Goal: Information Seeking & Learning: Learn about a topic

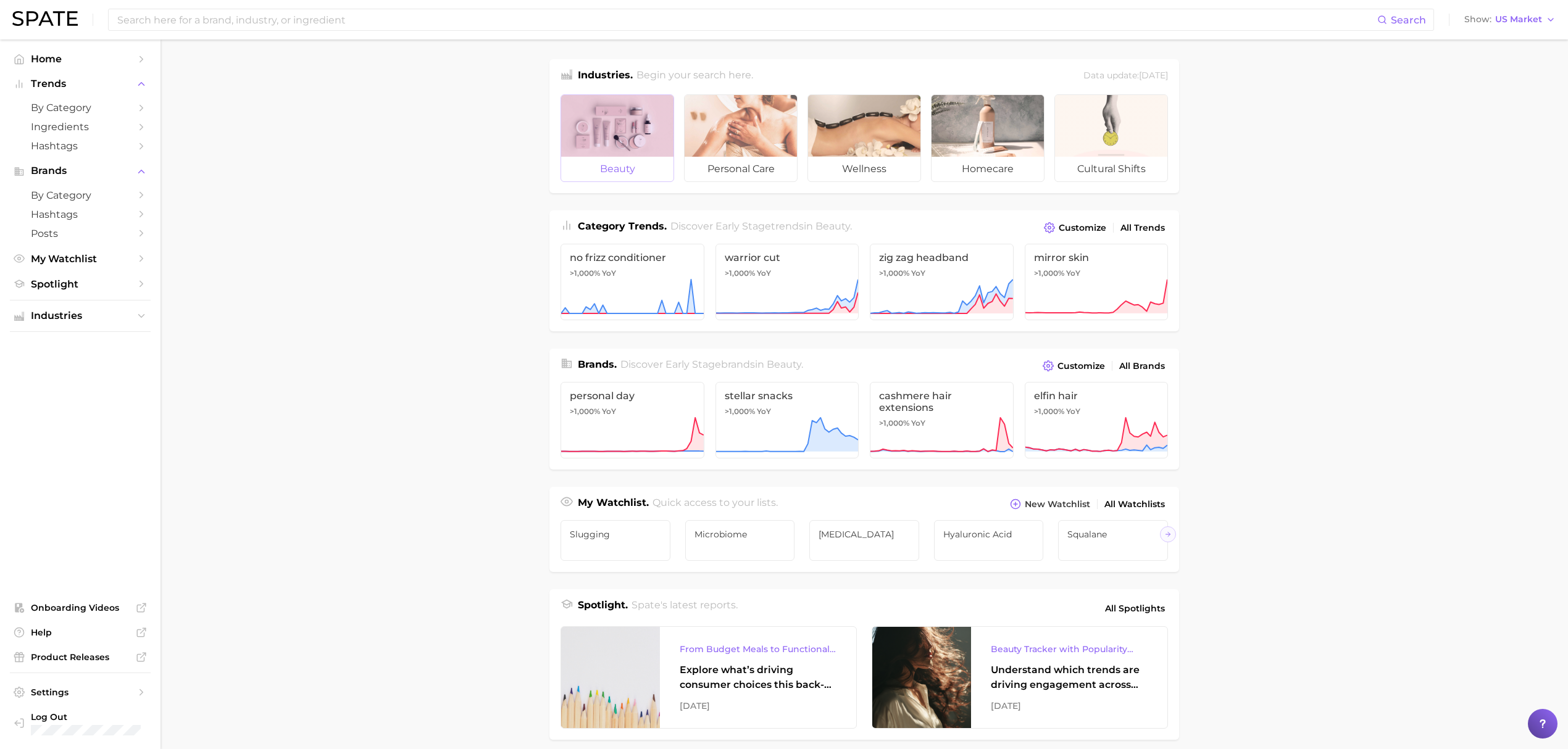
click at [635, 126] on div at bounding box center [617, 125] width 113 height 61
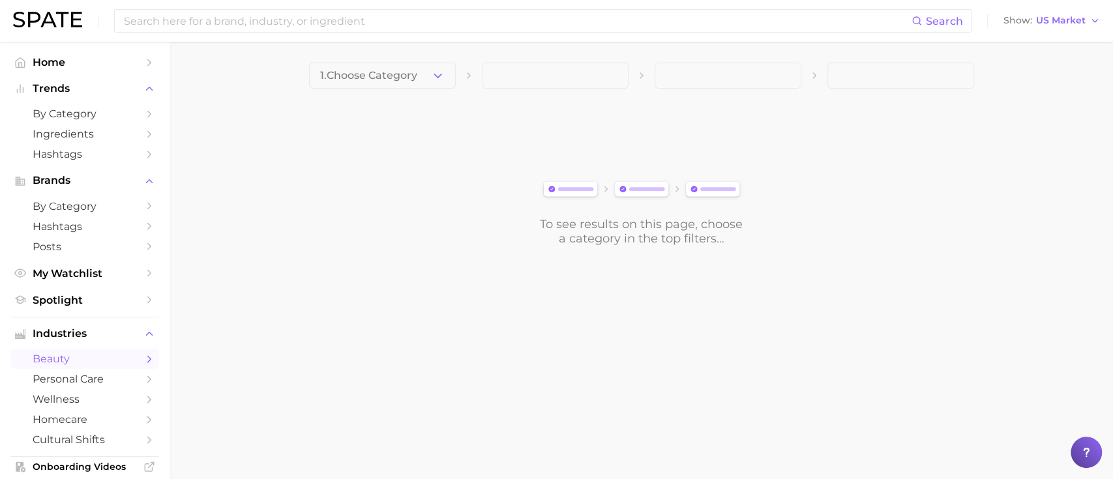
click at [437, 74] on icon "button" at bounding box center [438, 76] width 14 height 14
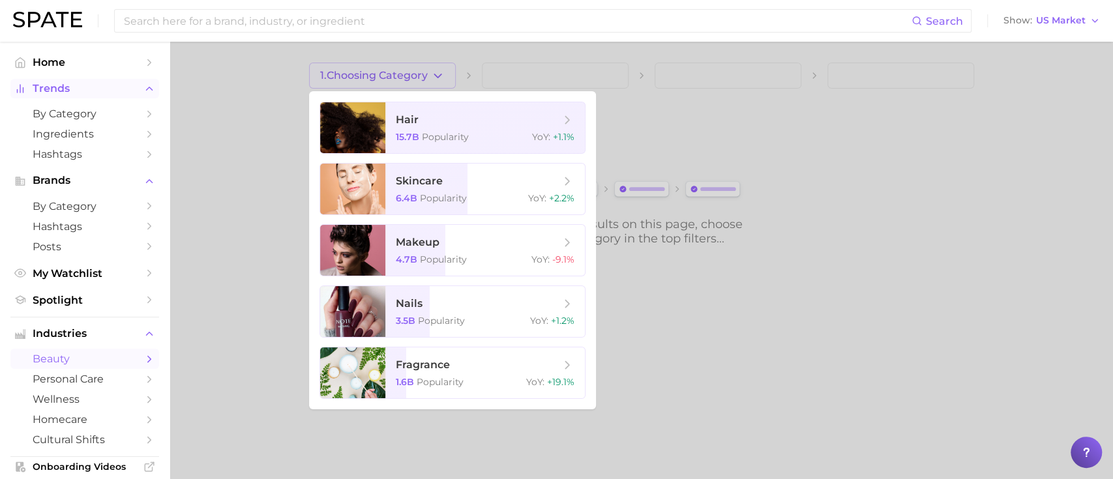
click at [68, 91] on span "Trends" at bounding box center [85, 89] width 104 height 12
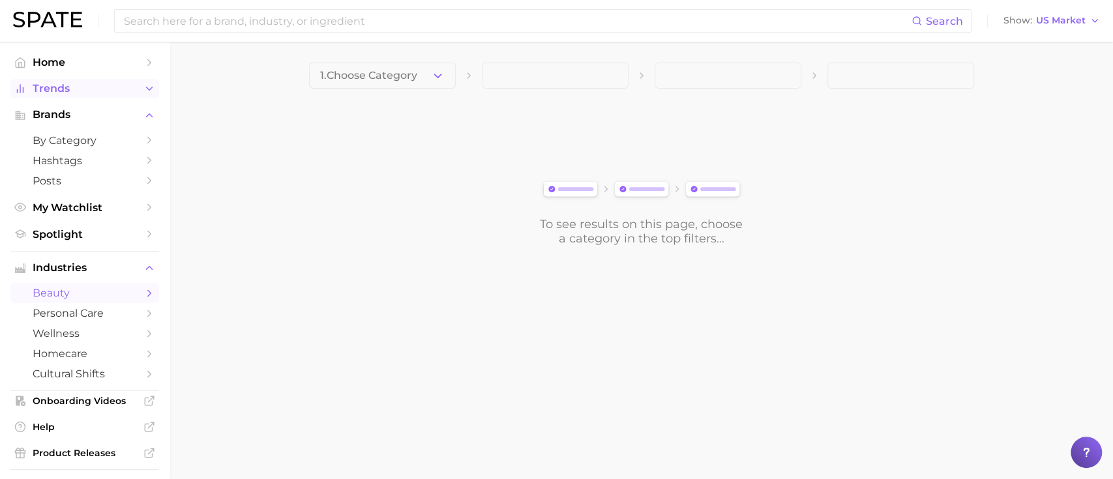
click at [68, 91] on span "Trends" at bounding box center [85, 89] width 104 height 12
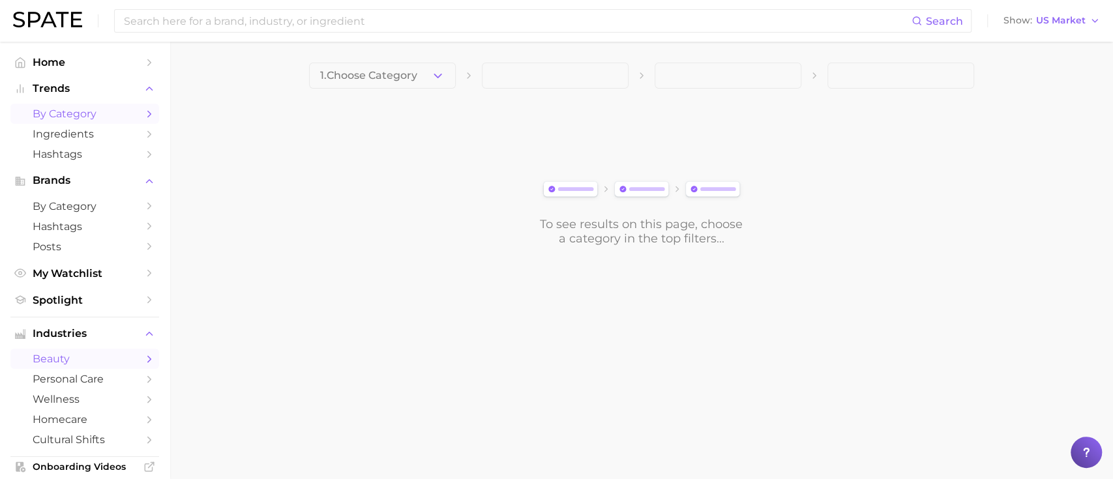
click at [73, 115] on span "by Category" at bounding box center [85, 114] width 104 height 12
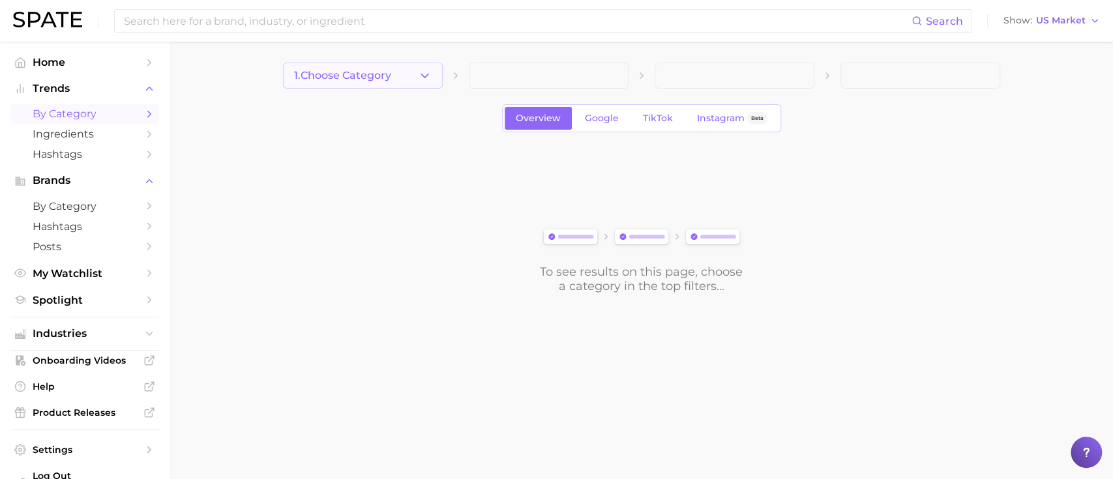
click at [428, 76] on icon "button" at bounding box center [425, 76] width 14 height 14
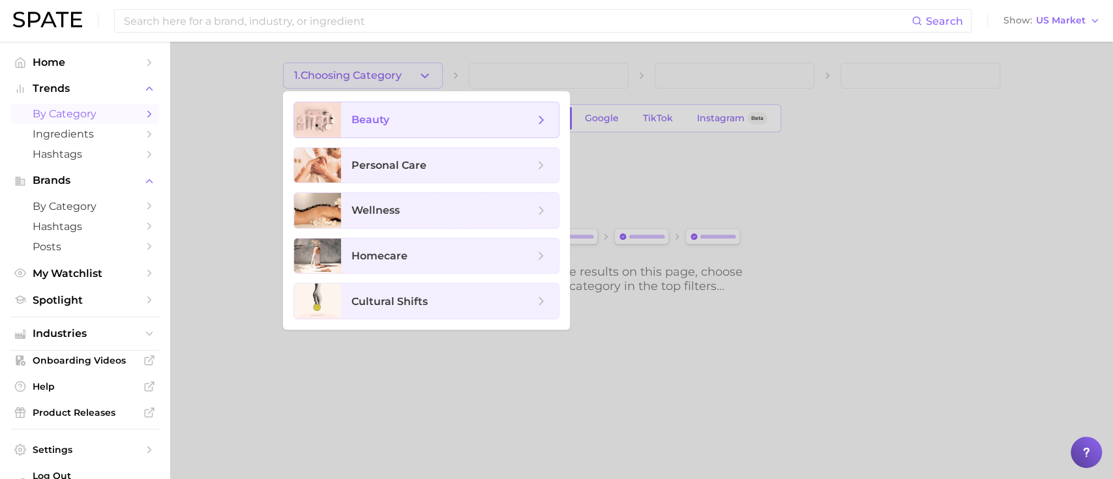
click at [428, 122] on span "beauty" at bounding box center [443, 120] width 183 height 14
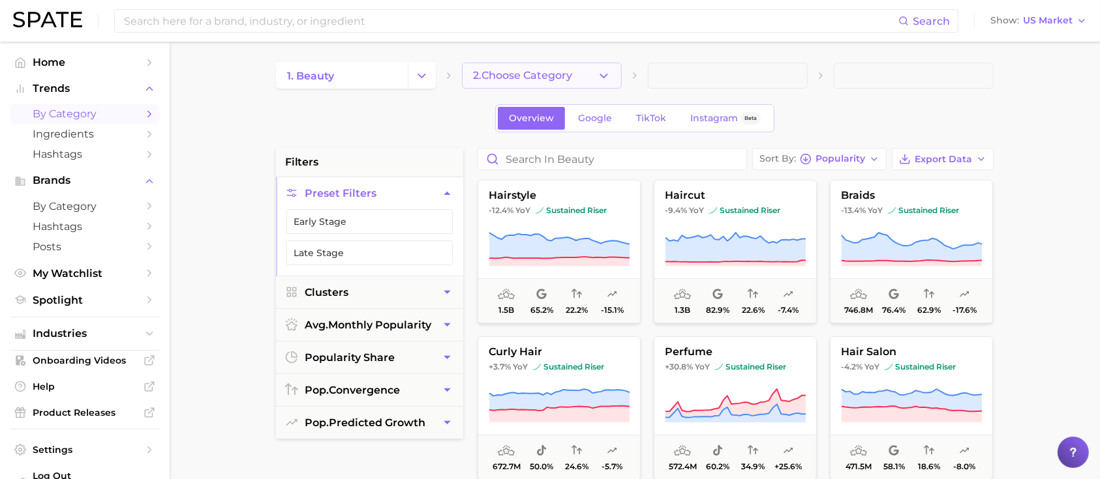
click at [608, 74] on icon "button" at bounding box center [604, 76] width 14 height 14
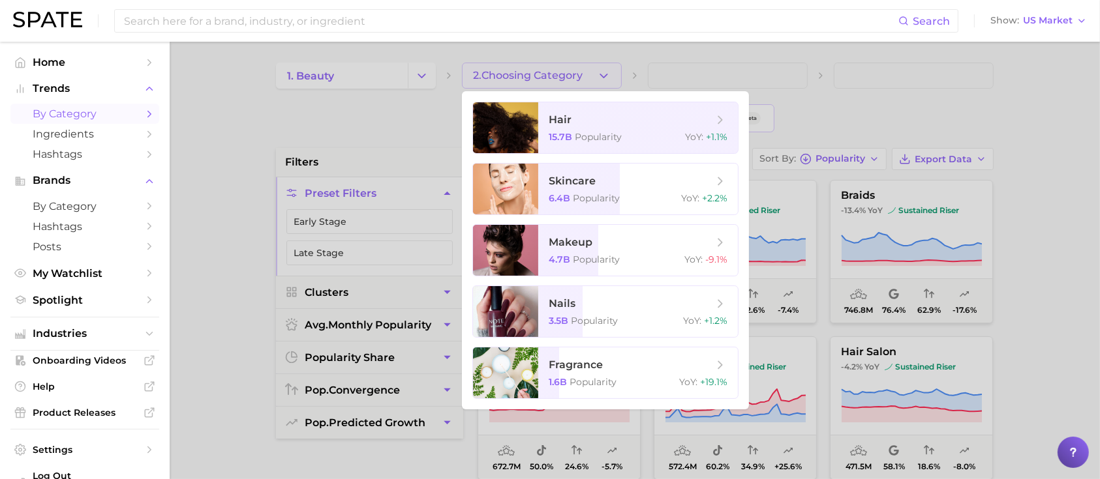
click at [929, 95] on div at bounding box center [550, 239] width 1100 height 479
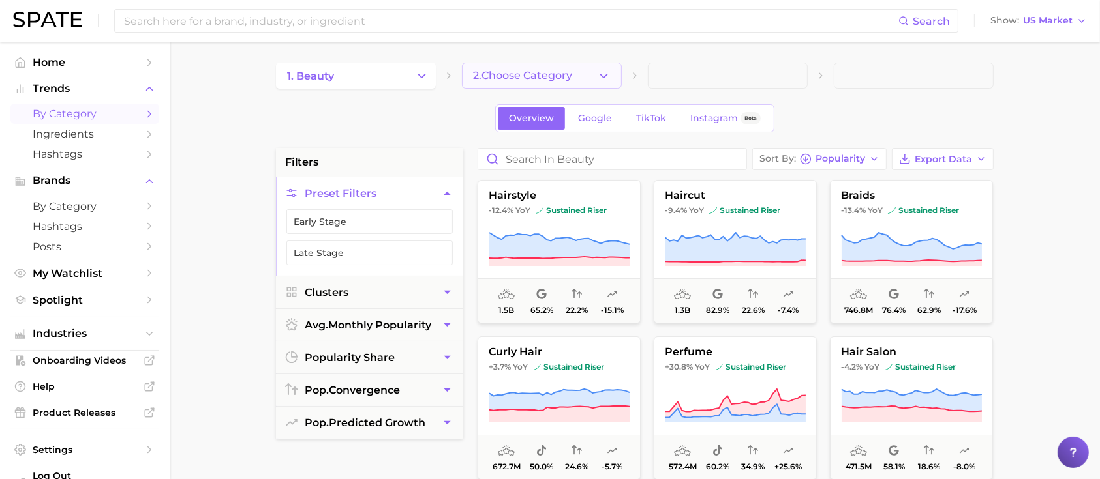
click at [601, 82] on button "2. Choose Category" at bounding box center [542, 76] width 160 height 26
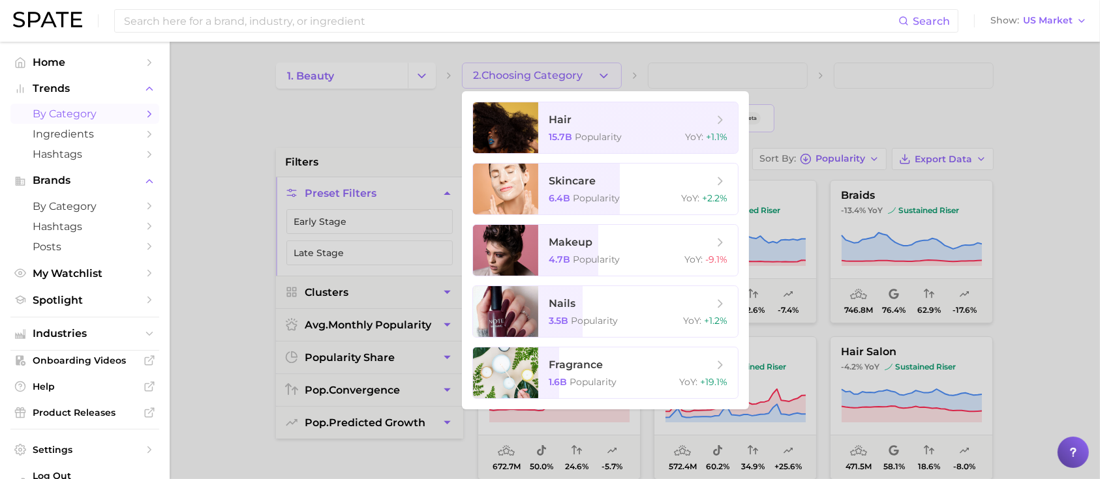
click at [1075, 152] on div at bounding box center [550, 239] width 1100 height 479
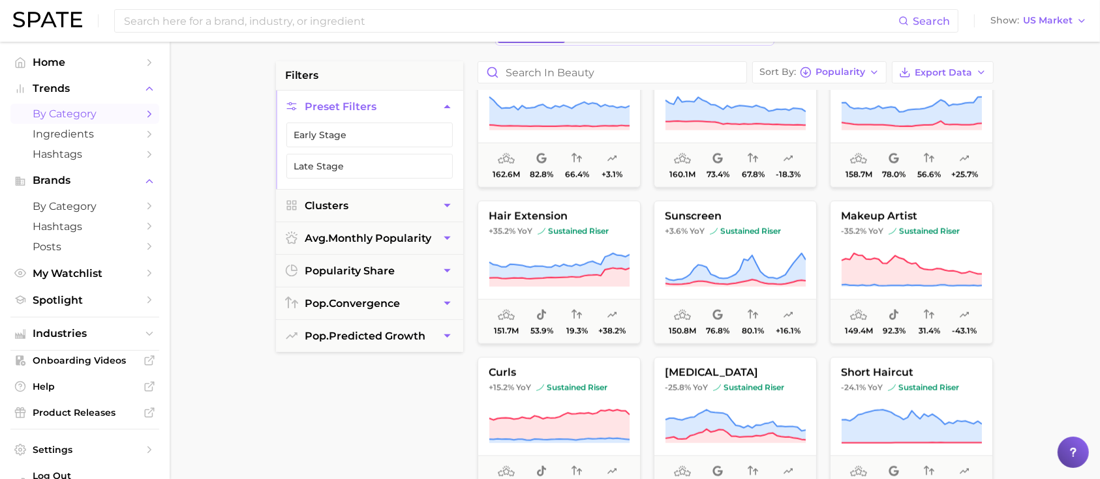
scroll to position [1652, 0]
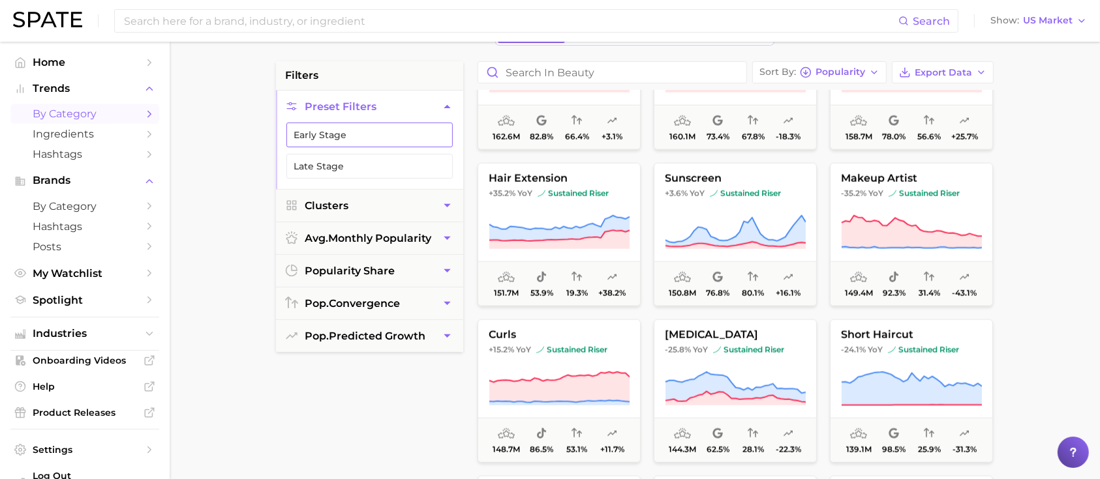
click at [372, 137] on button "Early Stage" at bounding box center [369, 135] width 166 height 25
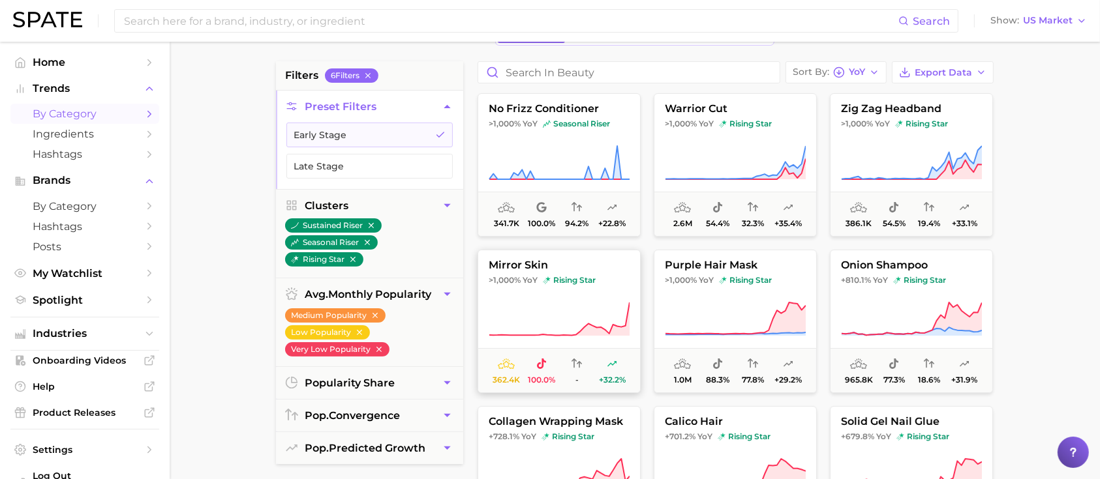
click at [532, 282] on span "YoY" at bounding box center [529, 280] width 15 height 10
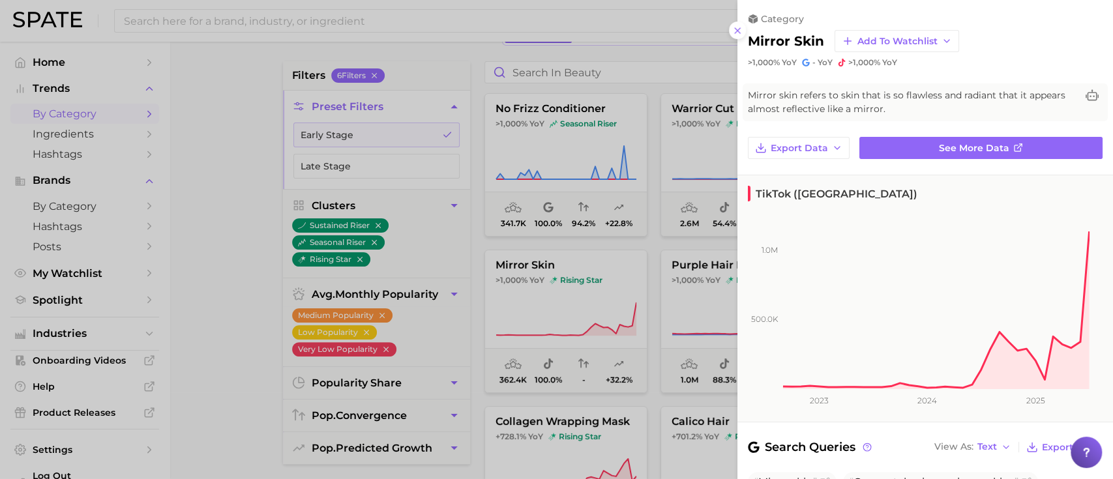
click at [233, 127] on div at bounding box center [556, 239] width 1113 height 479
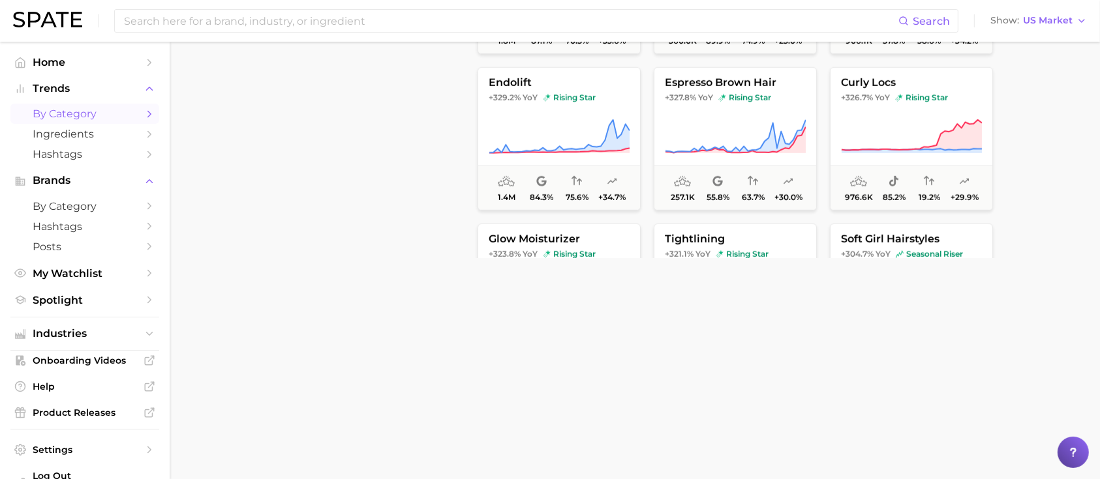
scroll to position [434, 0]
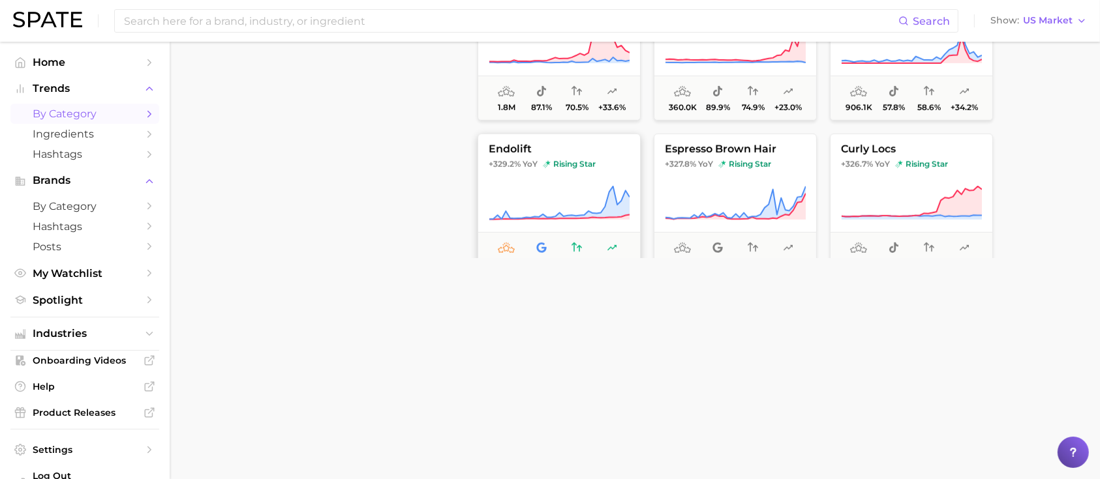
click at [546, 189] on icon at bounding box center [558, 203] width 141 height 37
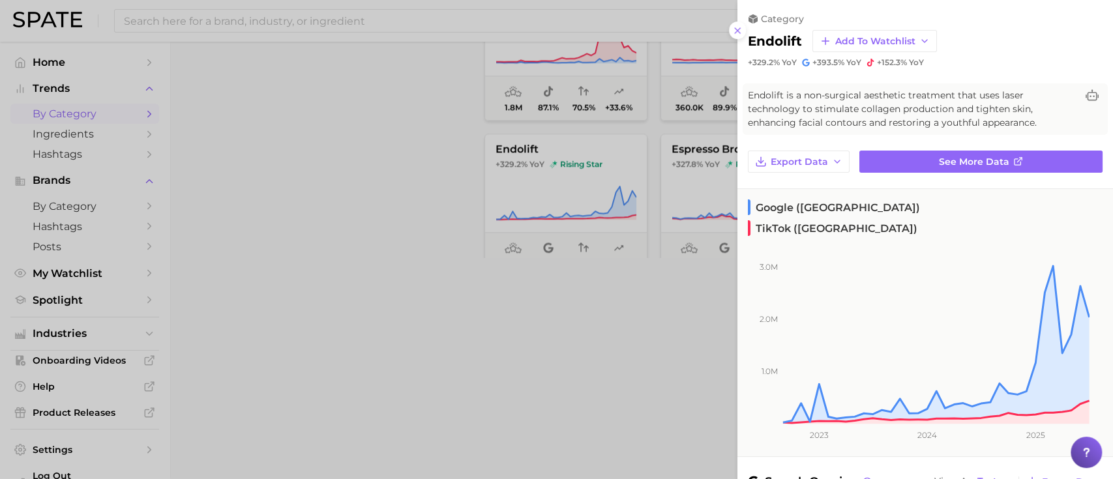
click at [423, 159] on div at bounding box center [556, 239] width 1113 height 479
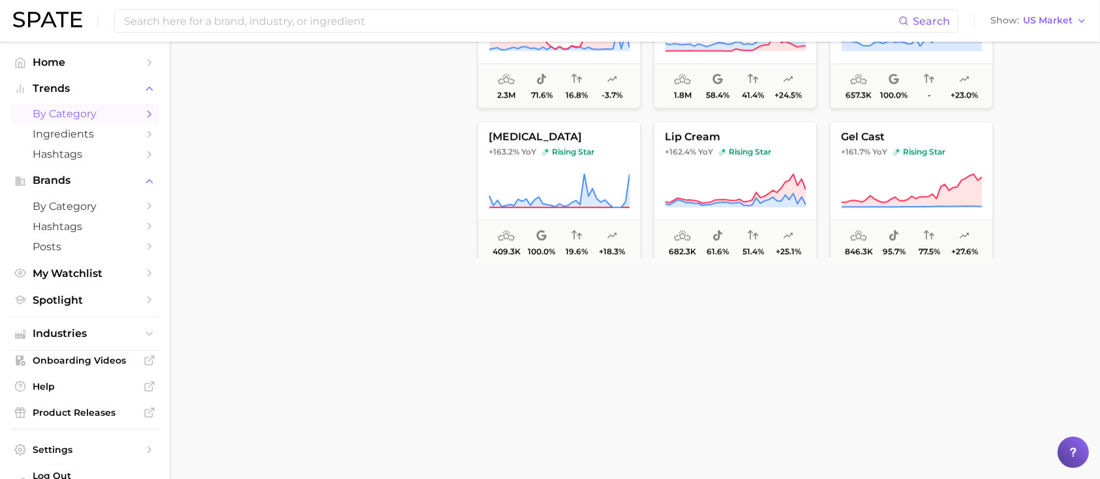
scroll to position [3304, 0]
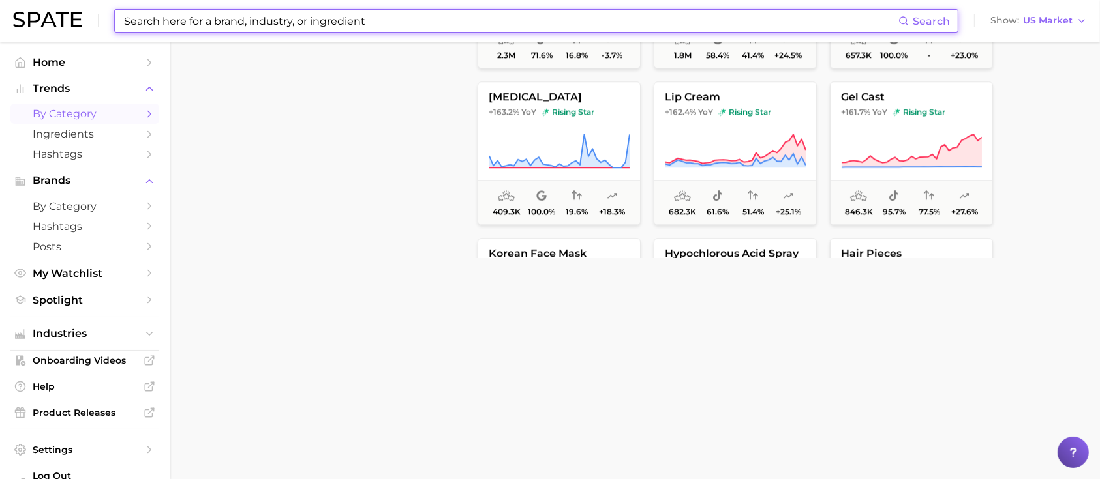
click at [221, 25] on input at bounding box center [510, 21] width 775 height 22
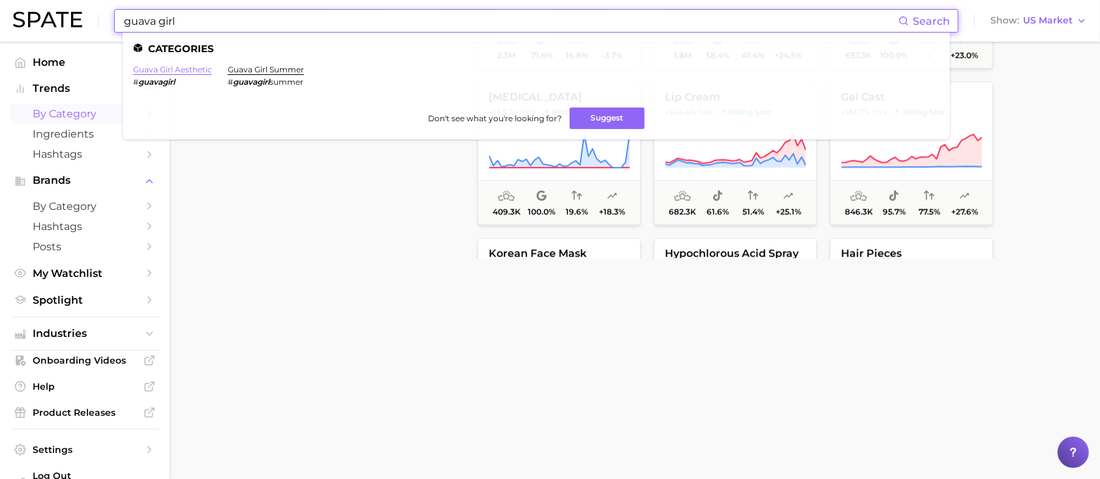
type input "guava girl"
click at [172, 70] on link "guava girl aesthetic" at bounding box center [172, 70] width 79 height 10
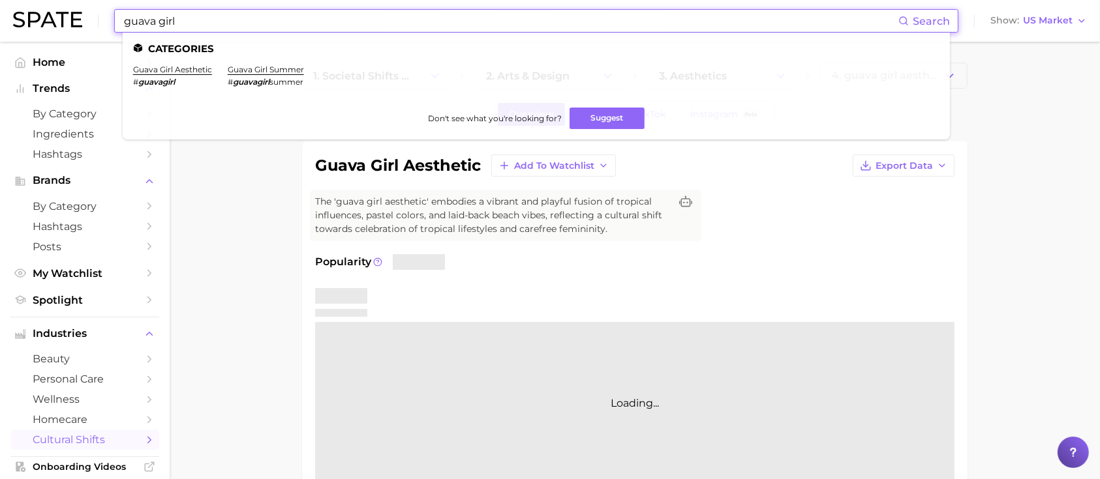
click at [295, 20] on input "guava girl" at bounding box center [510, 21] width 775 height 22
drag, startPoint x: 295, startPoint y: 20, endPoint x: 0, endPoint y: 19, distance: 294.8
click at [0, 19] on header "guava girl Search Categories guava girl aesthetic # guavagirl guava girl summer…" at bounding box center [550, 21] width 1100 height 42
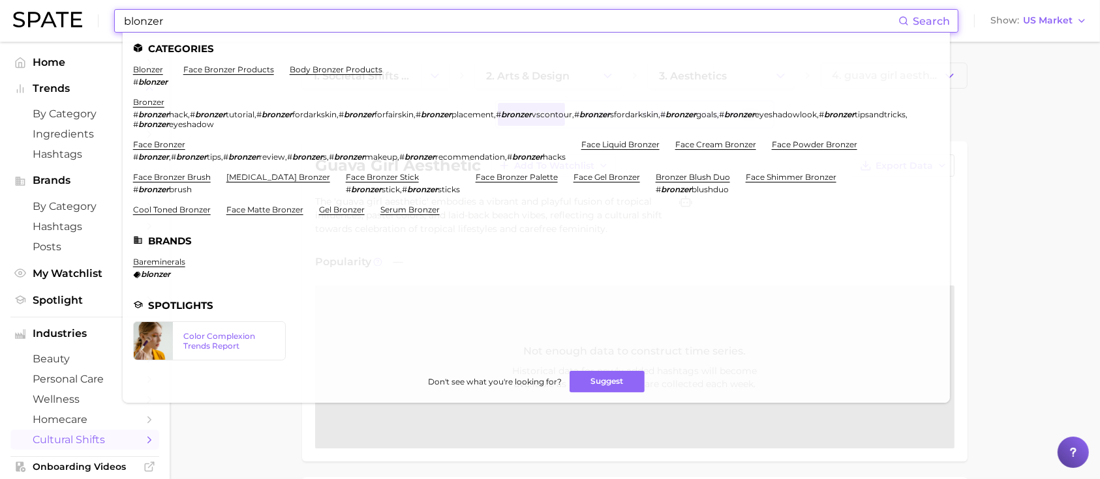
click at [154, 76] on li "blonzer # blonzer" at bounding box center [150, 76] width 35 height 22
click at [150, 67] on link "blonzer" at bounding box center [148, 70] width 30 height 10
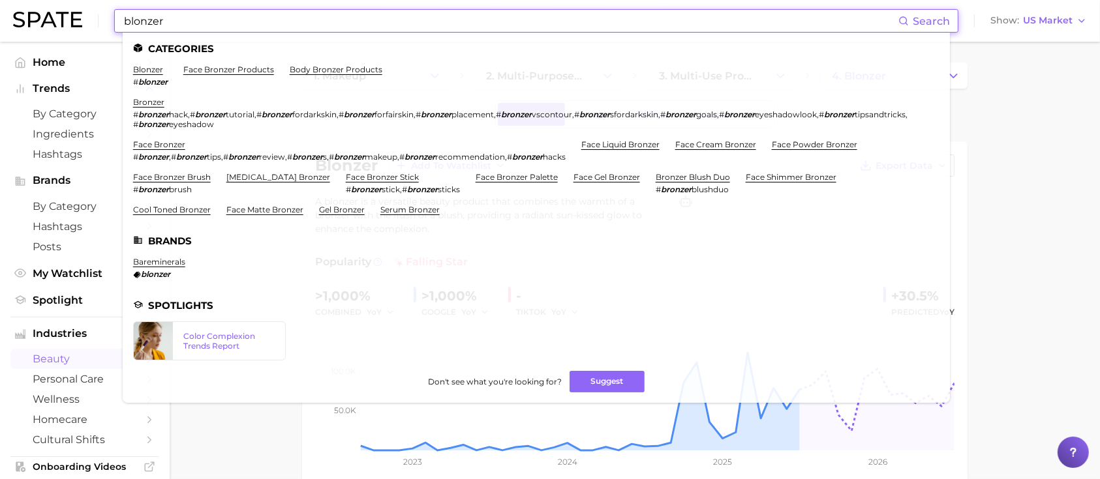
drag, startPoint x: 243, startPoint y: 23, endPoint x: 35, endPoint y: 18, distance: 207.4
click at [35, 18] on div "blonzer Search Categories blonzer # blonzer face bronzer products body bronzer …" at bounding box center [550, 21] width 1074 height 42
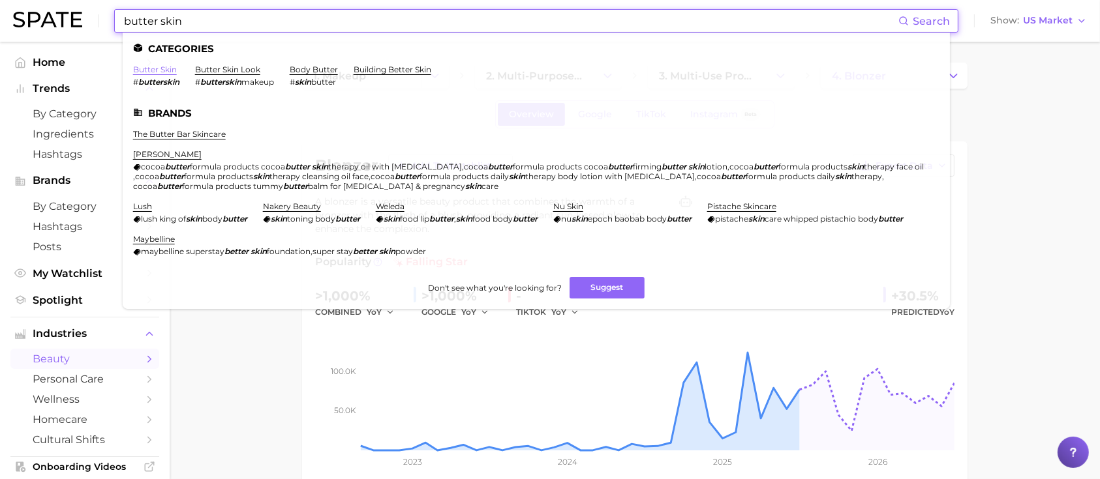
type input "butter skin"
click at [166, 72] on link "butter skin" at bounding box center [155, 70] width 44 height 10
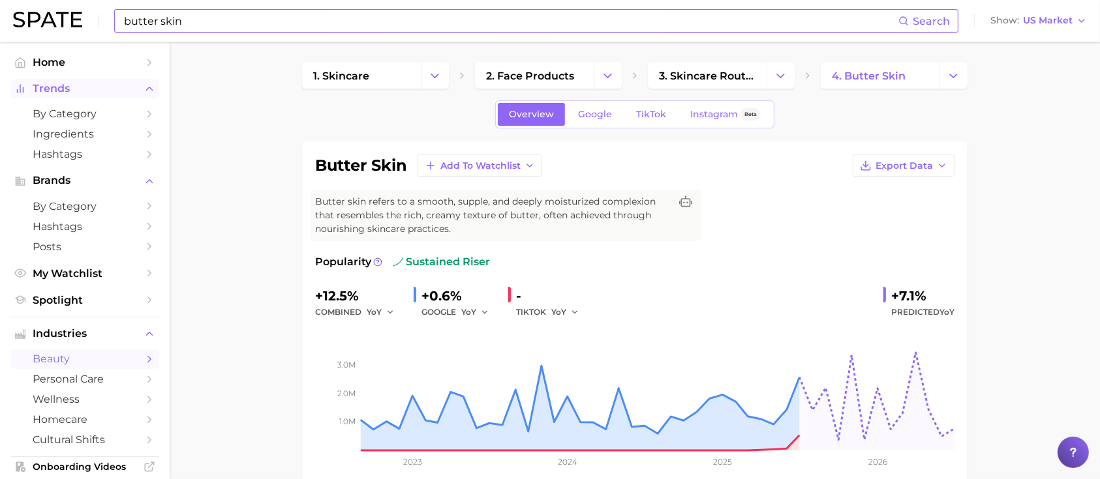
click at [62, 89] on span "Trends" at bounding box center [85, 89] width 104 height 12
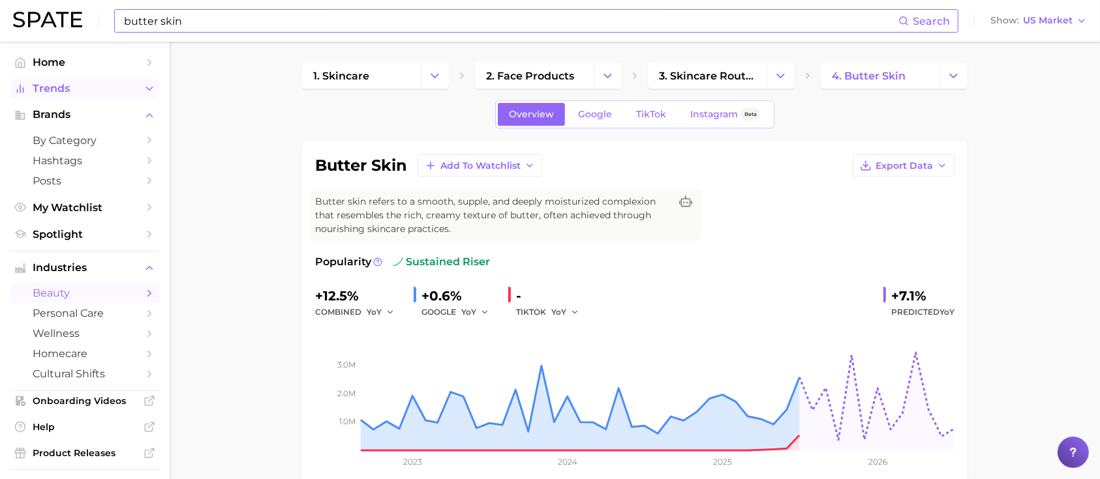
click at [61, 92] on span "Trends" at bounding box center [85, 89] width 104 height 12
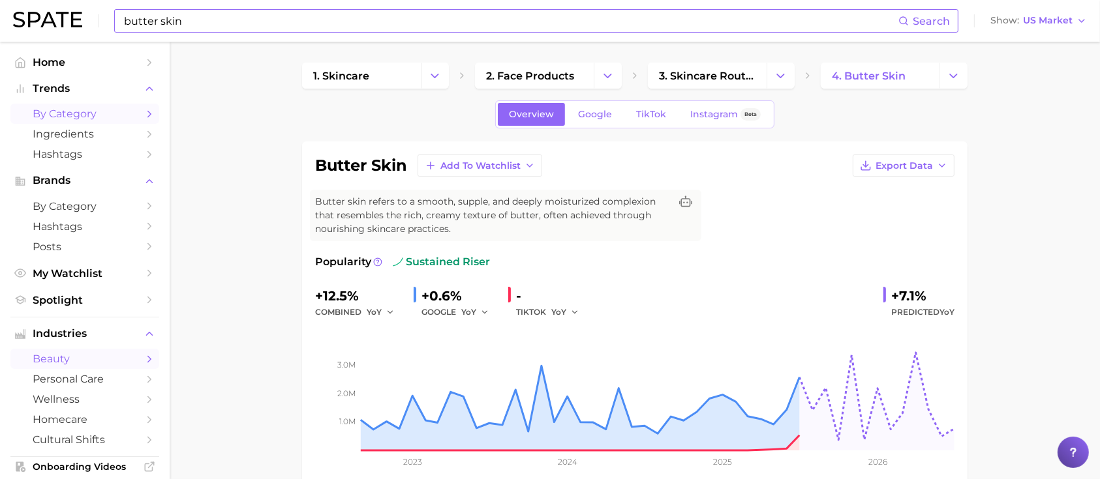
click at [57, 114] on span "by Category" at bounding box center [85, 114] width 104 height 12
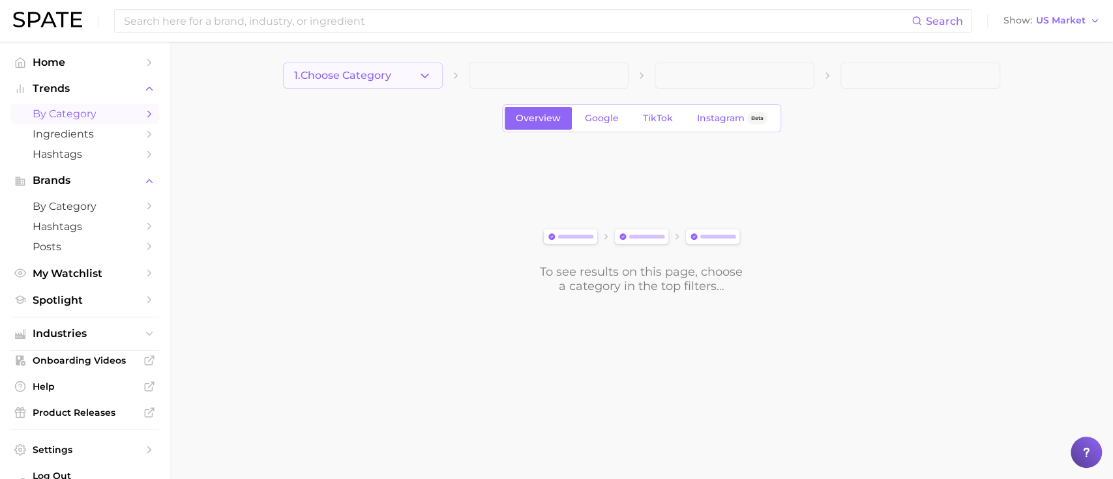
click at [421, 76] on icon "button" at bounding box center [425, 76] width 14 height 14
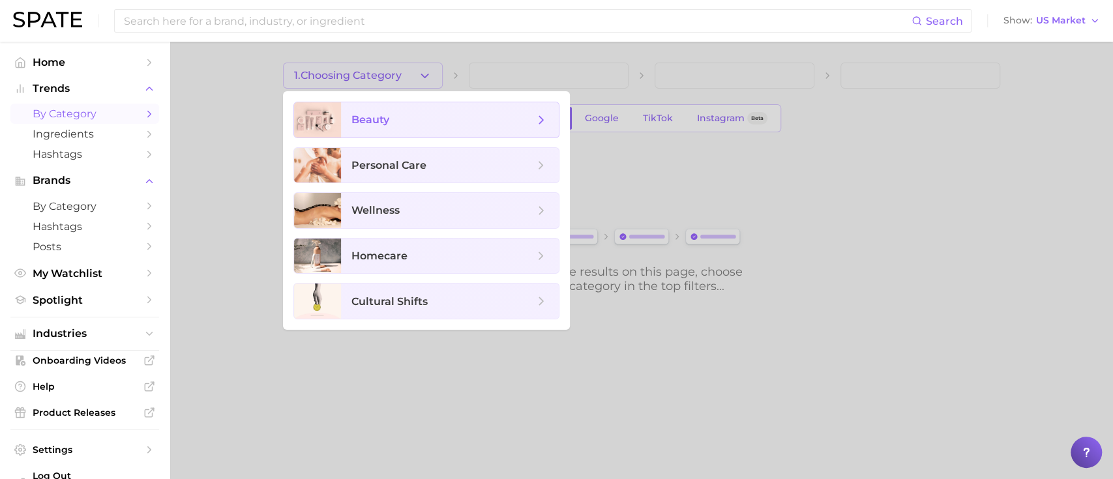
click at [385, 121] on span "beauty" at bounding box center [371, 119] width 38 height 12
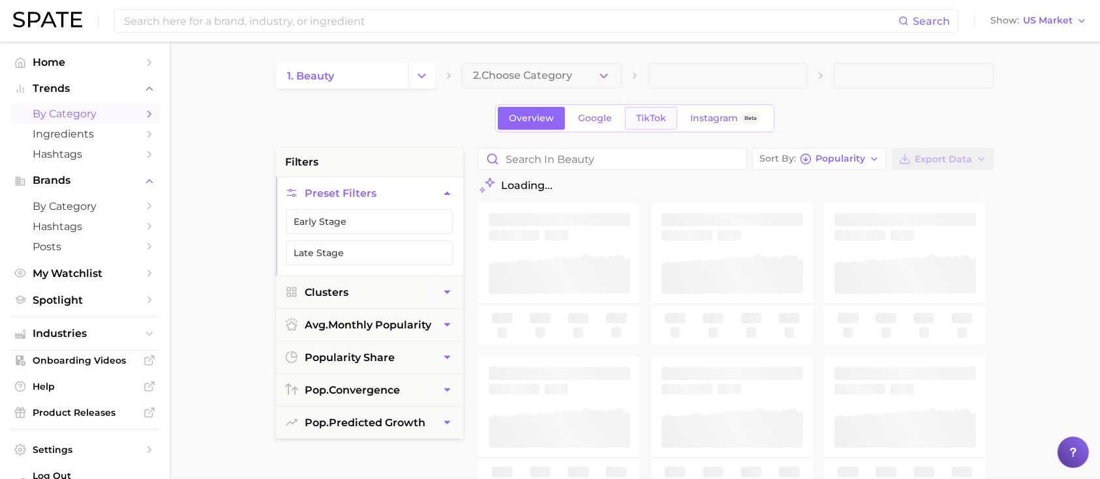
click at [649, 119] on span "TikTok" at bounding box center [651, 118] width 30 height 11
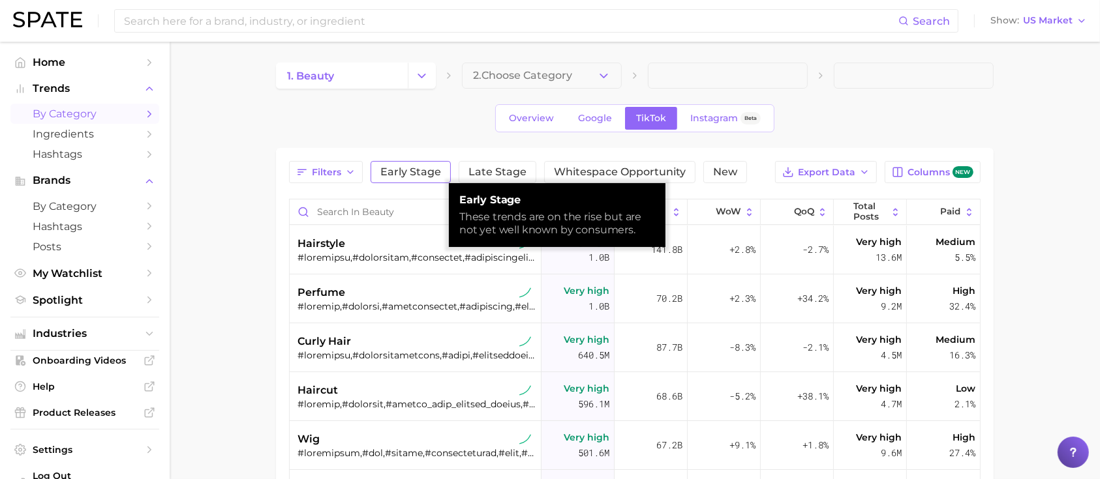
click at [422, 174] on span "Early Stage" at bounding box center [410, 172] width 61 height 10
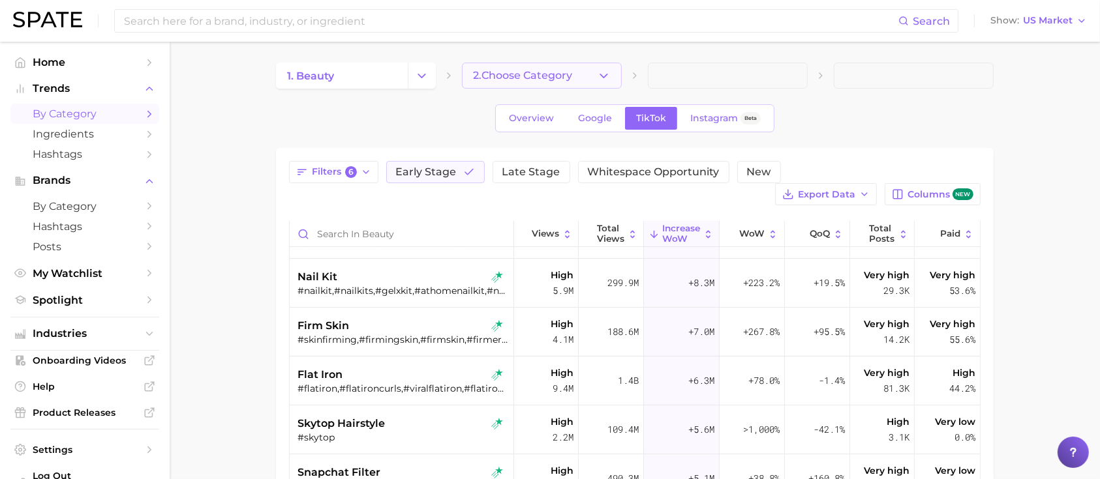
click at [605, 81] on icon "button" at bounding box center [604, 76] width 14 height 14
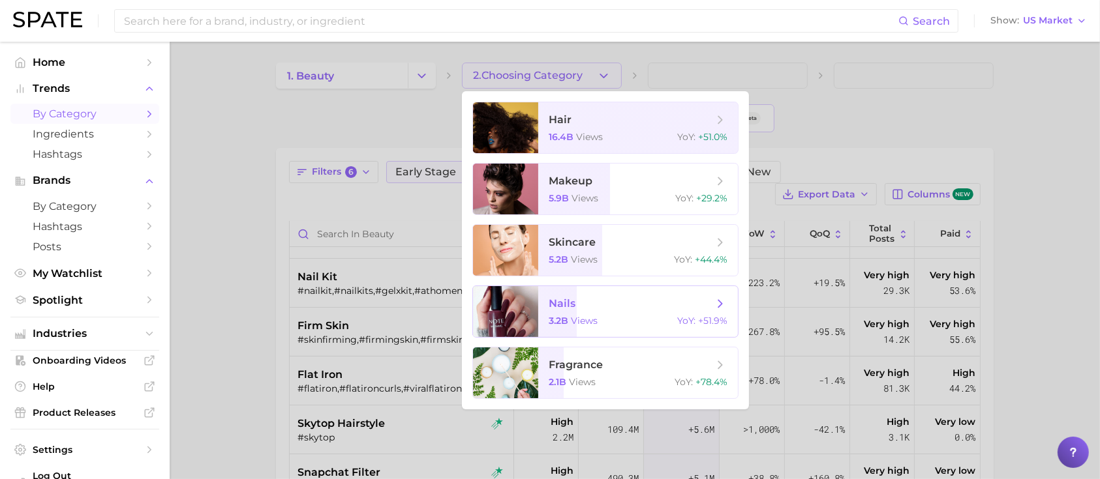
click at [620, 318] on div "3.2b views YoY : +51.9%" at bounding box center [637, 321] width 179 height 12
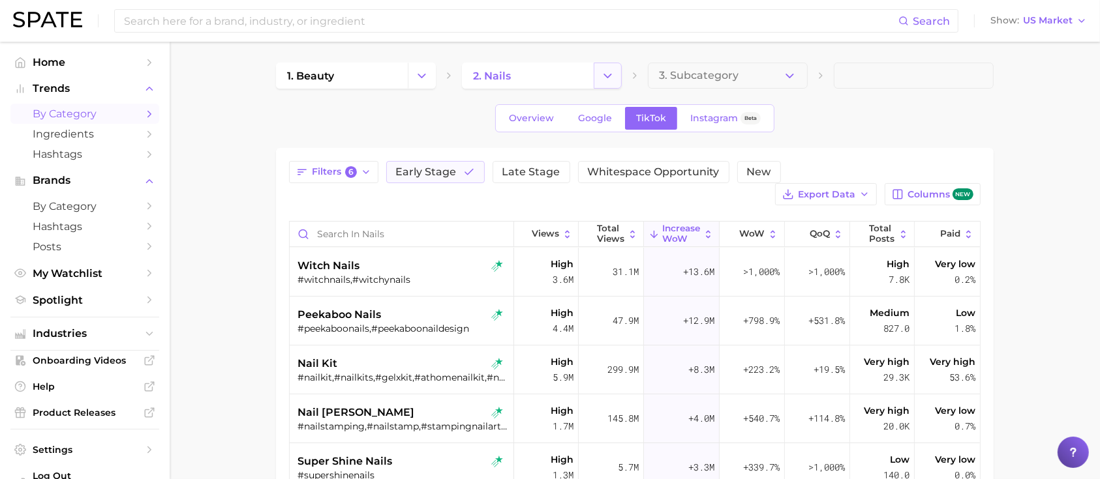
click at [608, 76] on polyline "Change Category" at bounding box center [607, 75] width 7 height 3
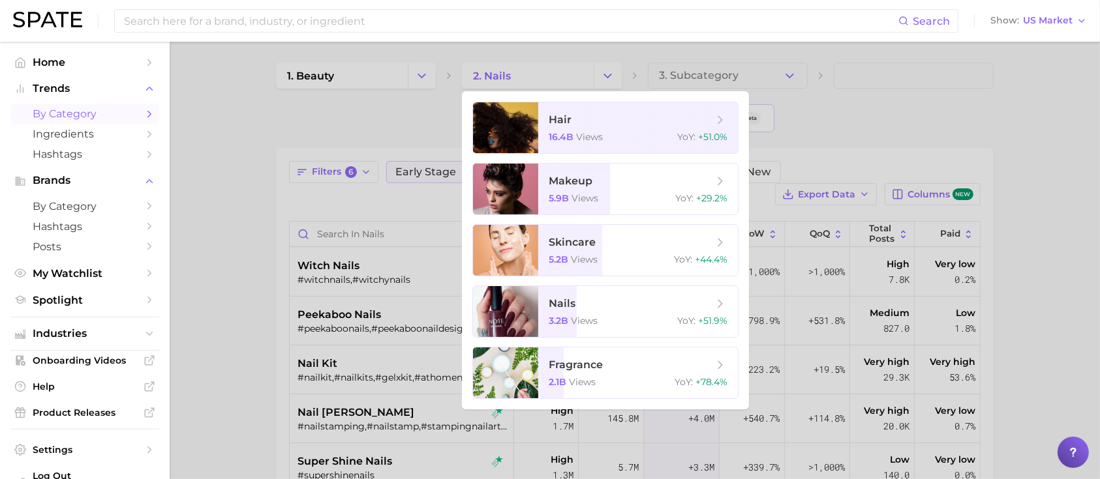
click at [190, 288] on div at bounding box center [550, 239] width 1100 height 479
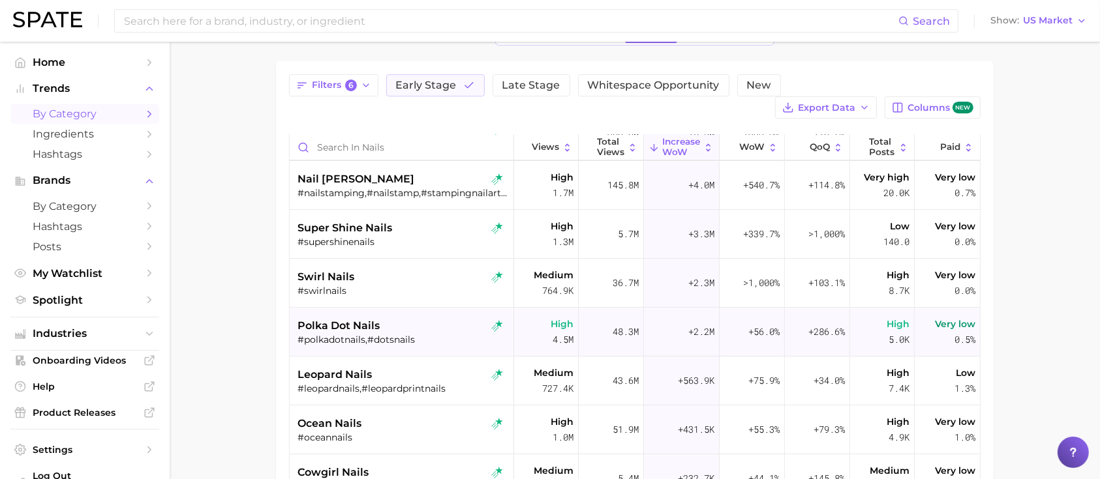
scroll to position [173, 0]
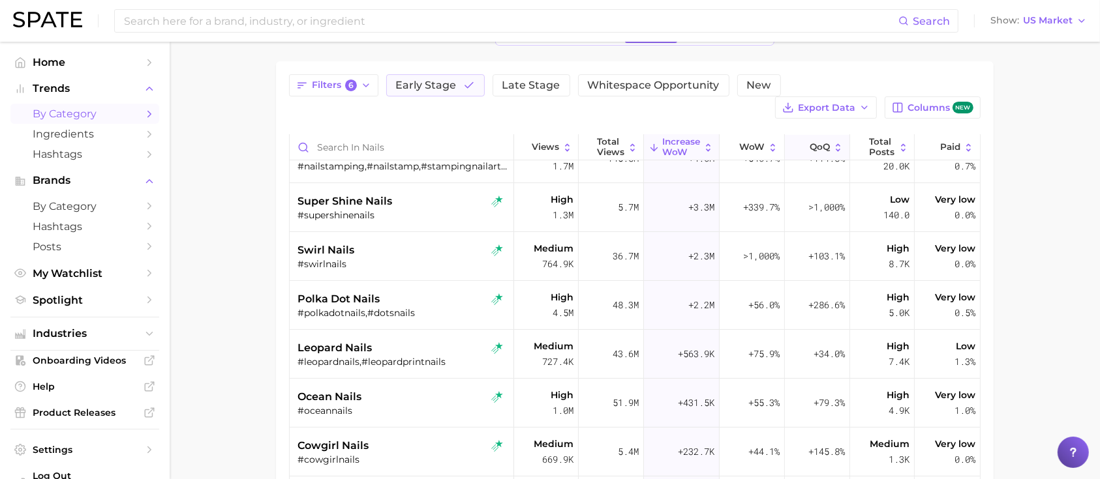
click at [832, 144] on icon at bounding box center [837, 147] width 11 height 11
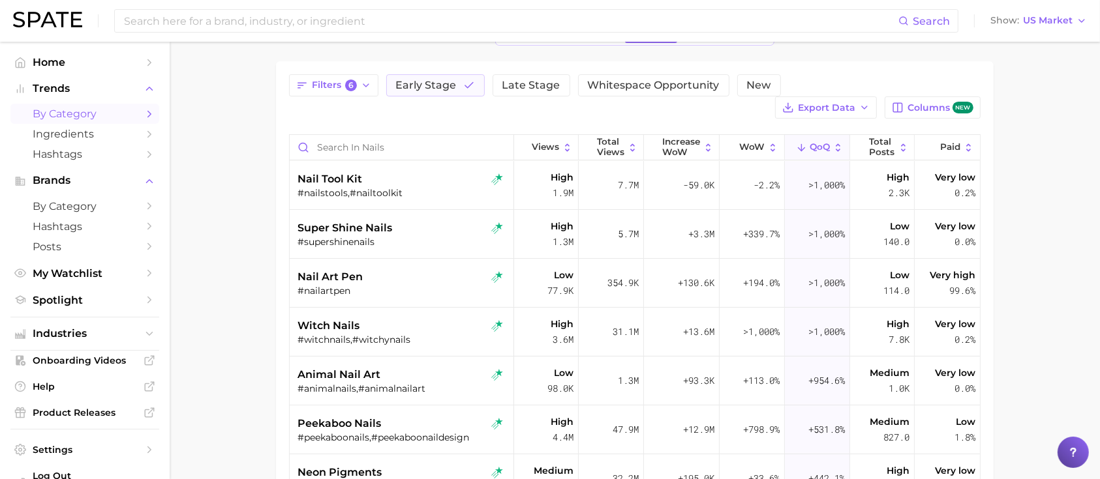
click at [785, 135] on button "QoQ" at bounding box center [817, 147] width 65 height 25
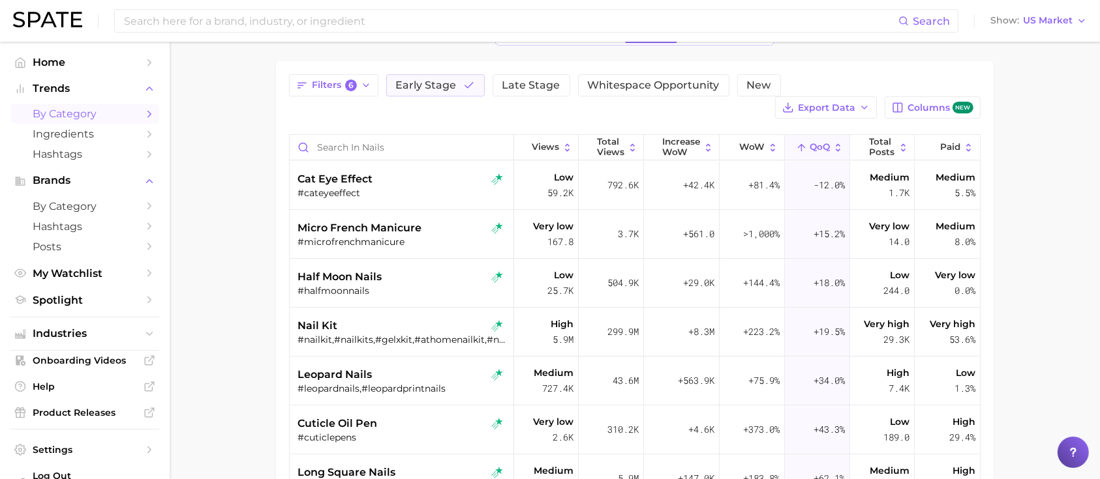
click at [1070, 192] on main "1. beauty 2. nails 3. Subcategory Overview Google TikTok Instagram Beta Filters…" at bounding box center [635, 323] width 930 height 737
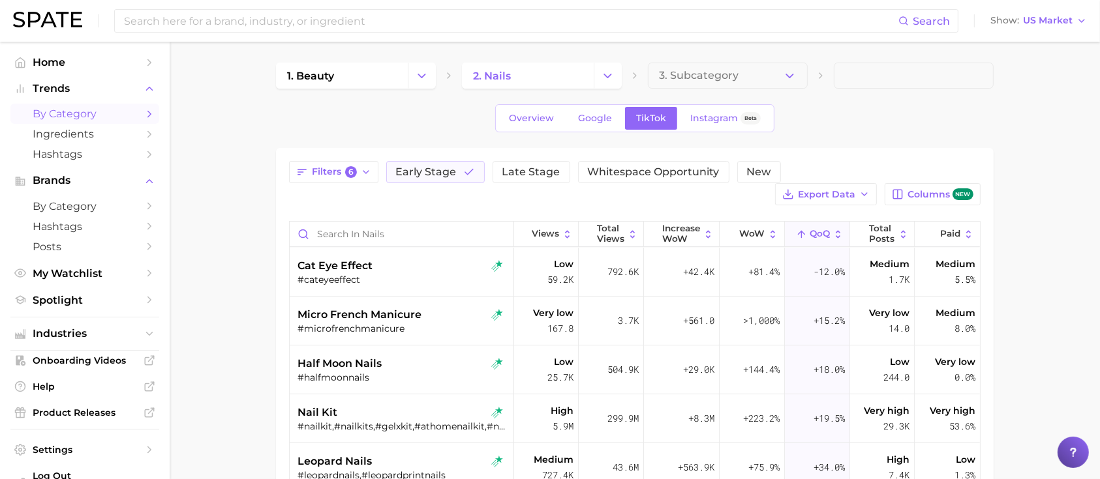
click at [832, 230] on icon at bounding box center [837, 234] width 11 height 11
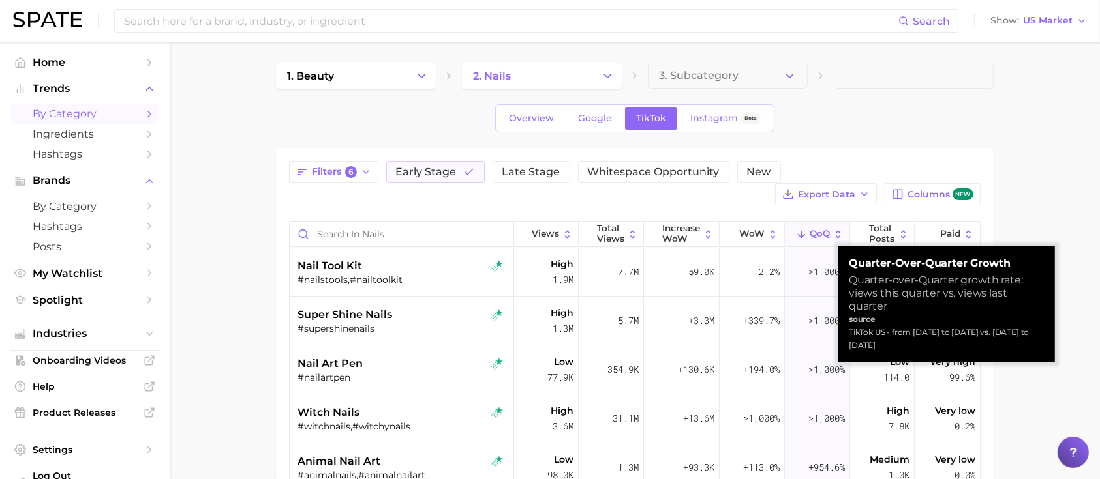
click at [1048, 179] on main "1. beauty 2. nails 3. Subcategory Overview Google TikTok Instagram Beta Filters…" at bounding box center [635, 410] width 930 height 737
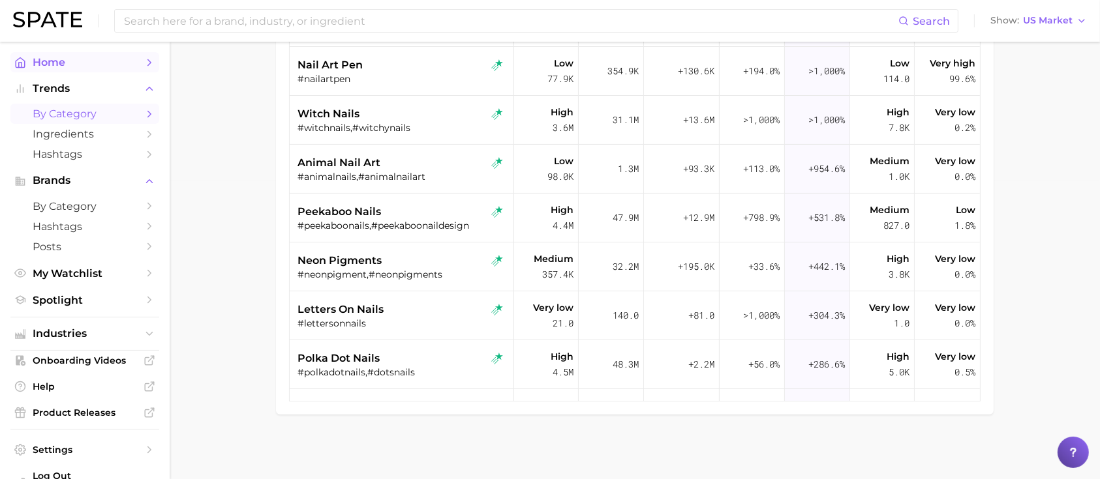
click at [60, 65] on span "Home" at bounding box center [85, 62] width 104 height 12
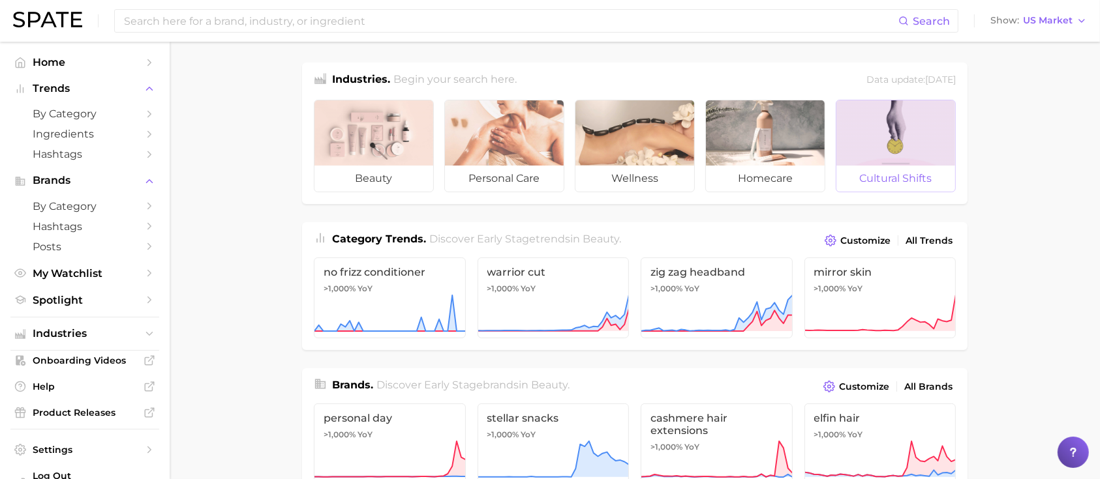
click at [896, 138] on div at bounding box center [895, 132] width 119 height 65
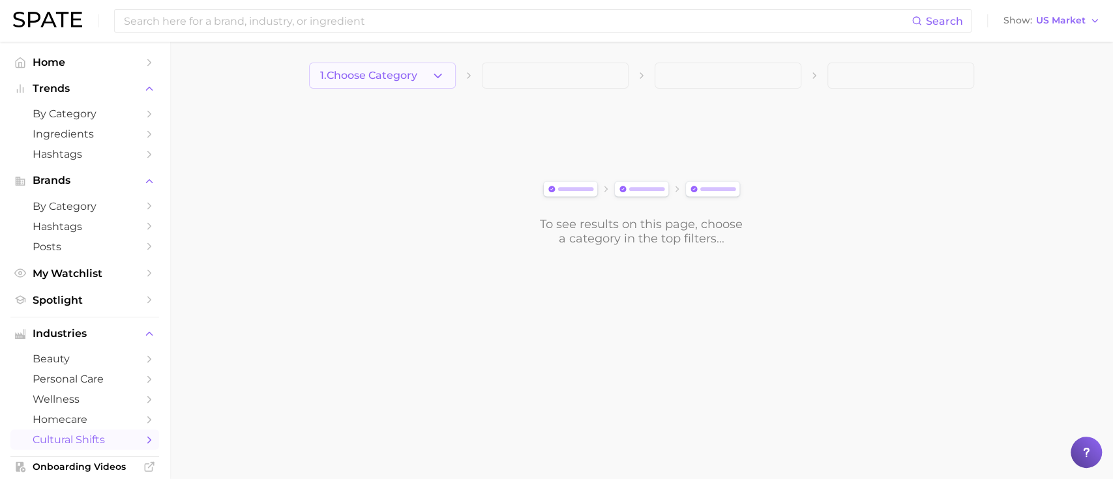
click at [434, 74] on polyline "button" at bounding box center [437, 75] width 7 height 3
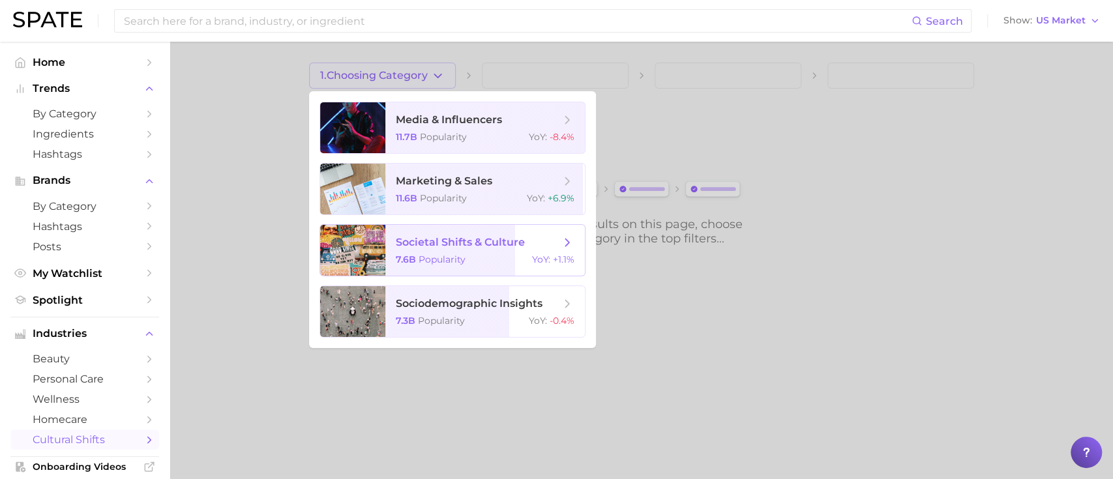
click at [496, 253] on span "societal shifts & culture 7.6b Popularity YoY : +1.1%" at bounding box center [485, 250] width 200 height 51
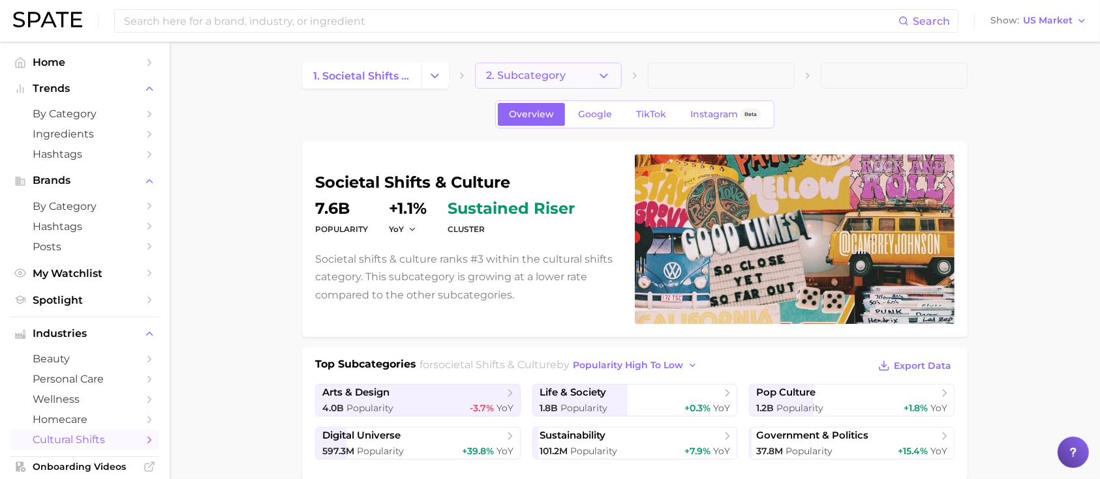
click at [605, 73] on icon "button" at bounding box center [604, 76] width 14 height 14
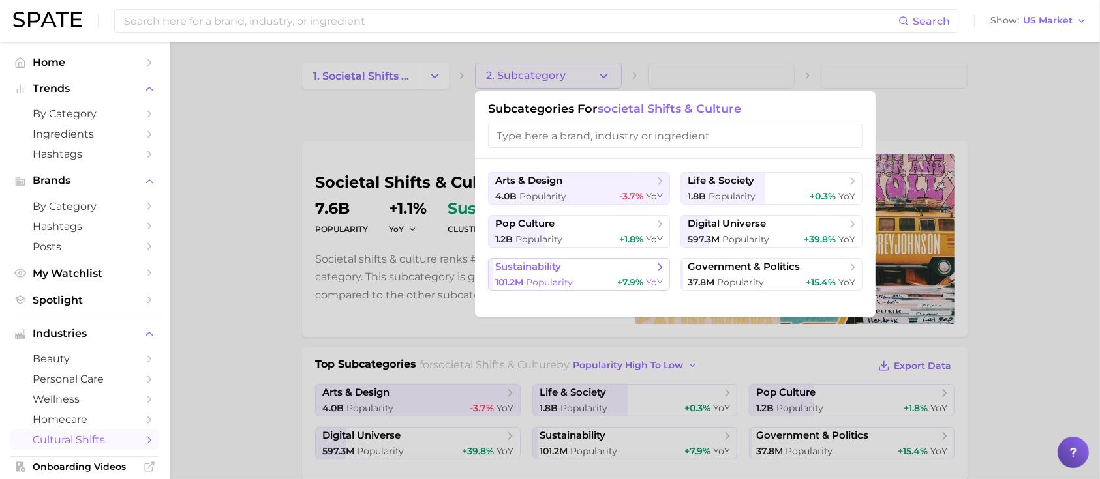
click at [554, 280] on span "Popularity" at bounding box center [549, 283] width 47 height 12
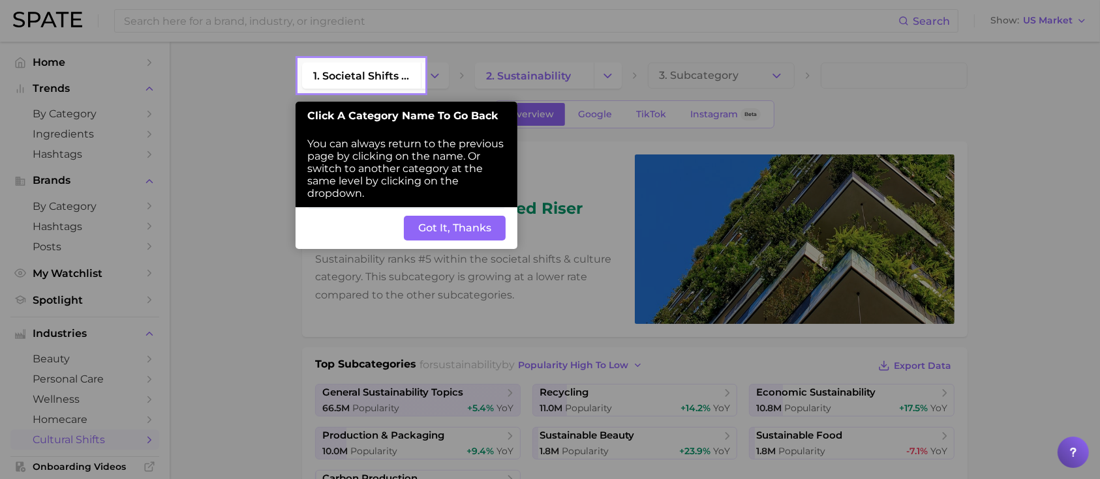
click at [475, 233] on button "Got It, Thanks" at bounding box center [455, 228] width 102 height 25
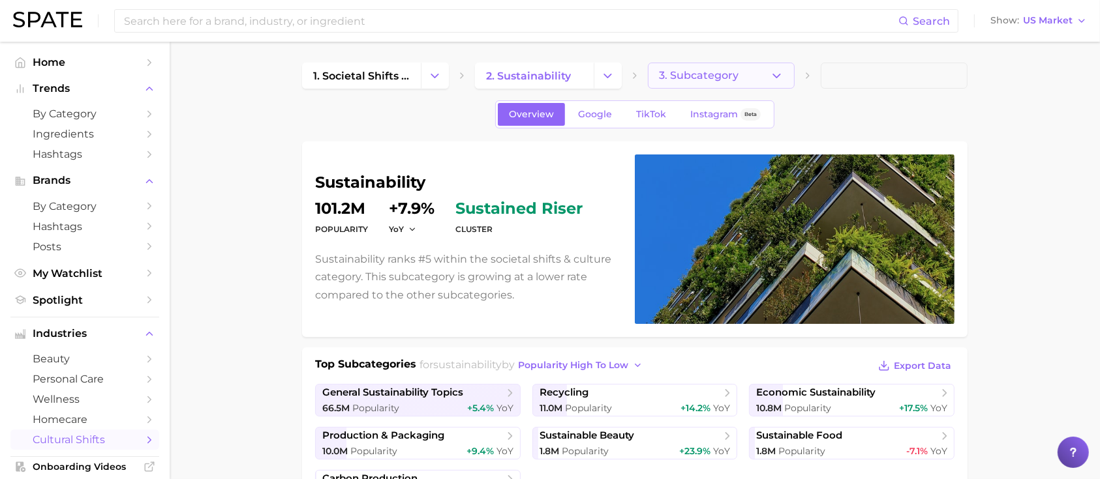
click at [772, 77] on icon "button" at bounding box center [777, 76] width 14 height 14
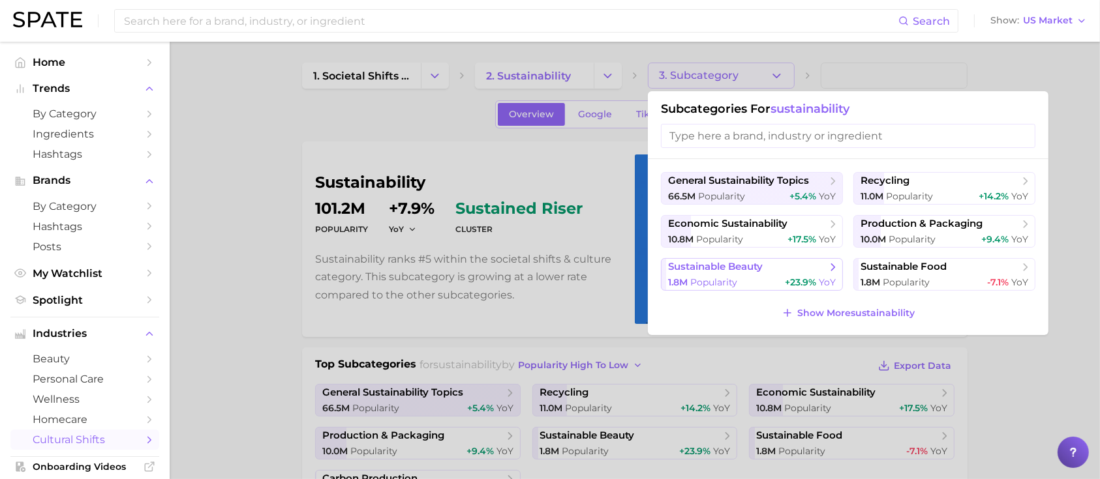
click at [759, 274] on button "sustainable beauty 1.8m Popularity +23.9% YoY" at bounding box center [752, 274] width 182 height 33
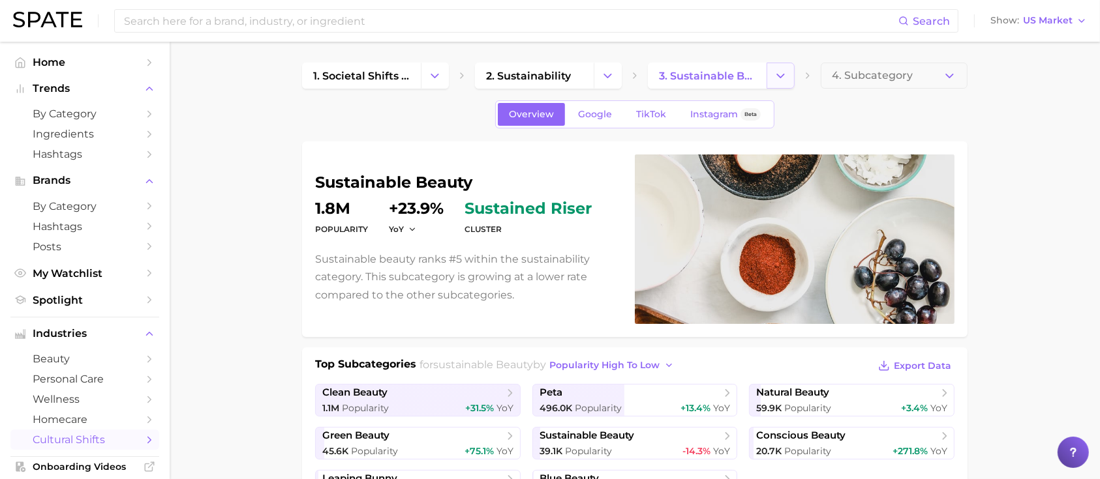
click at [785, 77] on icon "Change Category" at bounding box center [781, 76] width 14 height 14
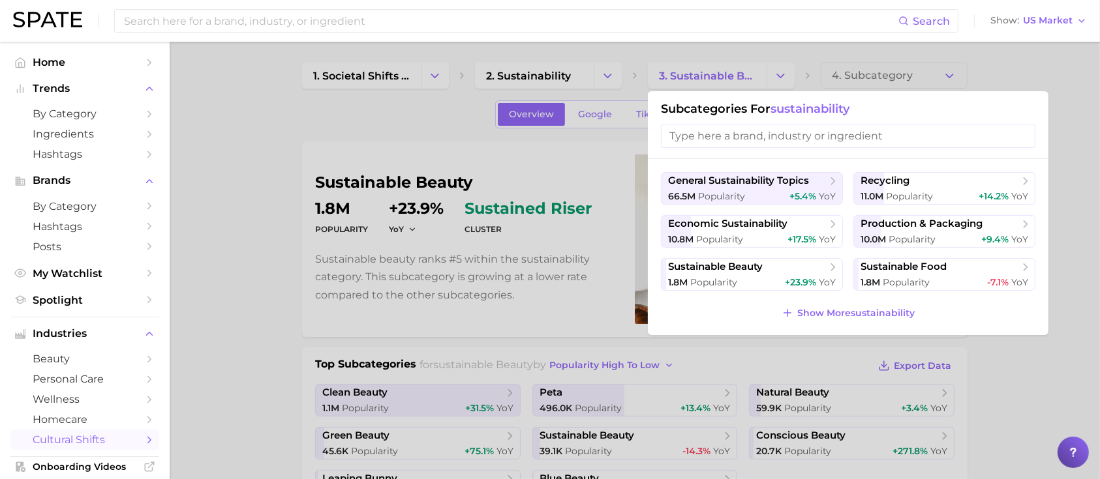
drag, startPoint x: 352, startPoint y: 101, endPoint x: 391, endPoint y: 110, distance: 40.8
click at [352, 101] on div at bounding box center [550, 239] width 1100 height 479
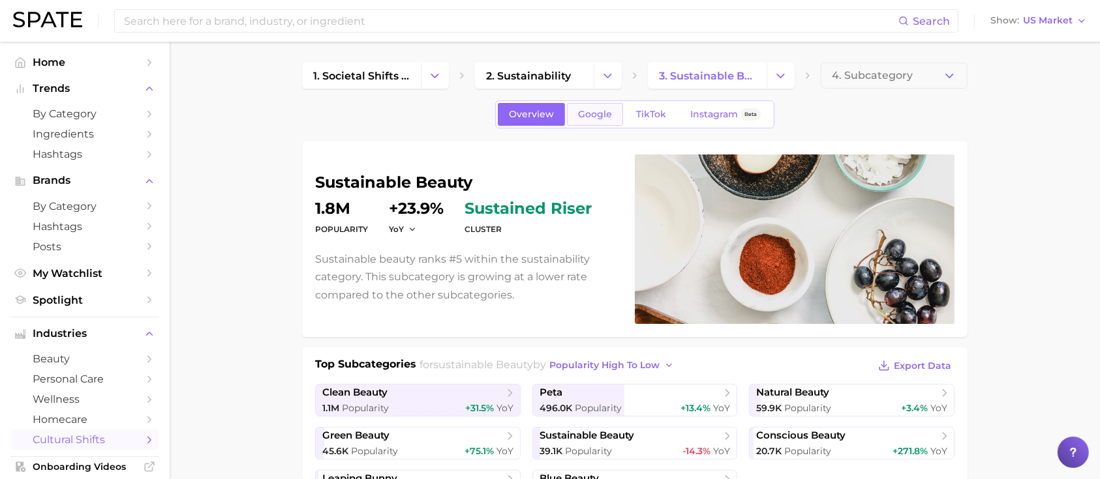
click at [594, 116] on span "Google" at bounding box center [595, 114] width 34 height 11
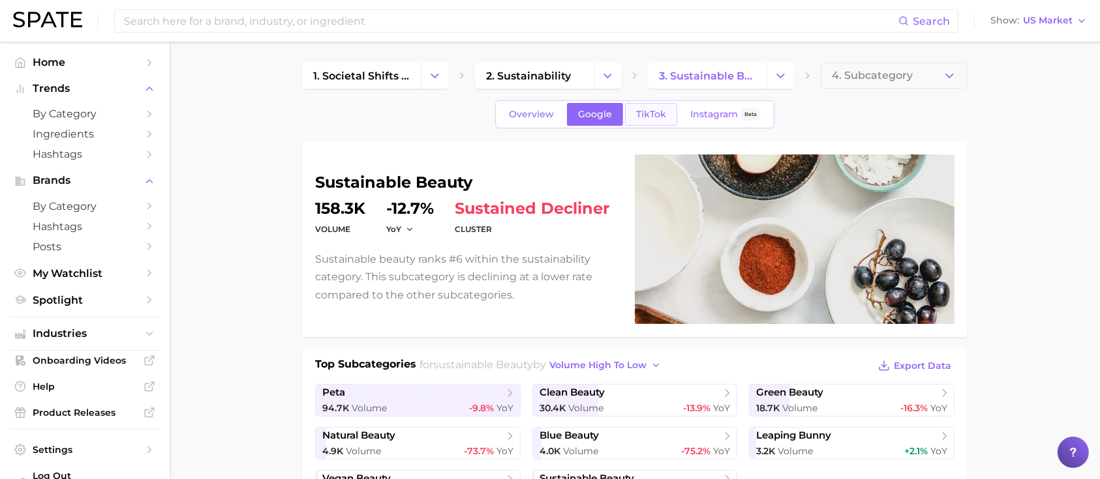
click at [659, 120] on link "TikTok" at bounding box center [651, 114] width 52 height 23
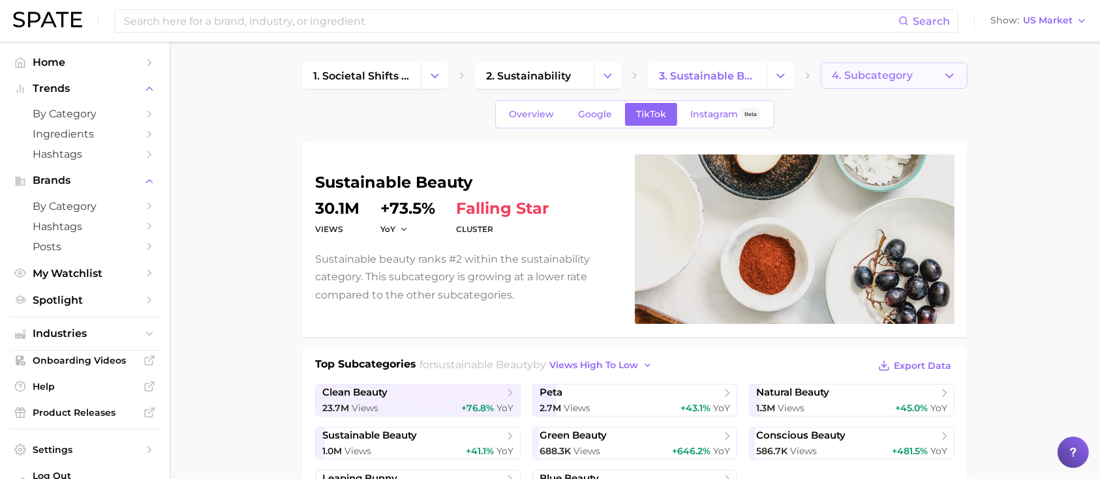
click at [950, 70] on icon "button" at bounding box center [949, 76] width 14 height 14
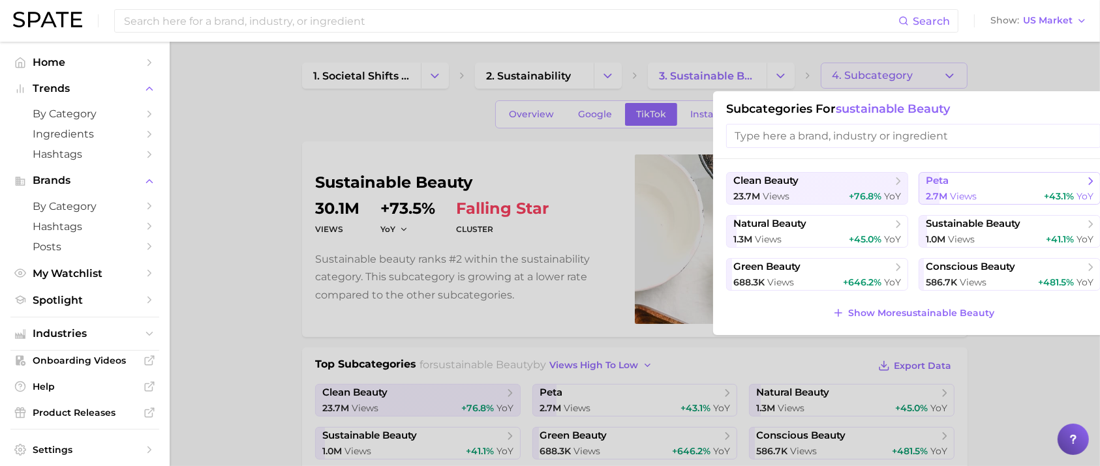
click at [940, 192] on span "2.7m" at bounding box center [936, 196] width 22 height 12
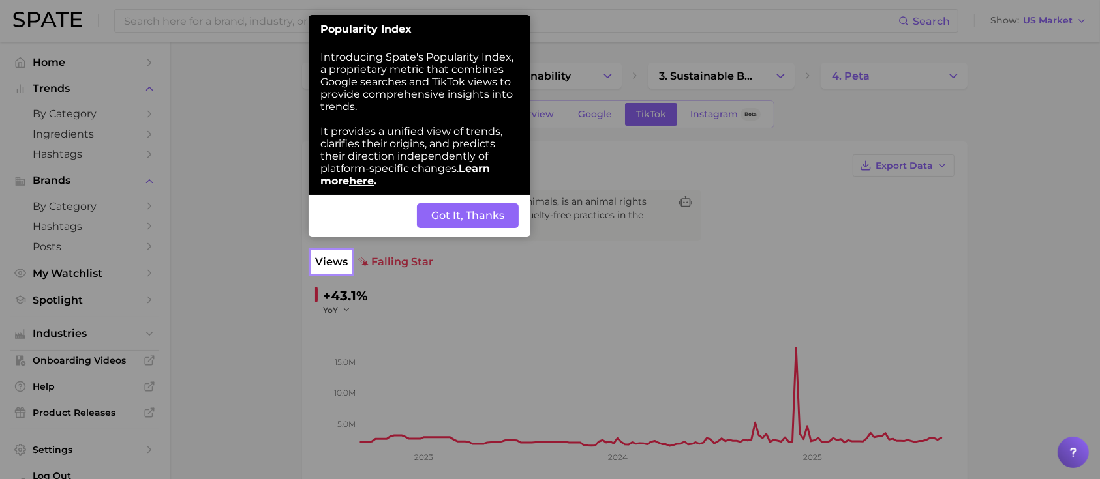
click at [480, 217] on button "Got It, Thanks" at bounding box center [468, 215] width 102 height 25
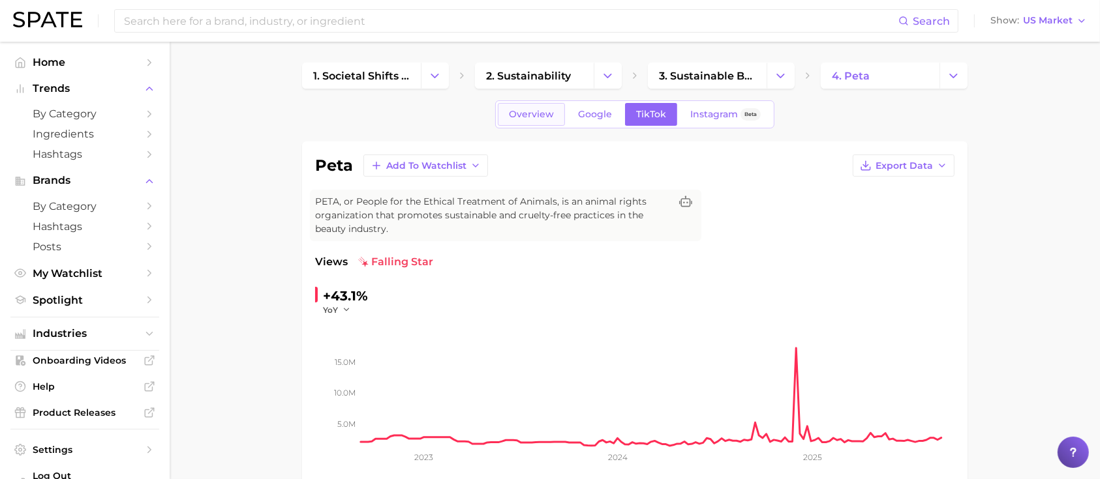
click at [535, 118] on span "Overview" at bounding box center [531, 114] width 45 height 11
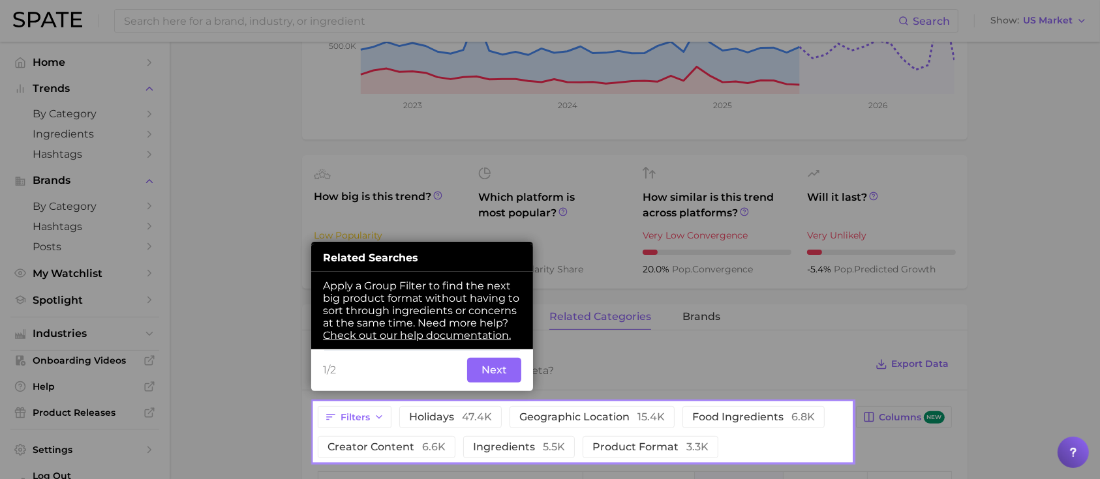
scroll to position [365, 0]
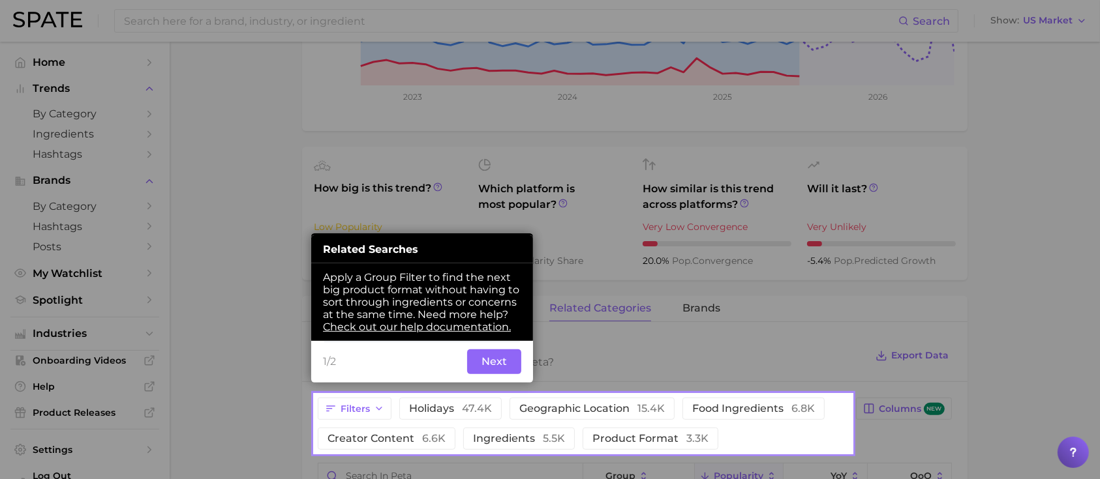
click at [496, 370] on button "Next" at bounding box center [494, 362] width 54 height 25
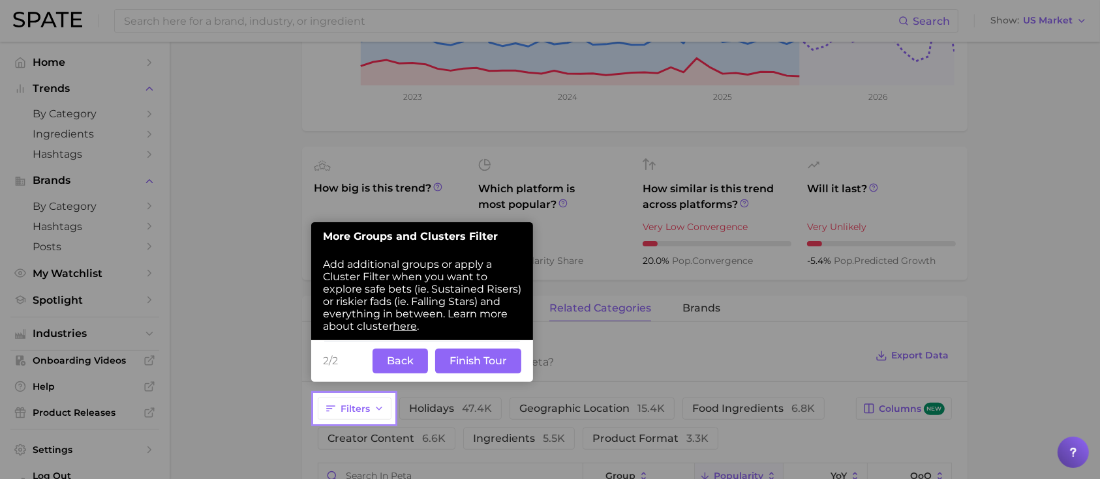
click at [405, 363] on button "Back" at bounding box center [399, 361] width 55 height 25
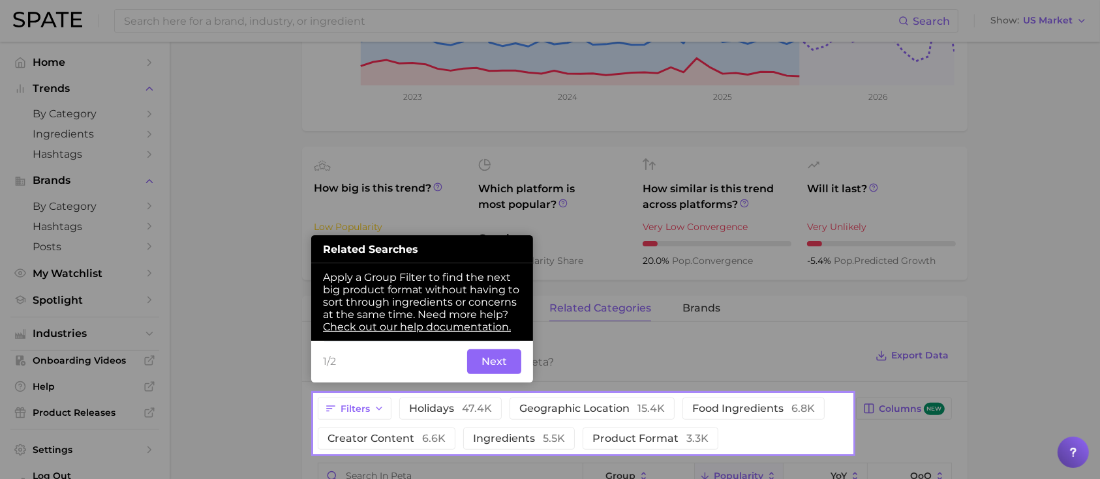
click at [492, 363] on button "Next" at bounding box center [494, 362] width 54 height 25
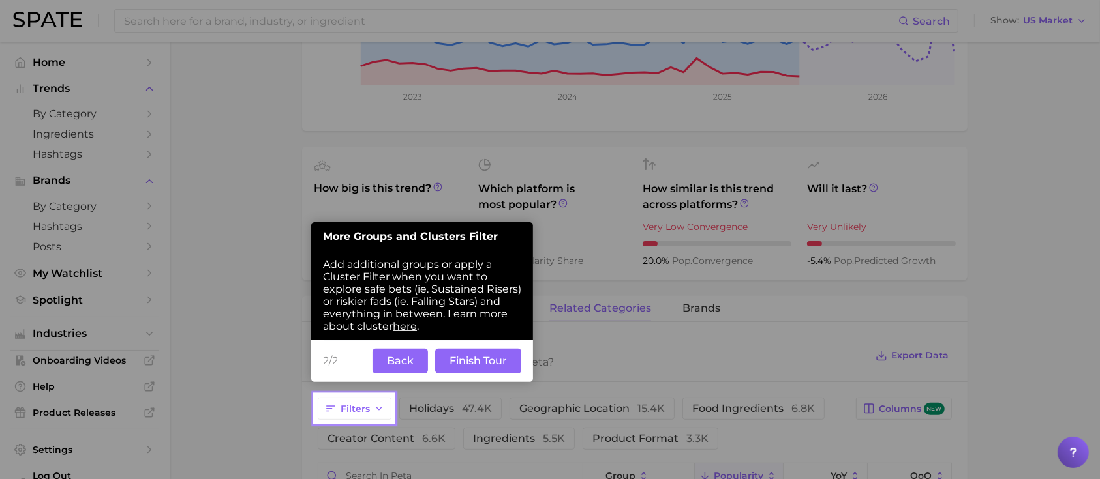
click at [492, 363] on button "Finish Tour" at bounding box center [478, 361] width 86 height 25
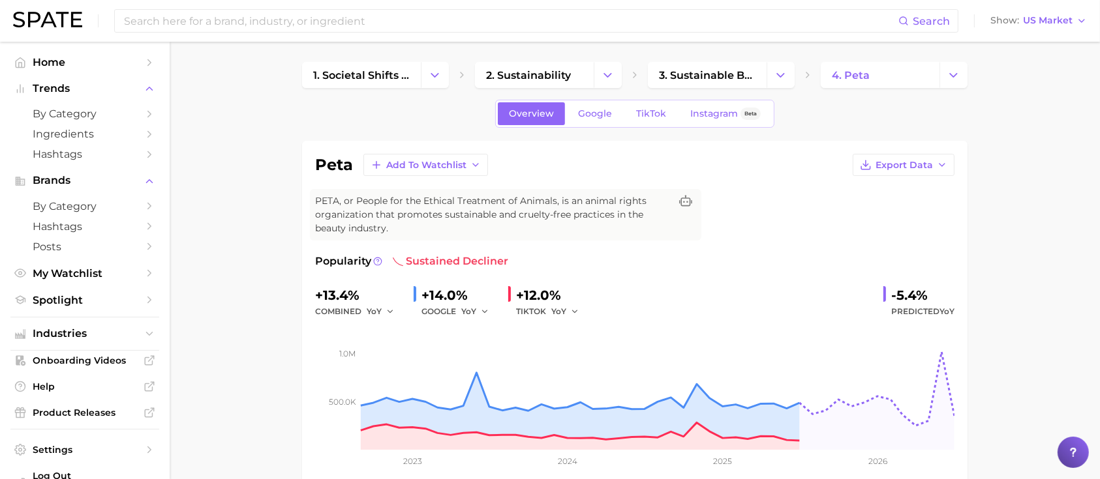
scroll to position [0, 0]
click at [955, 76] on icon "Change Category" at bounding box center [953, 76] width 14 height 14
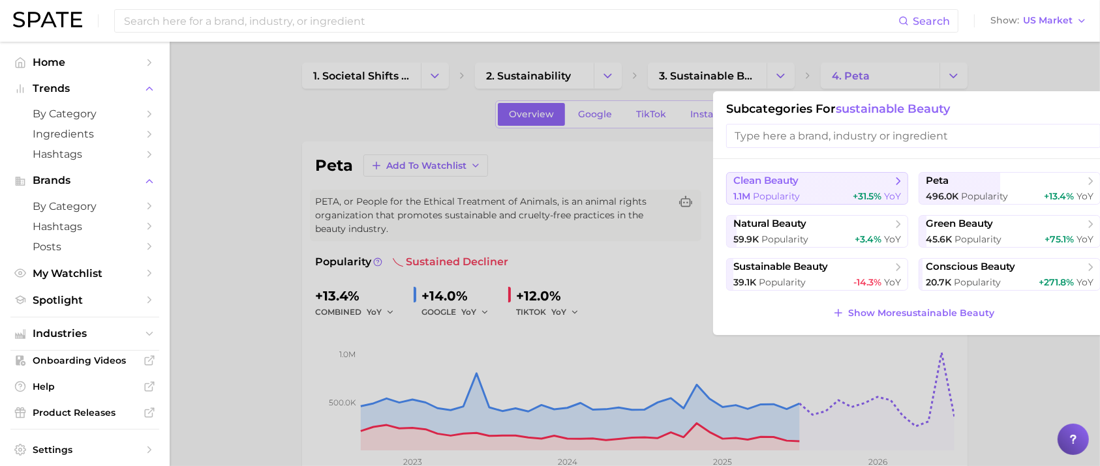
click at [837, 183] on span "clean beauty" at bounding box center [812, 181] width 158 height 13
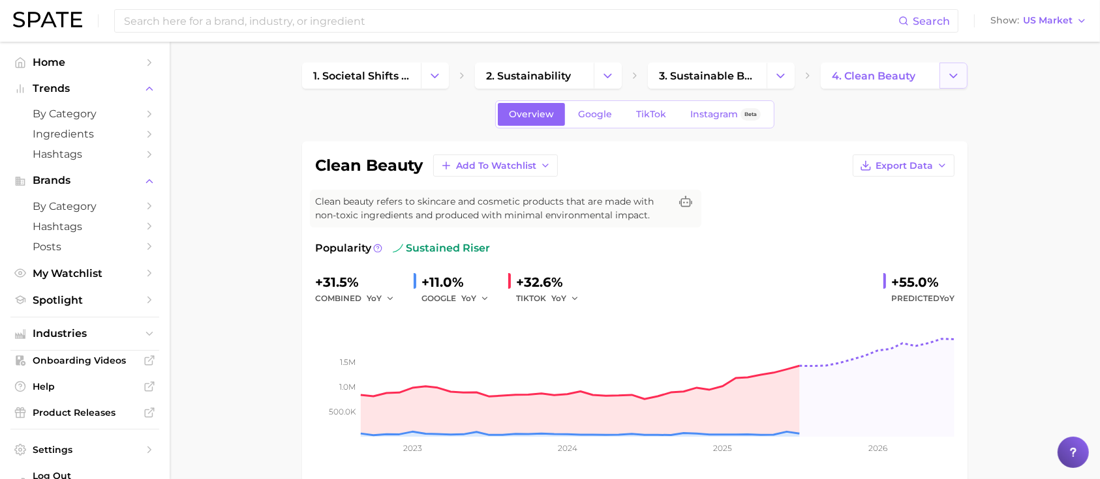
click at [960, 80] on button "Change Category" at bounding box center [953, 76] width 28 height 26
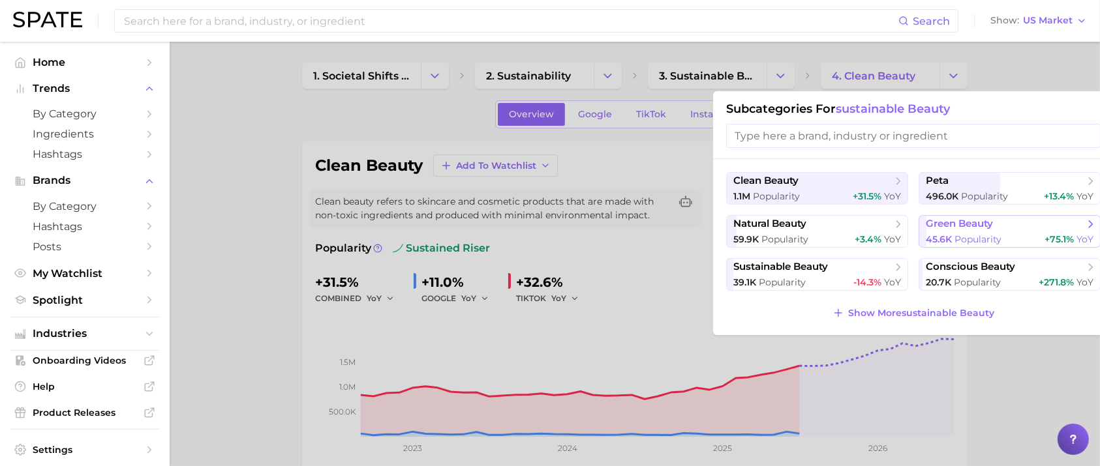
click at [956, 225] on span "green beauty" at bounding box center [958, 224] width 67 height 12
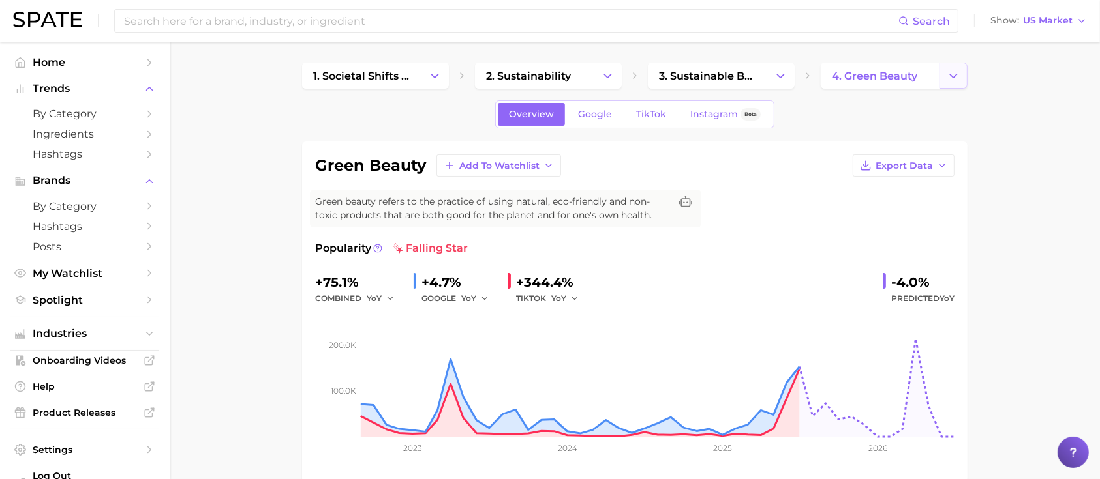
click at [961, 75] on button "Change Category" at bounding box center [953, 76] width 28 height 26
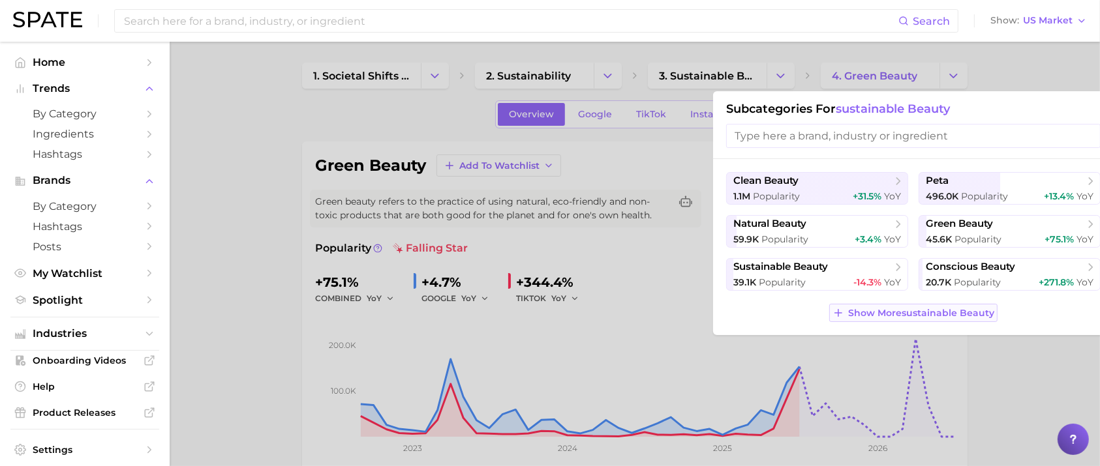
click at [978, 318] on span "Show More sustainable beauty" at bounding box center [921, 313] width 146 height 11
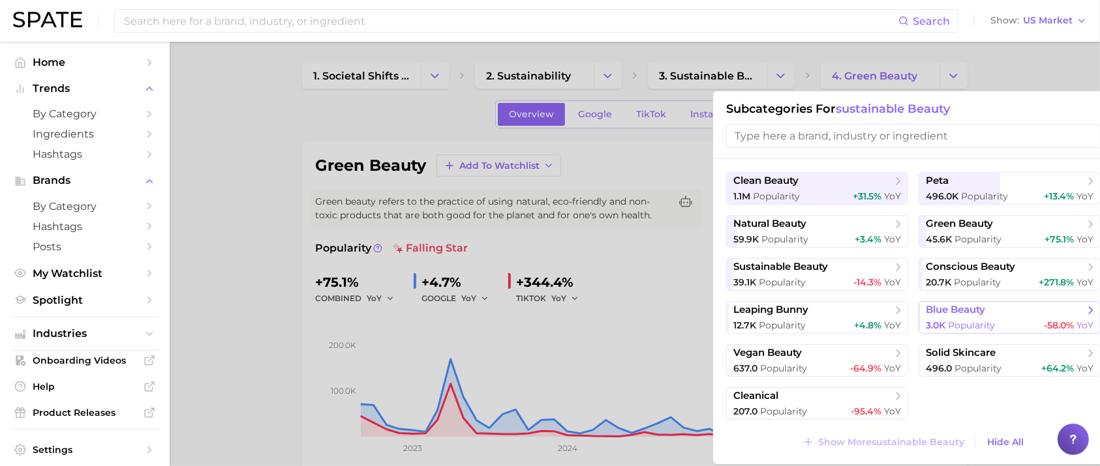
click at [965, 313] on span "blue beauty" at bounding box center [954, 310] width 59 height 12
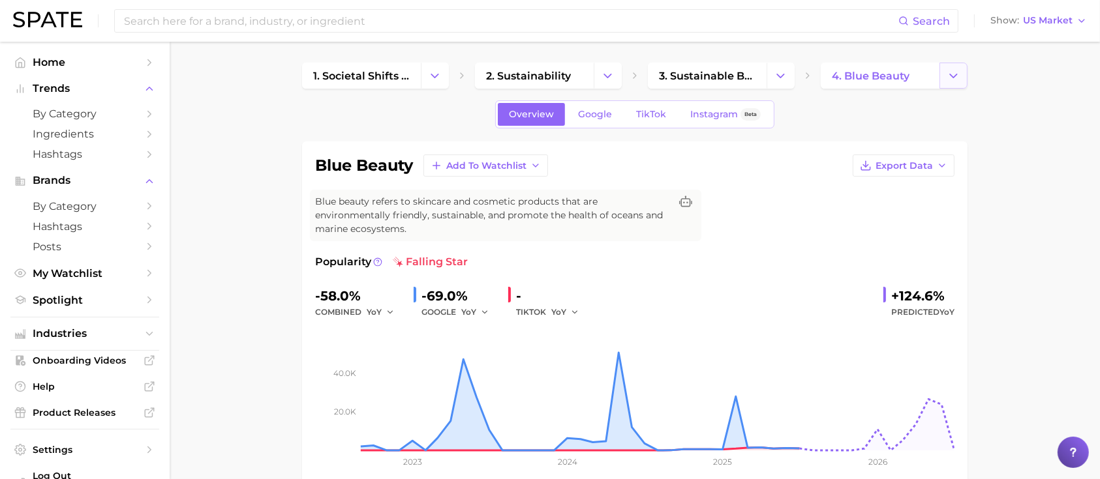
click at [960, 76] on button "Change Category" at bounding box center [953, 76] width 28 height 26
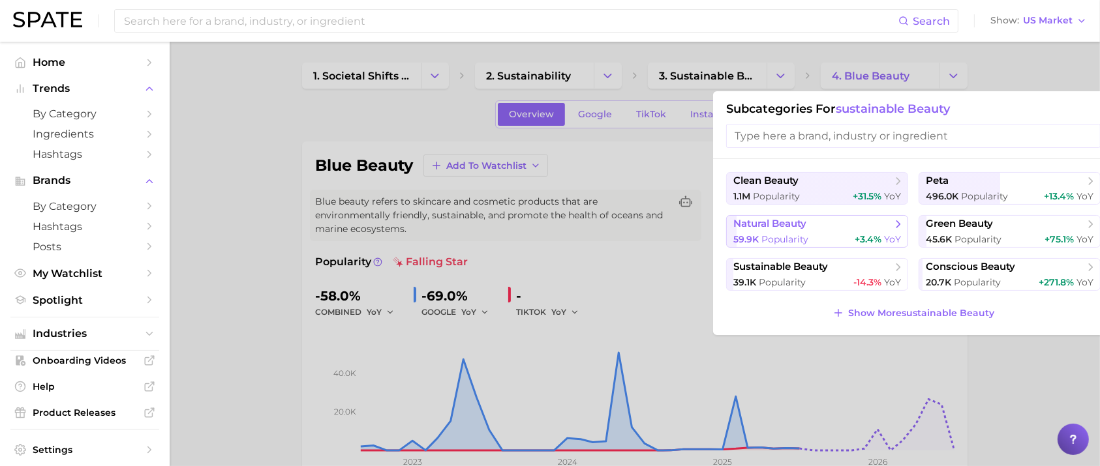
click at [811, 235] on div "59.9k Popularity +3.4% YoY" at bounding box center [817, 239] width 168 height 12
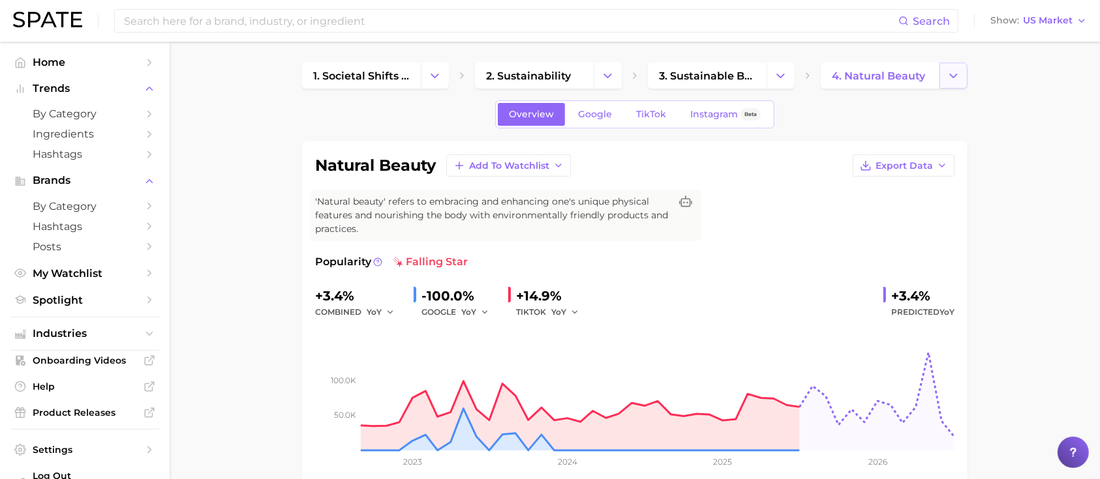
click at [950, 68] on button "Change Category" at bounding box center [953, 76] width 28 height 26
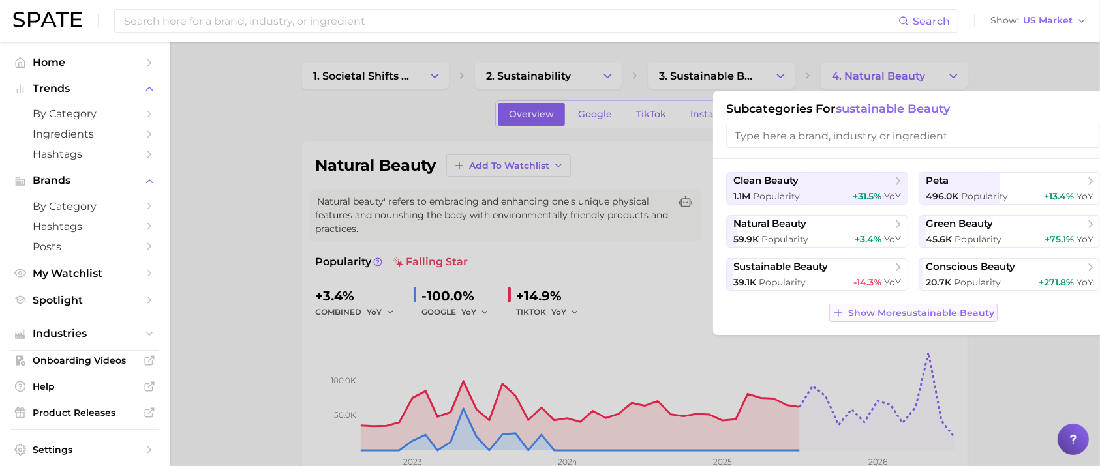
click at [961, 305] on button "Show More sustainable beauty" at bounding box center [913, 313] width 168 height 18
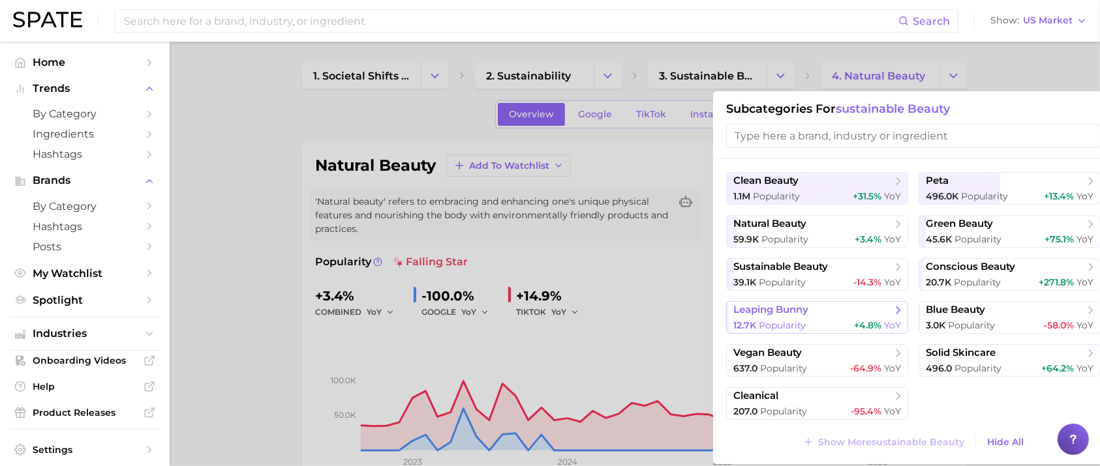
click at [811, 320] on div "12.7k Popularity +4.8% YoY" at bounding box center [817, 326] width 168 height 12
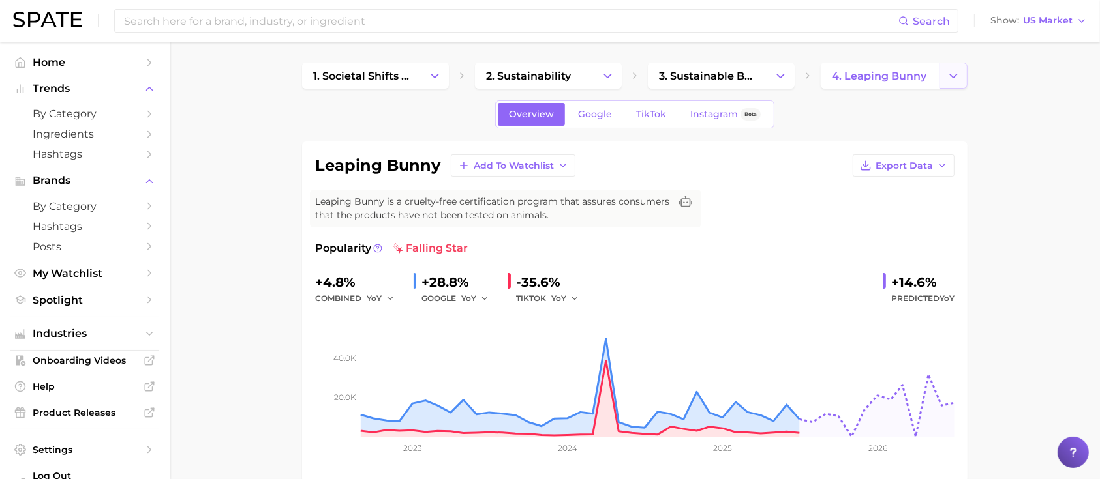
click at [946, 77] on icon "Change Category" at bounding box center [953, 76] width 14 height 14
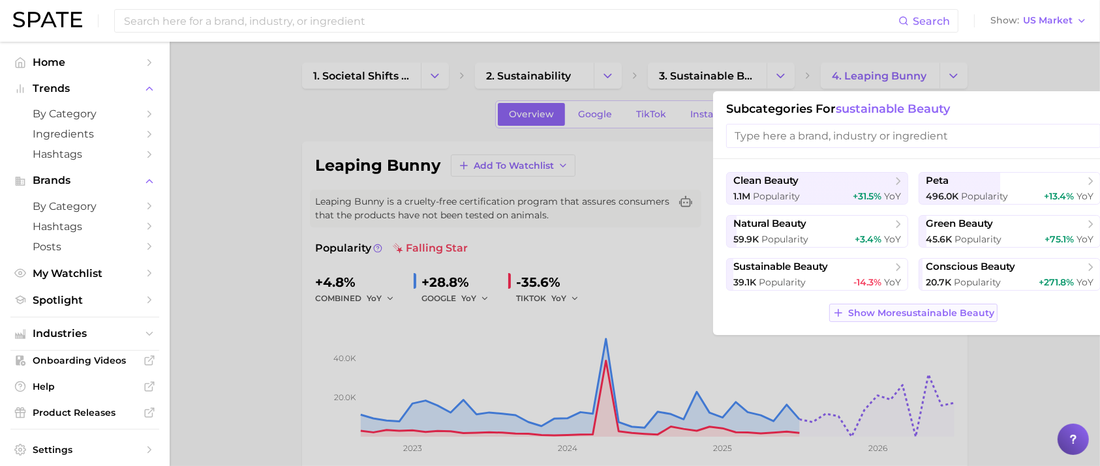
click at [909, 307] on button "Show More sustainable beauty" at bounding box center [913, 313] width 168 height 18
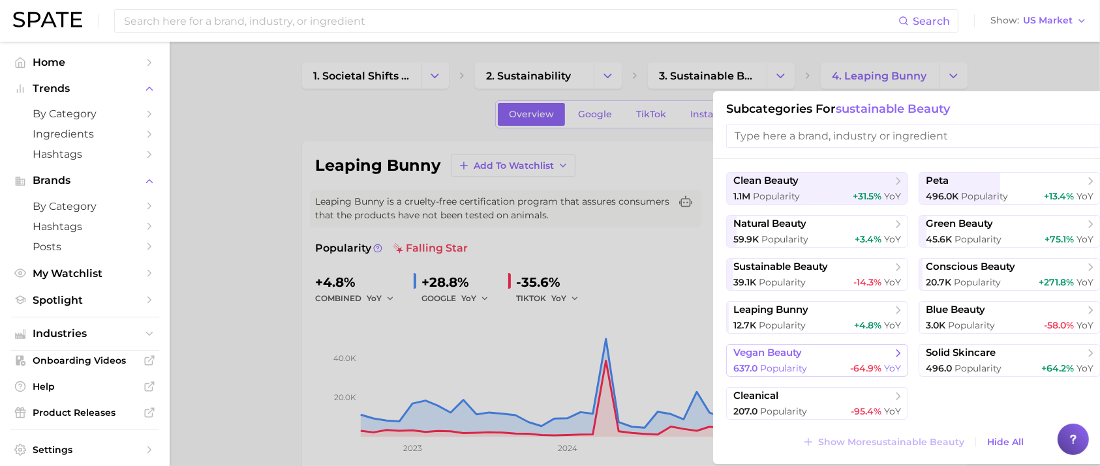
click at [815, 357] on span "vegan beauty" at bounding box center [812, 353] width 158 height 13
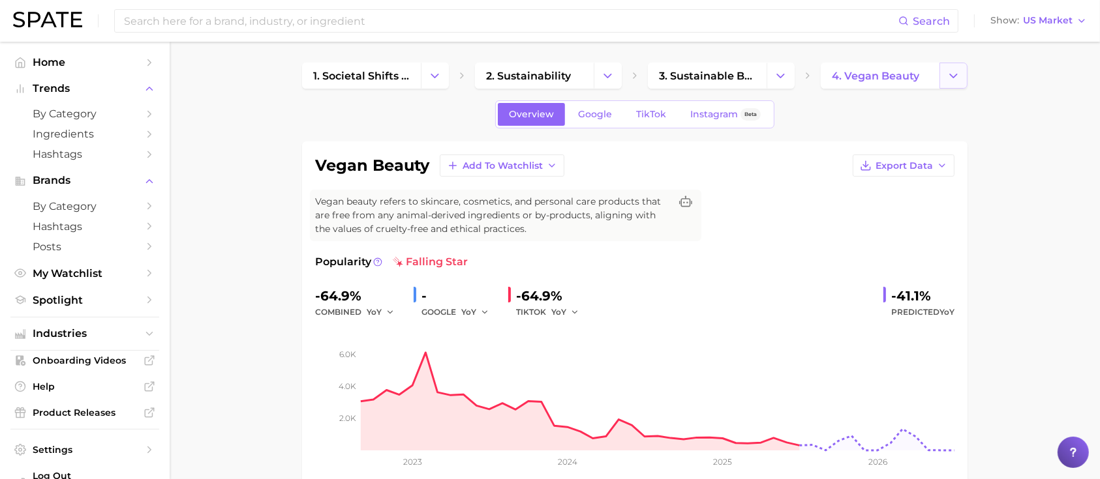
click at [961, 82] on button "Change Category" at bounding box center [953, 76] width 28 height 26
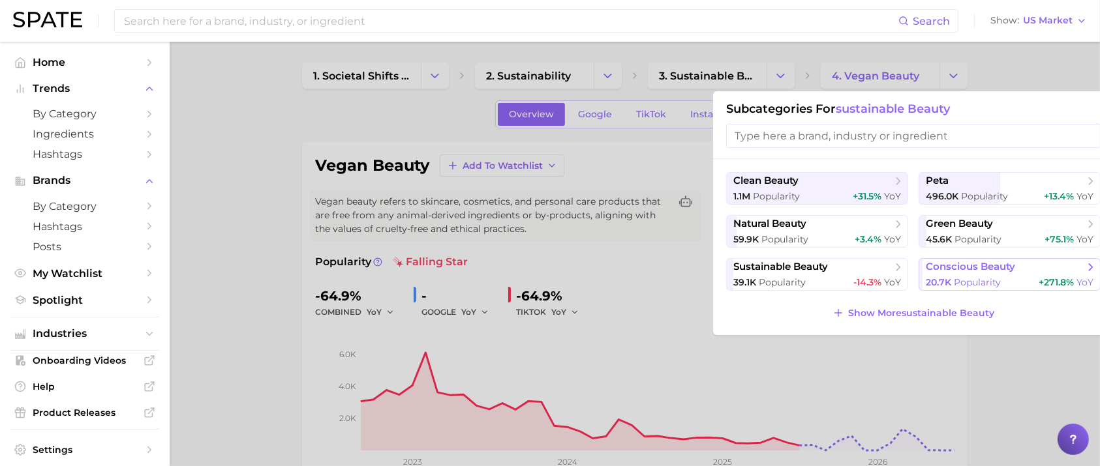
click at [955, 281] on span "Popularity" at bounding box center [977, 283] width 47 height 12
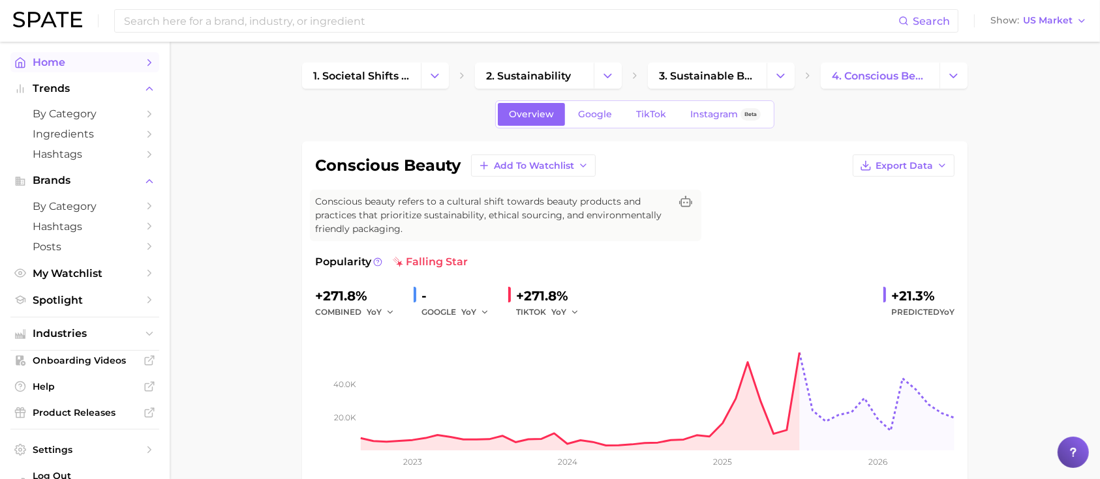
click at [57, 70] on link "Home" at bounding box center [84, 62] width 149 height 20
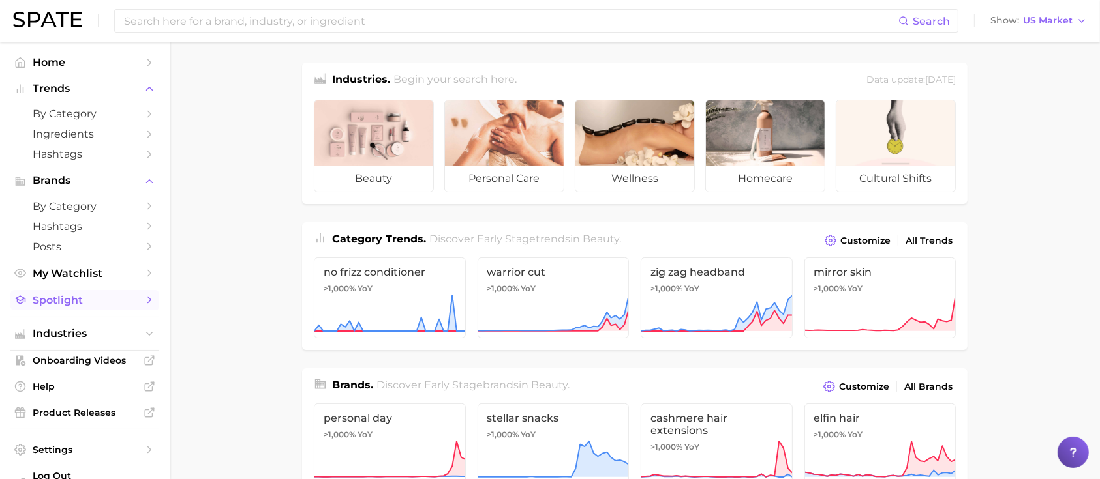
click at [93, 295] on link "Spotlight" at bounding box center [84, 300] width 149 height 20
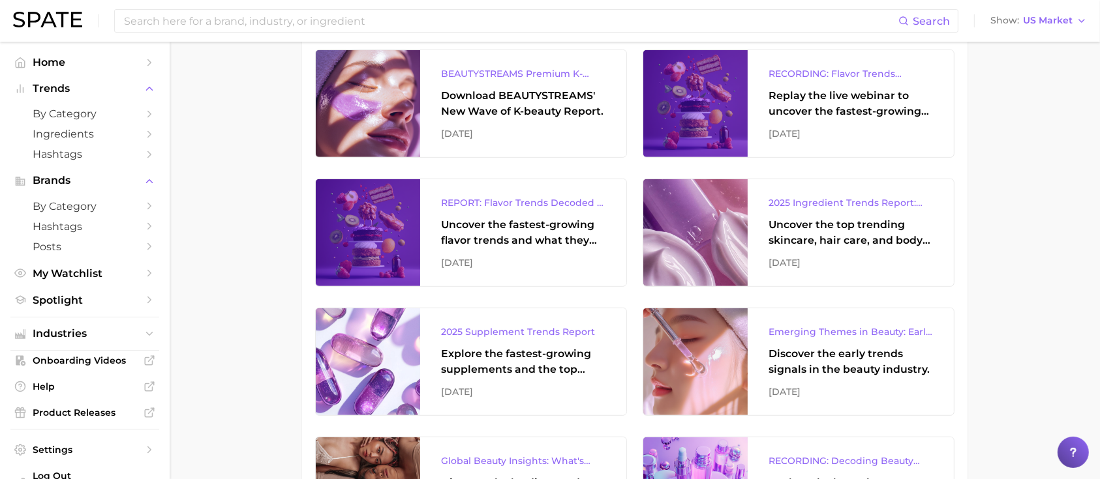
scroll to position [608, 0]
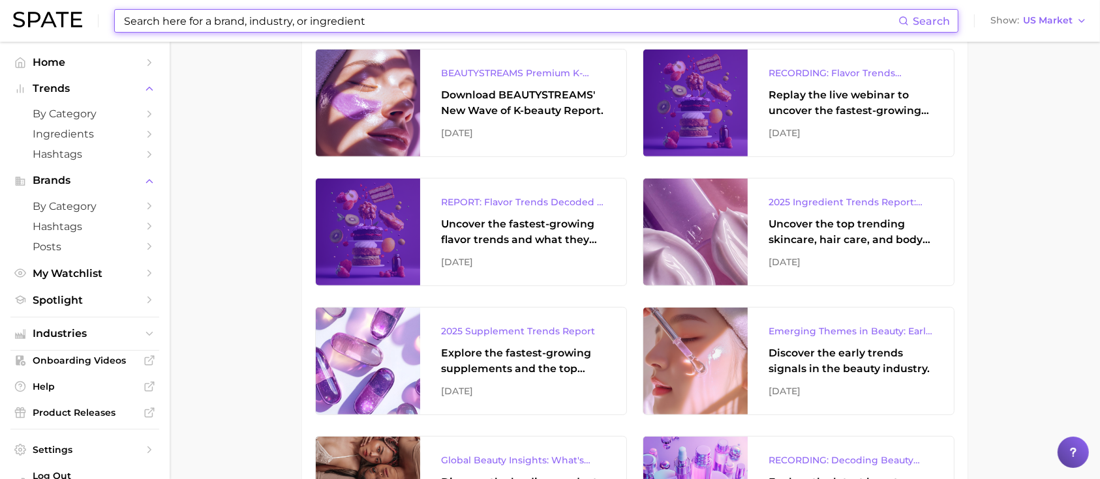
click at [751, 20] on input at bounding box center [510, 21] width 775 height 22
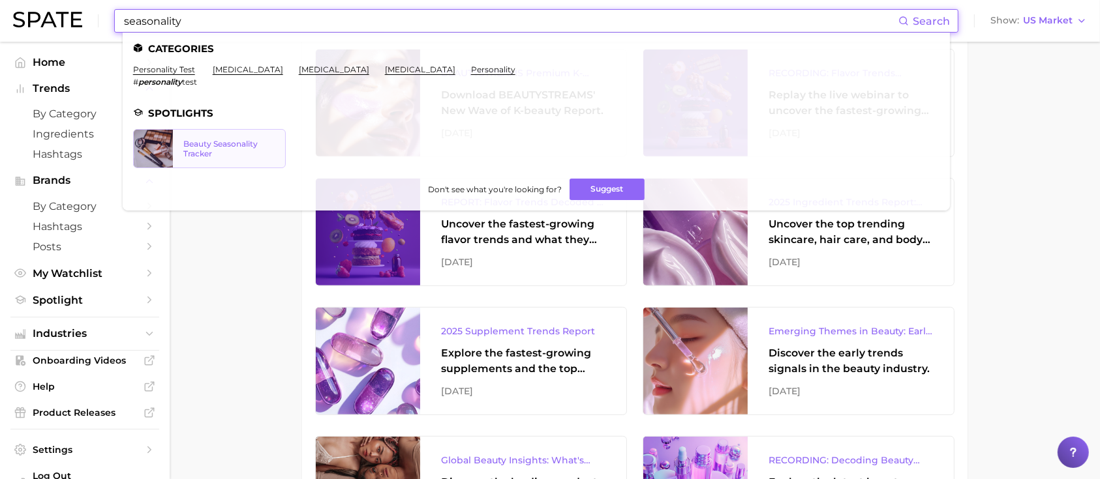
type input "seasonality"
click at [256, 142] on div "Beauty Seasonality Tracker" at bounding box center [228, 149] width 91 height 20
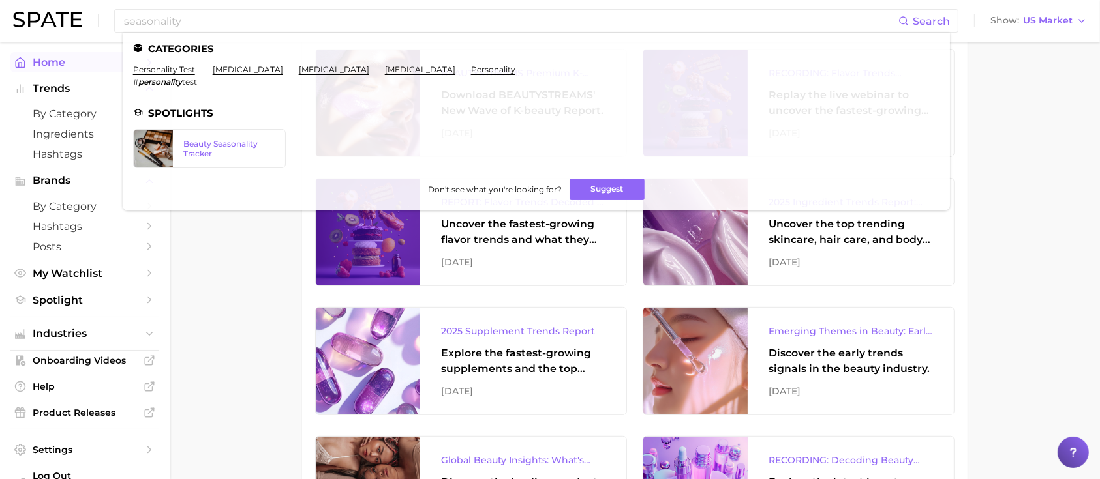
click at [67, 60] on span "Home" at bounding box center [85, 62] width 104 height 12
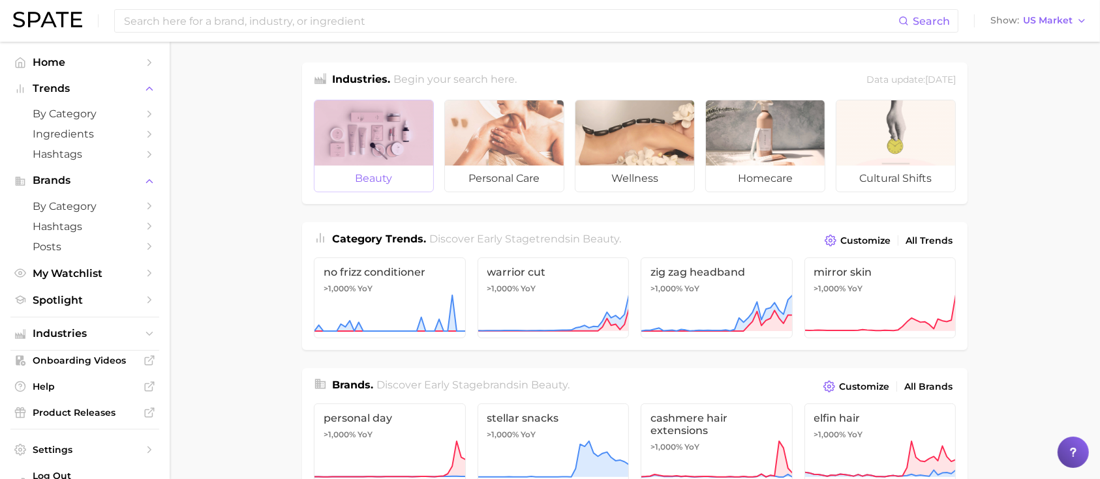
click at [407, 142] on div at bounding box center [373, 132] width 119 height 65
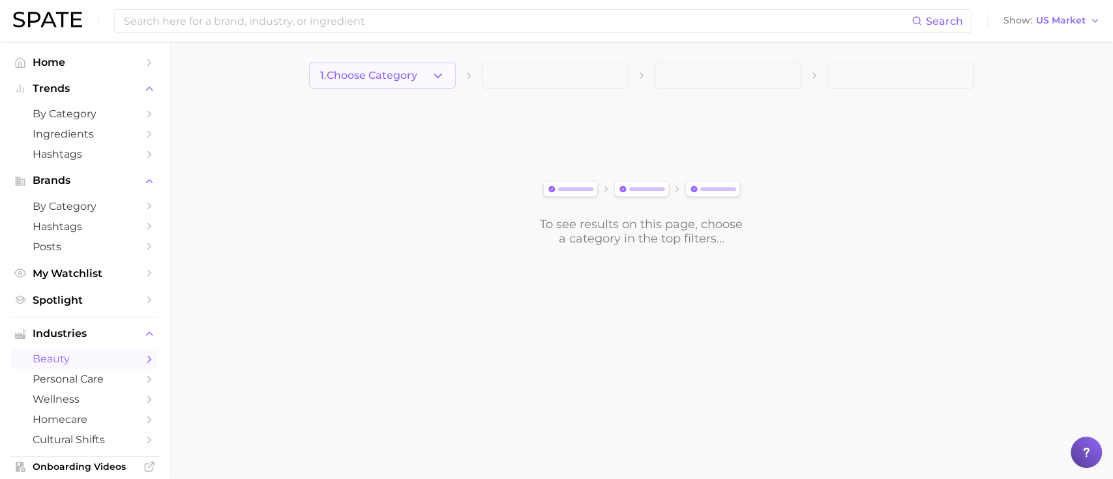
click at [438, 81] on icon "button" at bounding box center [438, 76] width 14 height 14
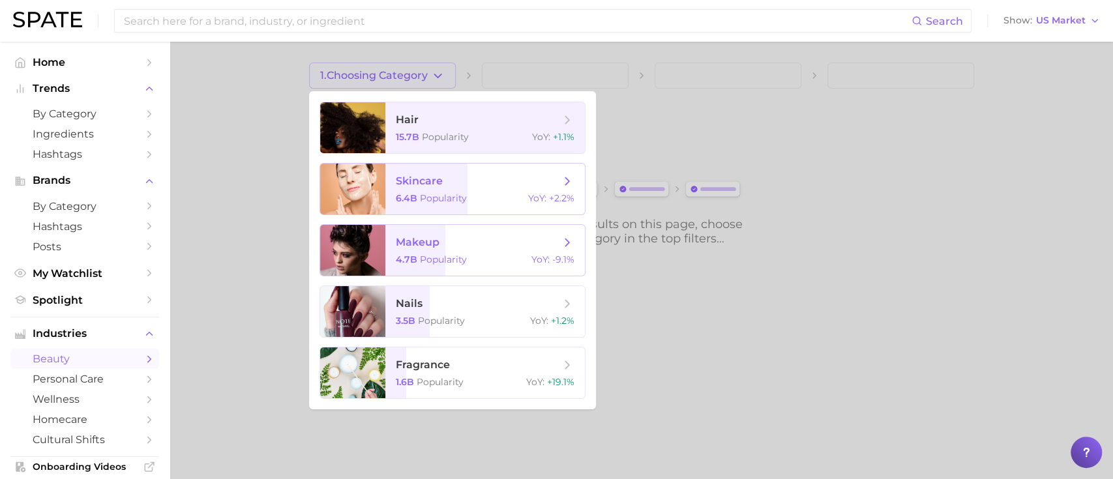
click at [450, 198] on span "Popularity" at bounding box center [443, 198] width 47 height 12
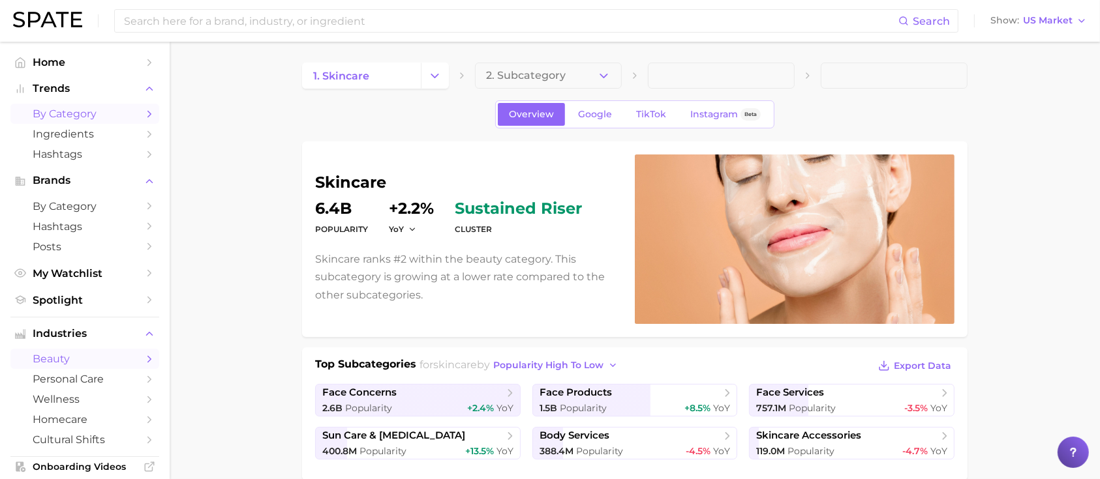
click at [61, 107] on link "by Category" at bounding box center [84, 114] width 149 height 20
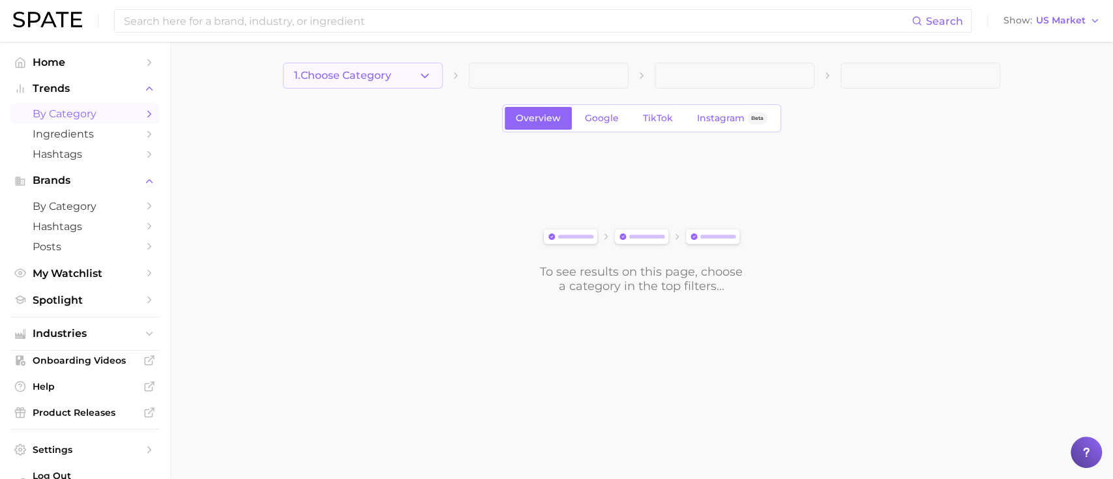
click at [423, 70] on icon "button" at bounding box center [425, 76] width 14 height 14
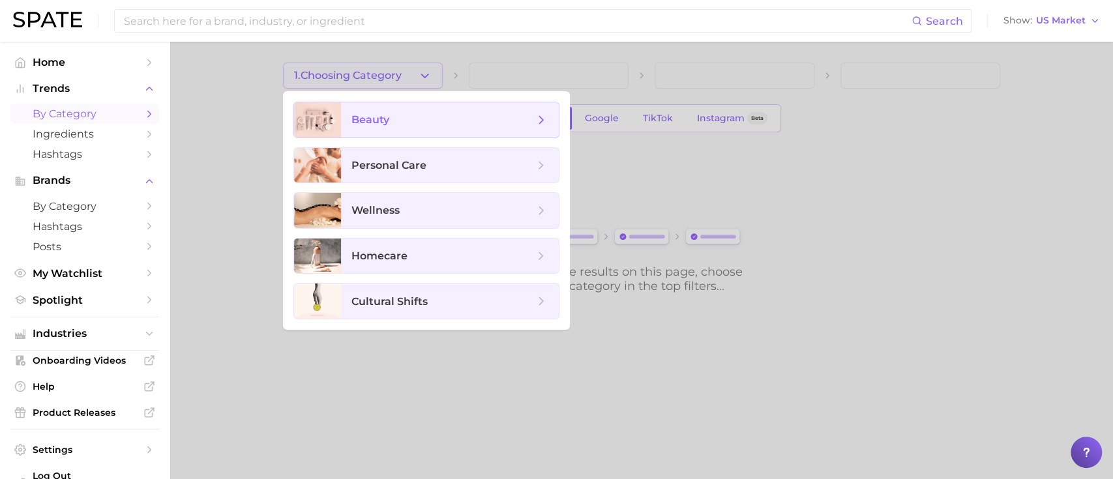
click at [420, 117] on span "beauty" at bounding box center [443, 120] width 183 height 14
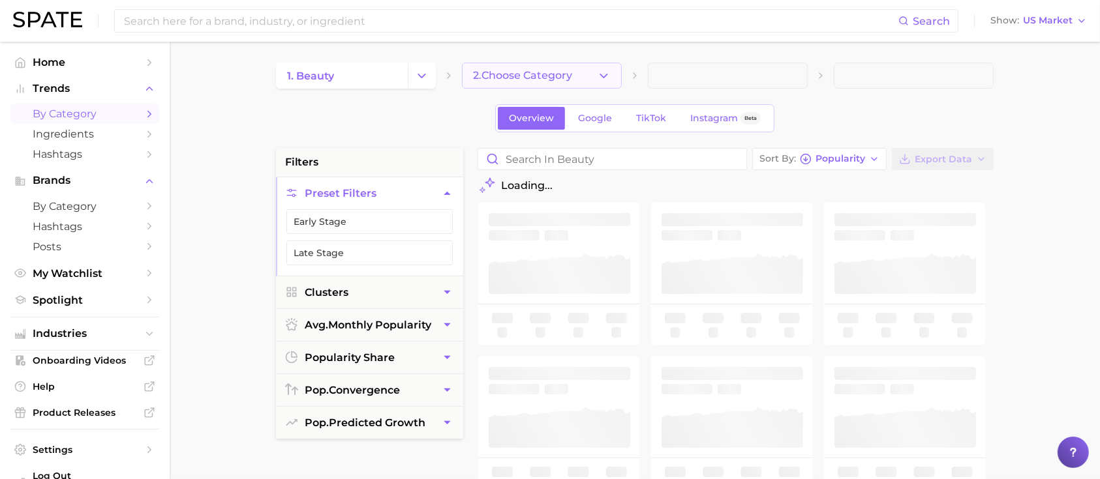
click at [607, 69] on icon "button" at bounding box center [604, 76] width 14 height 14
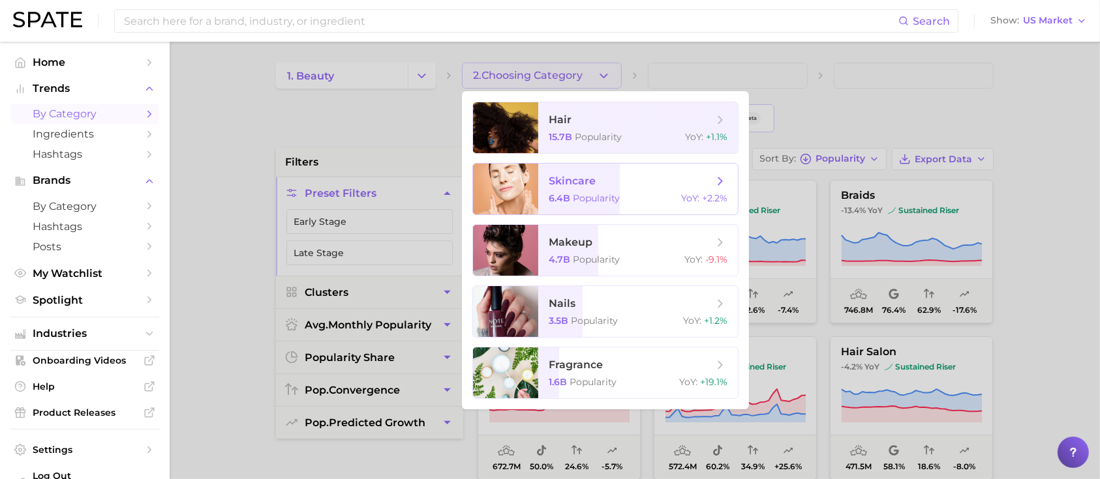
click at [616, 195] on span "Popularity" at bounding box center [596, 198] width 47 height 12
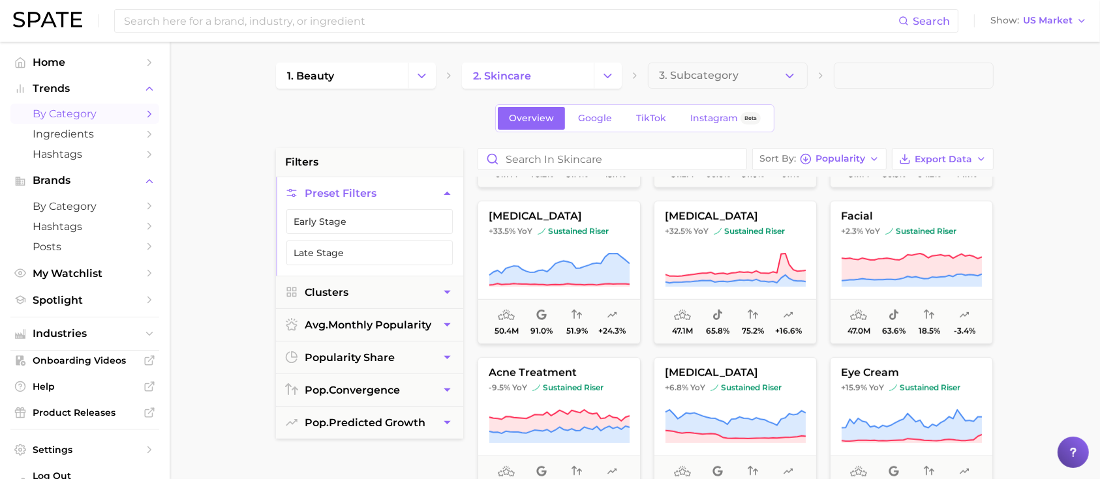
scroll to position [1044, 0]
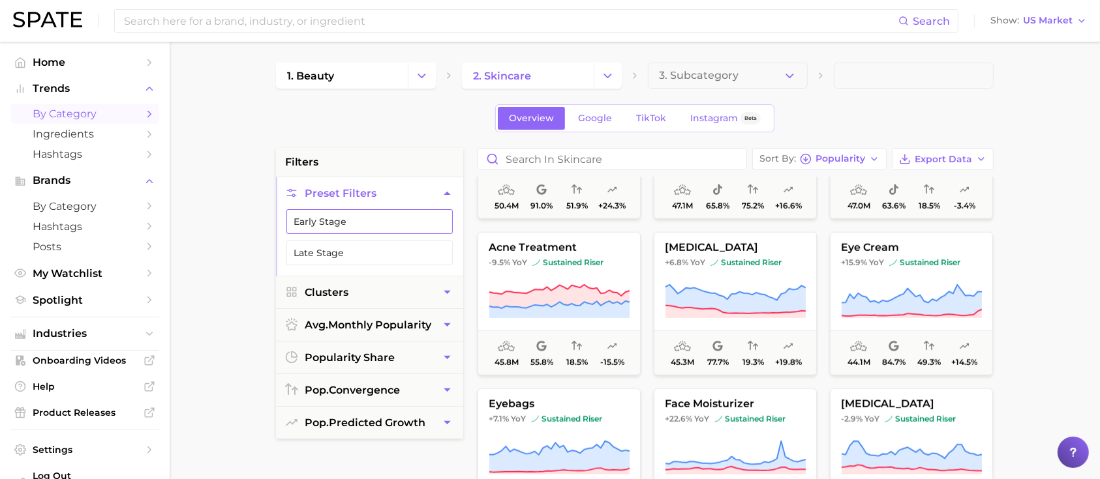
click at [381, 220] on button "Early Stage" at bounding box center [369, 221] width 166 height 25
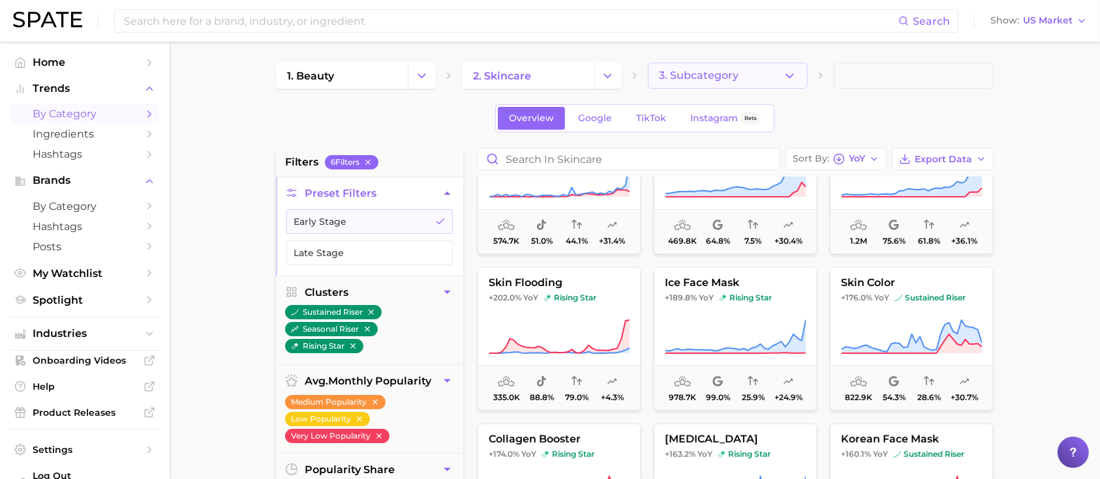
click at [789, 76] on icon "button" at bounding box center [790, 76] width 14 height 14
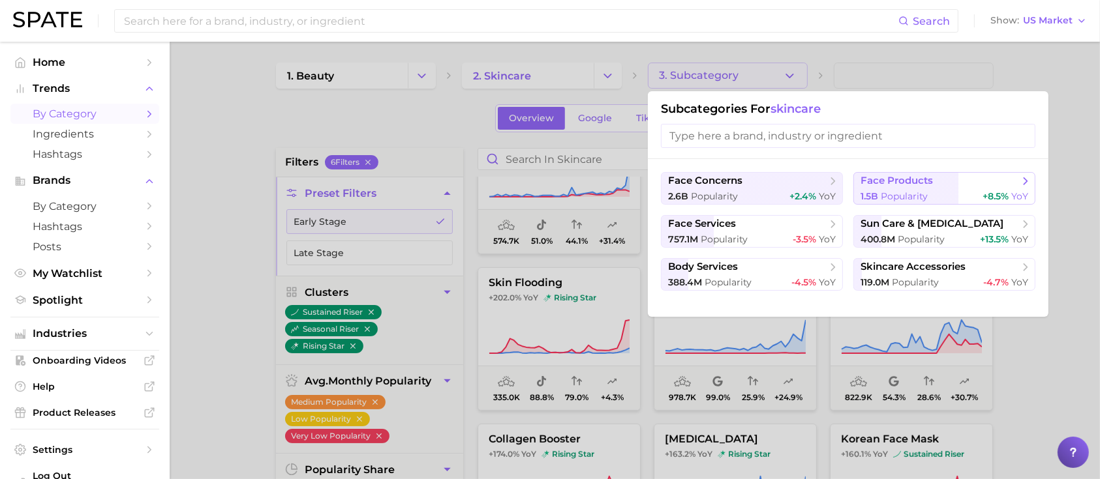
click at [877, 199] on span "1.5b" at bounding box center [869, 196] width 18 height 12
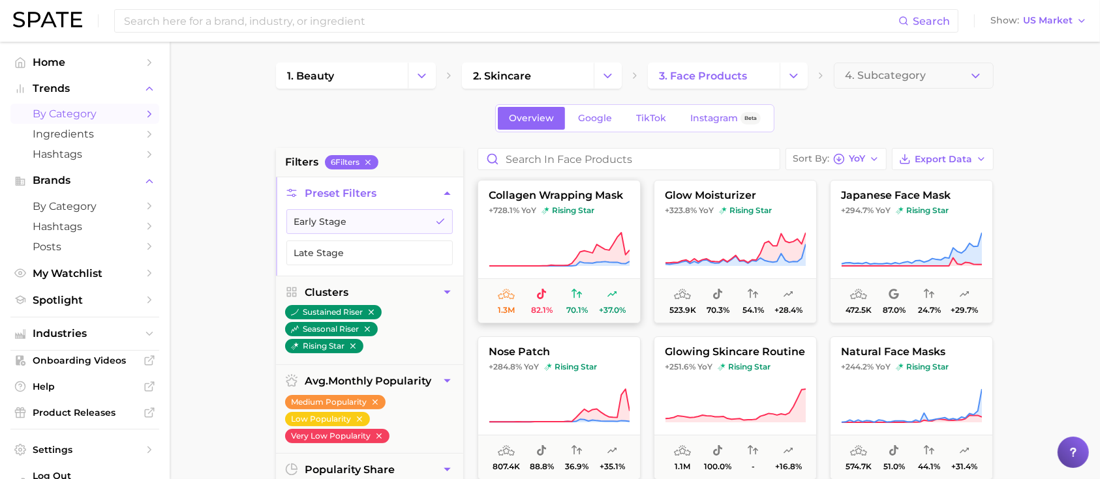
click at [561, 199] on span "collagen wrapping mask" at bounding box center [559, 196] width 162 height 12
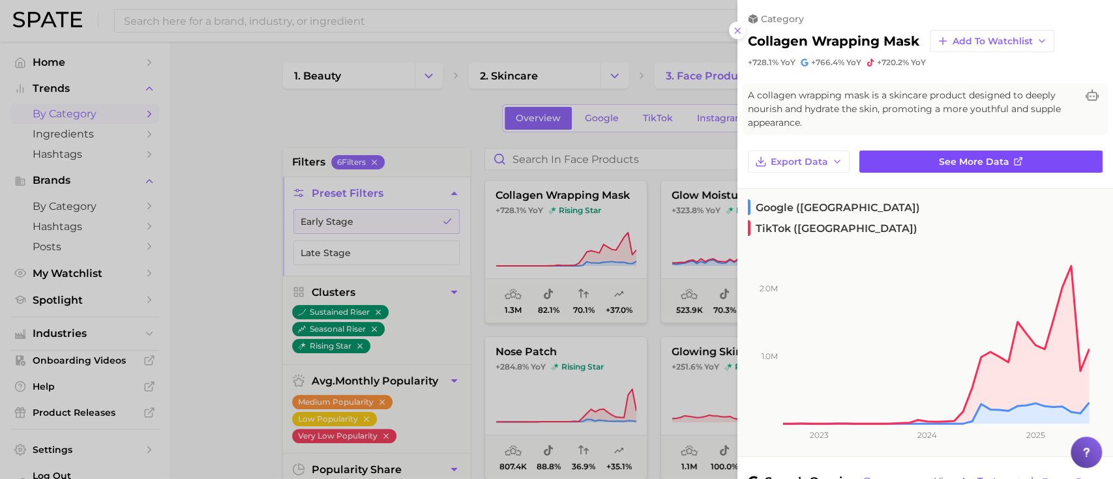
click at [984, 162] on span "See more data" at bounding box center [974, 162] width 70 height 11
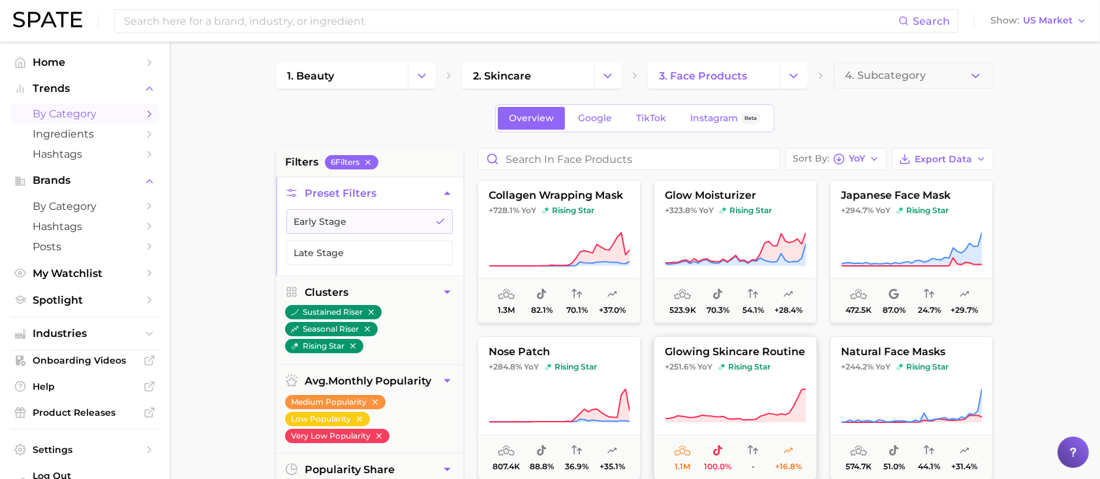
scroll to position [173, 0]
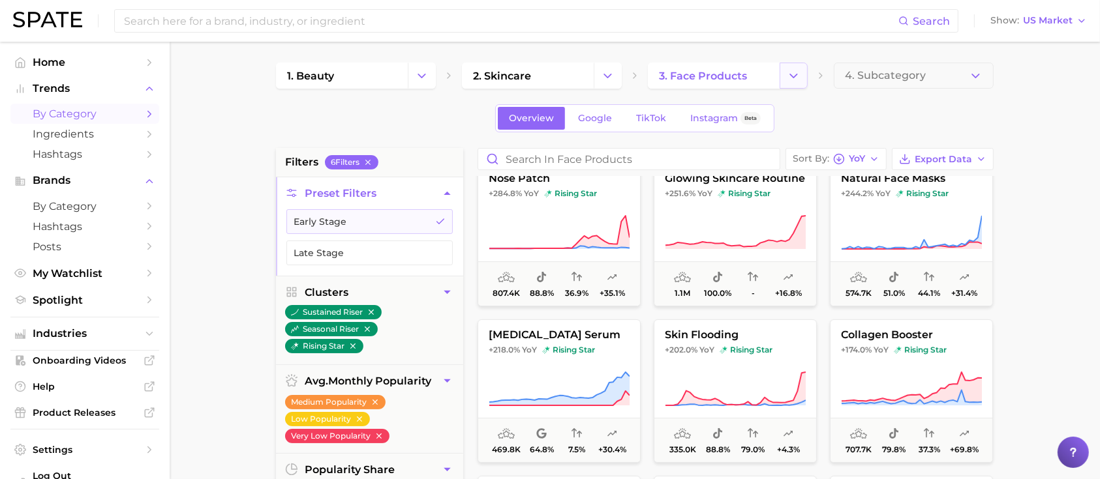
click at [798, 74] on icon "Change Category" at bounding box center [794, 76] width 14 height 14
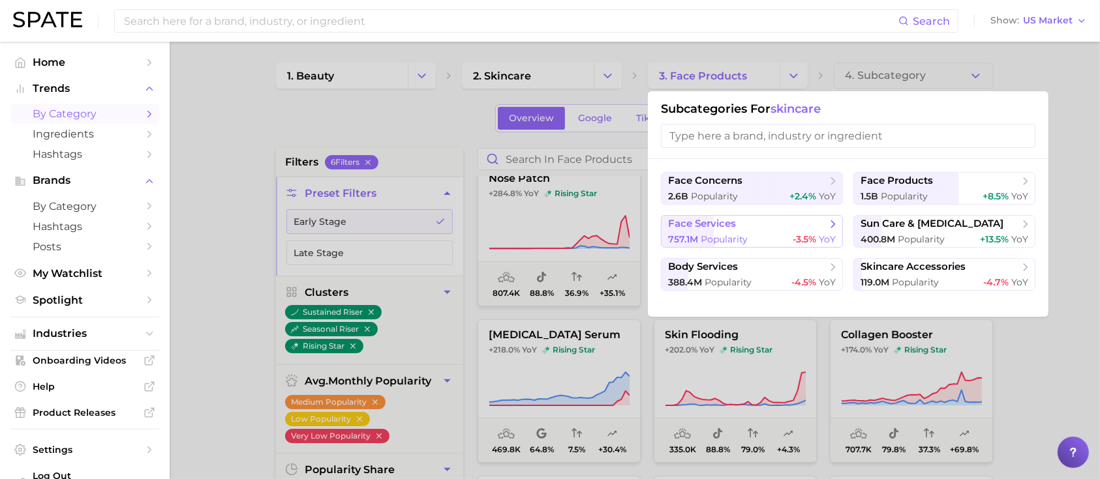
click at [757, 240] on div "757.1m Popularity -3.5% YoY" at bounding box center [752, 239] width 168 height 12
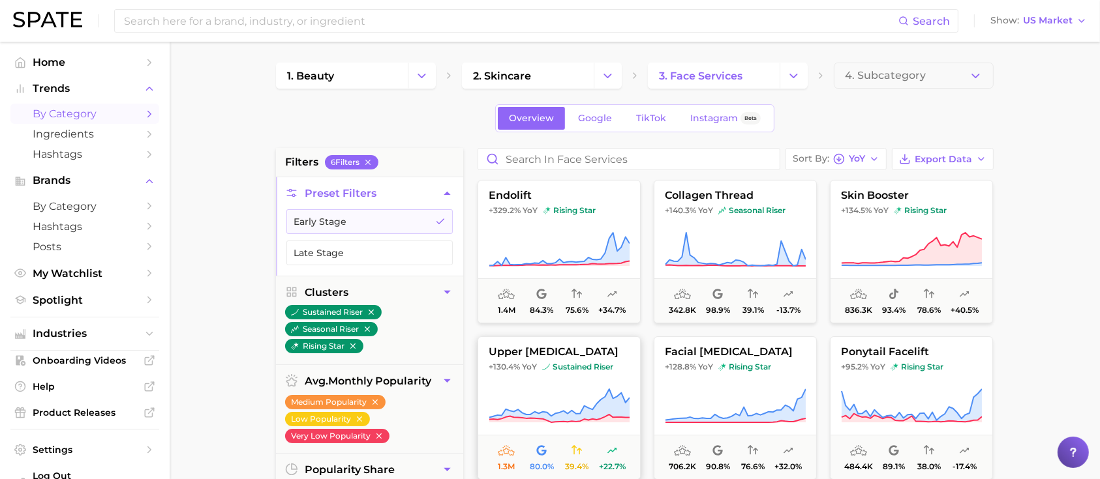
click at [550, 357] on span "upper [MEDICAL_DATA]" at bounding box center [559, 352] width 162 height 12
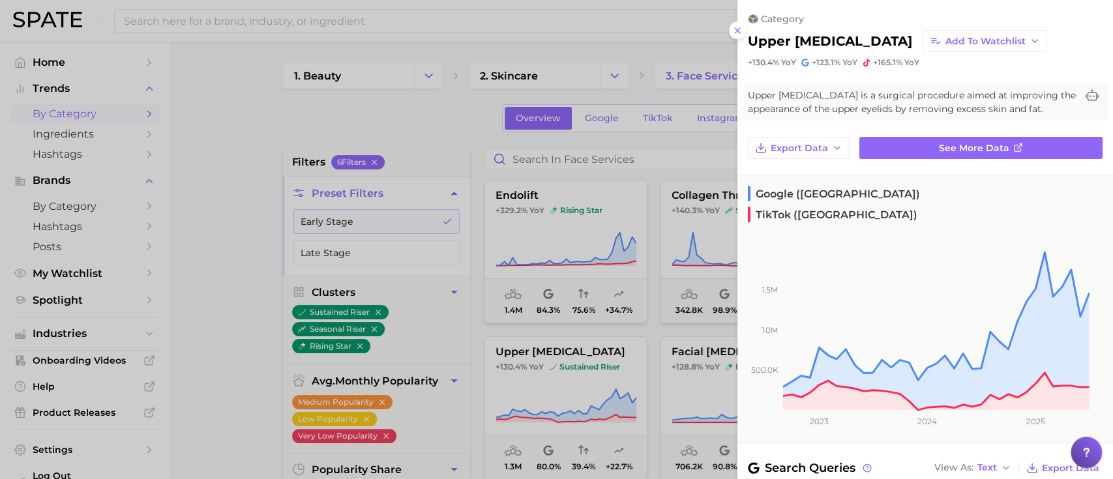
click at [238, 137] on div at bounding box center [556, 239] width 1113 height 479
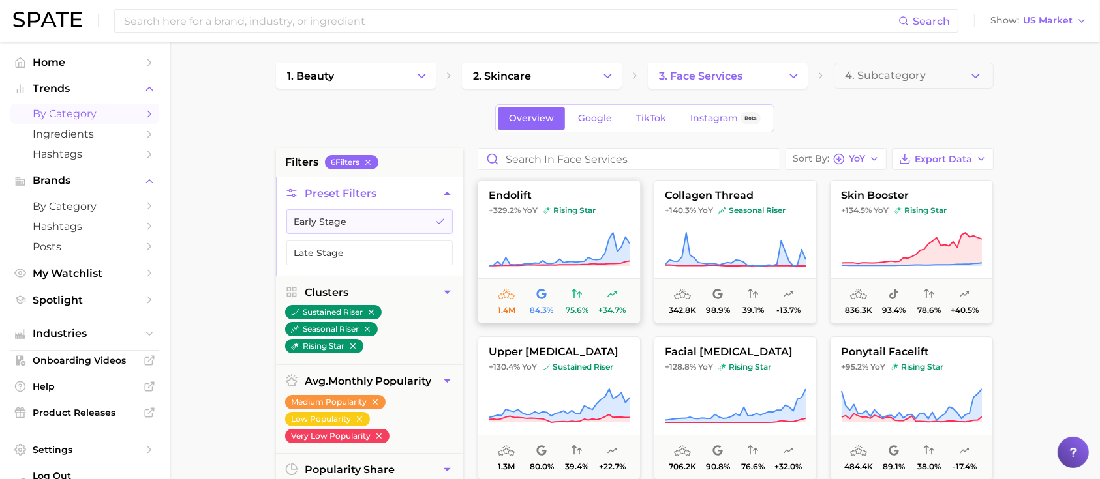
click at [590, 226] on button "endolift +329.2% YoY rising star 1.4m 84.3% 75.6% +34.7%" at bounding box center [558, 251] width 163 height 143
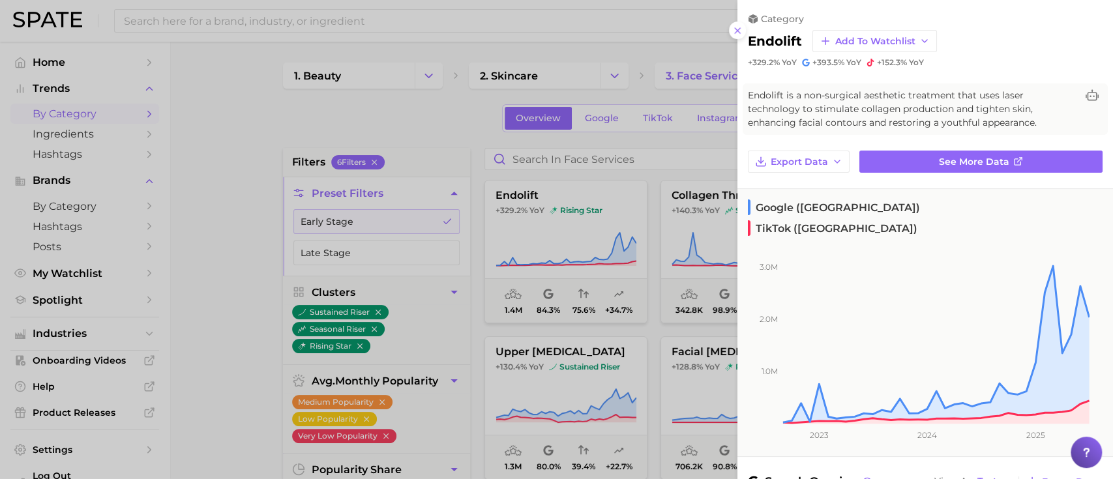
click at [234, 254] on div at bounding box center [556, 239] width 1113 height 479
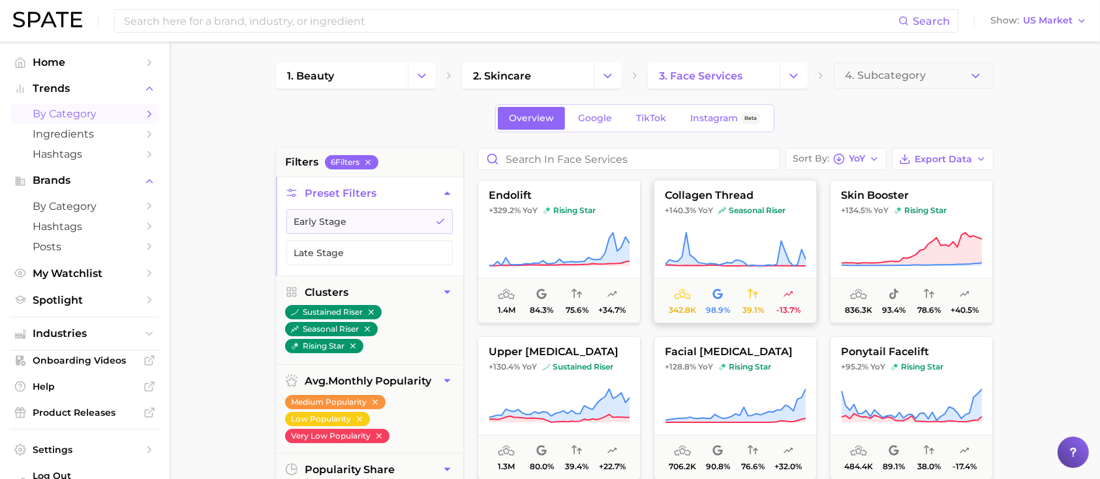
click at [725, 228] on button "collagen thread +140.3% YoY seasonal riser 342.8k 98.9% 39.1% -13.7%" at bounding box center [735, 251] width 163 height 143
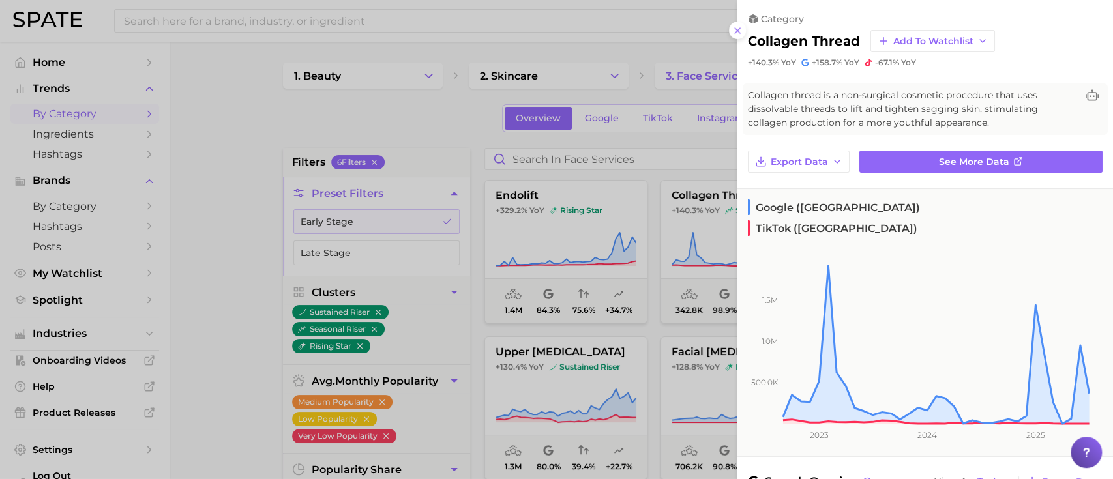
click at [211, 211] on div at bounding box center [556, 239] width 1113 height 479
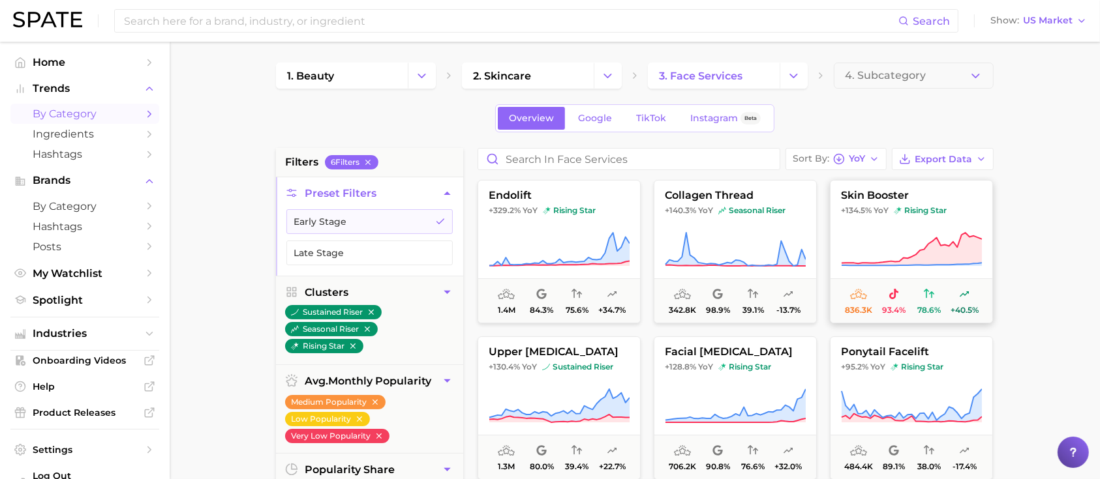
click at [877, 225] on button "skin booster +134.5% YoY rising star 836.3k 93.4% 78.6% +40.5%" at bounding box center [911, 251] width 163 height 143
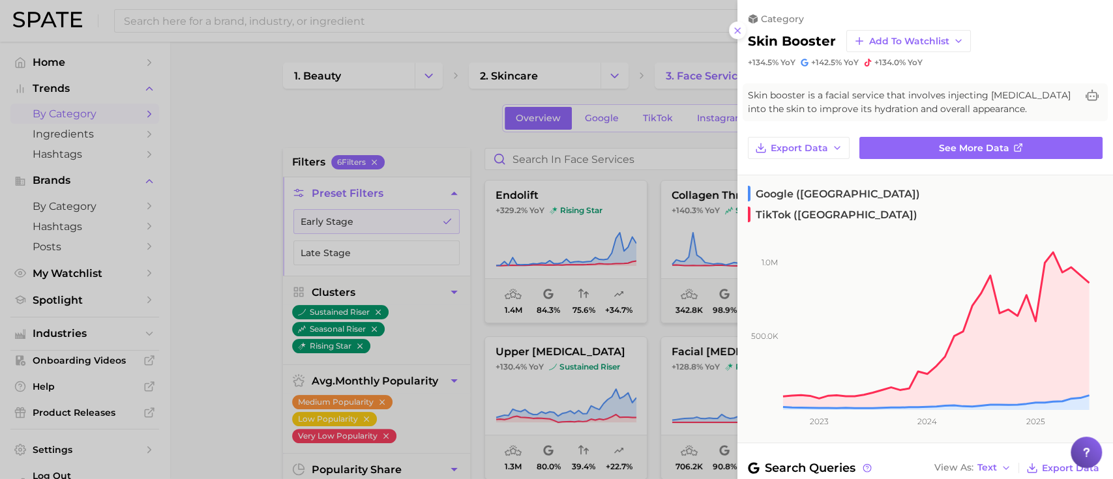
click at [193, 190] on div at bounding box center [556, 239] width 1113 height 479
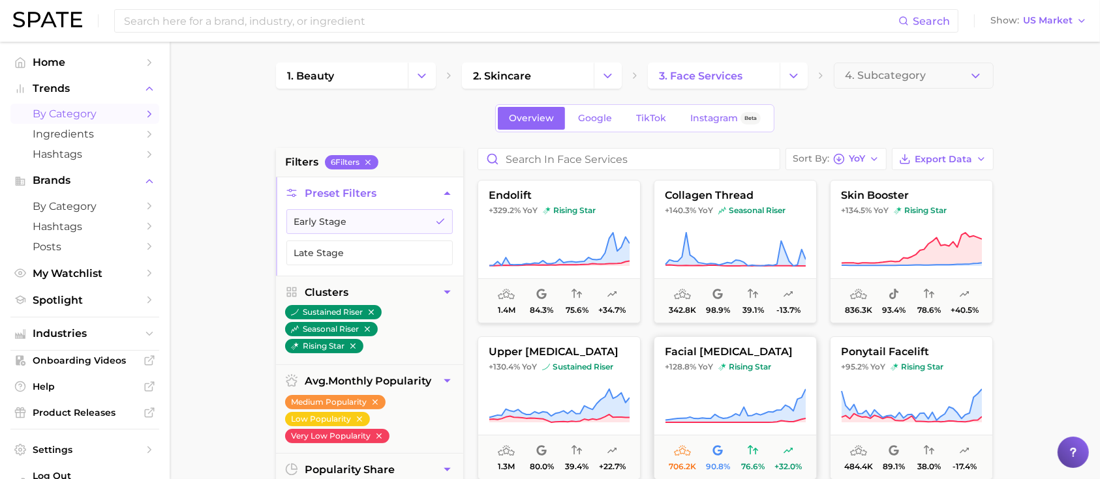
click at [783, 352] on span "facial [MEDICAL_DATA]" at bounding box center [735, 352] width 162 height 12
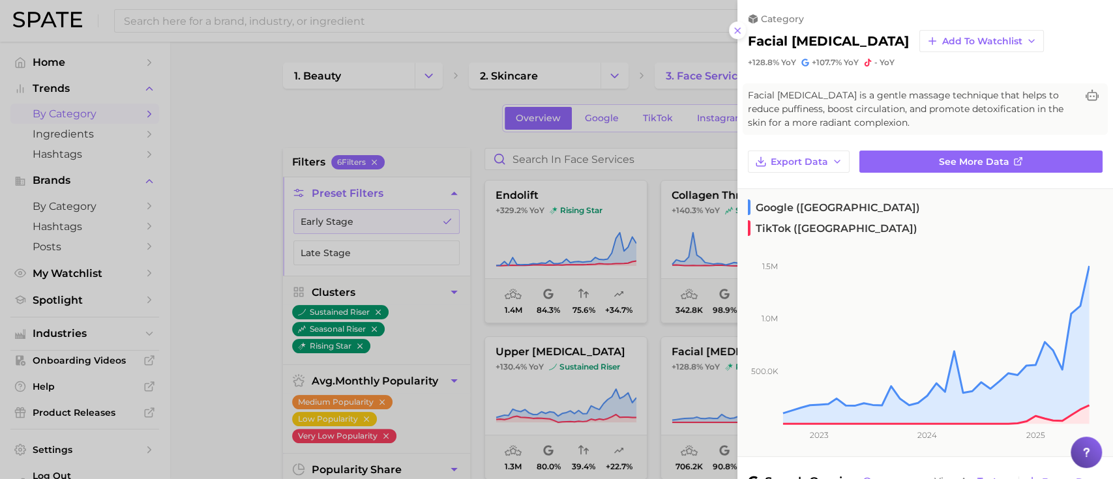
click at [226, 187] on div at bounding box center [556, 239] width 1113 height 479
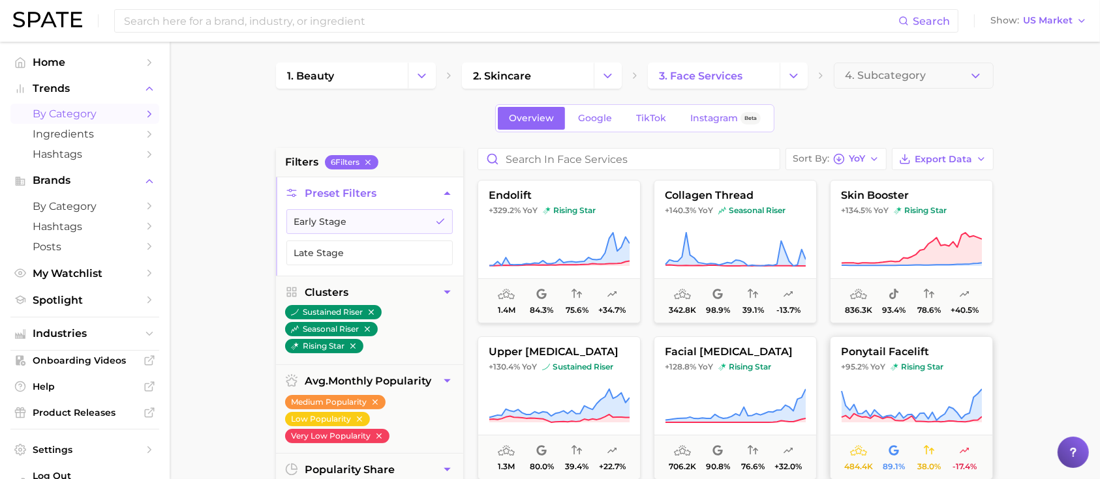
click at [963, 354] on span "ponytail facelift" at bounding box center [911, 352] width 162 height 12
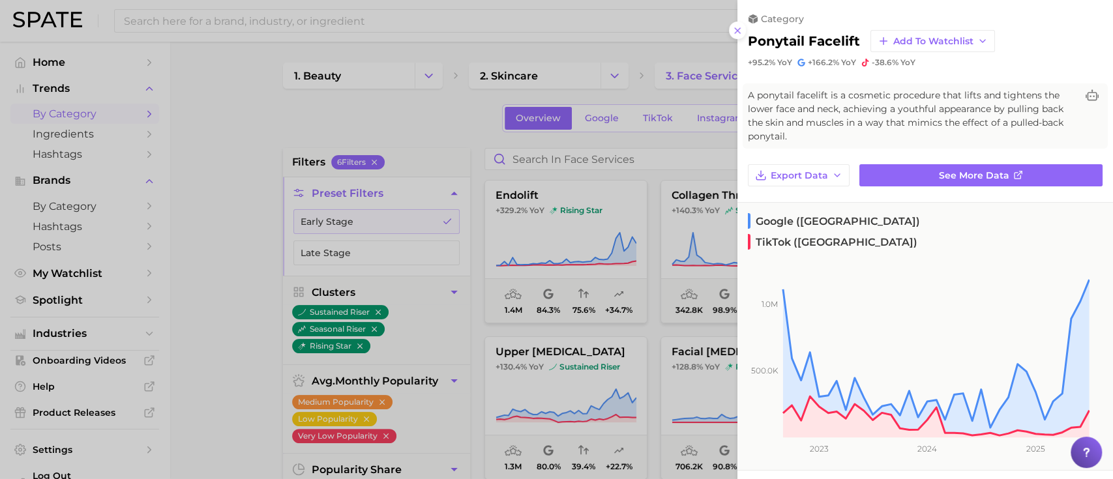
click at [223, 280] on div at bounding box center [556, 239] width 1113 height 479
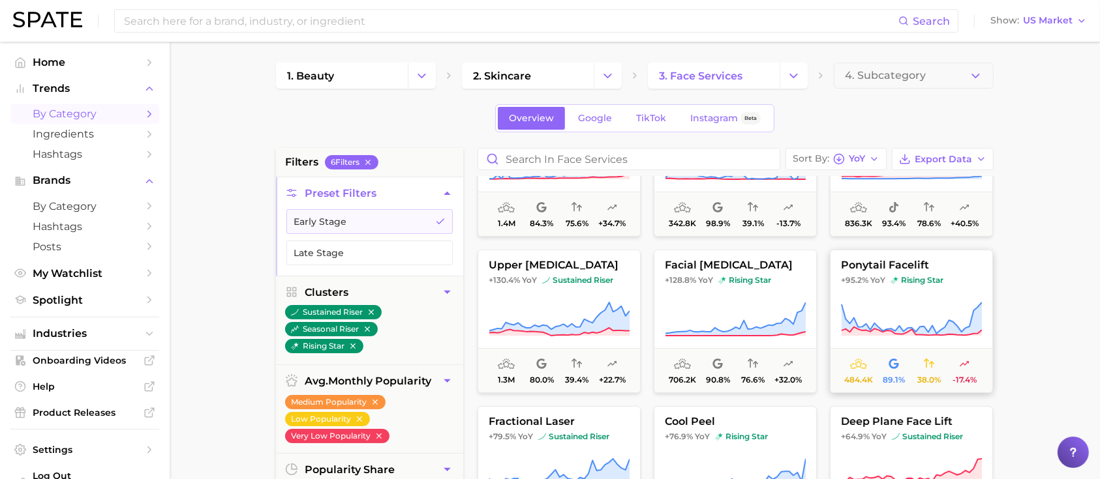
scroll to position [173, 0]
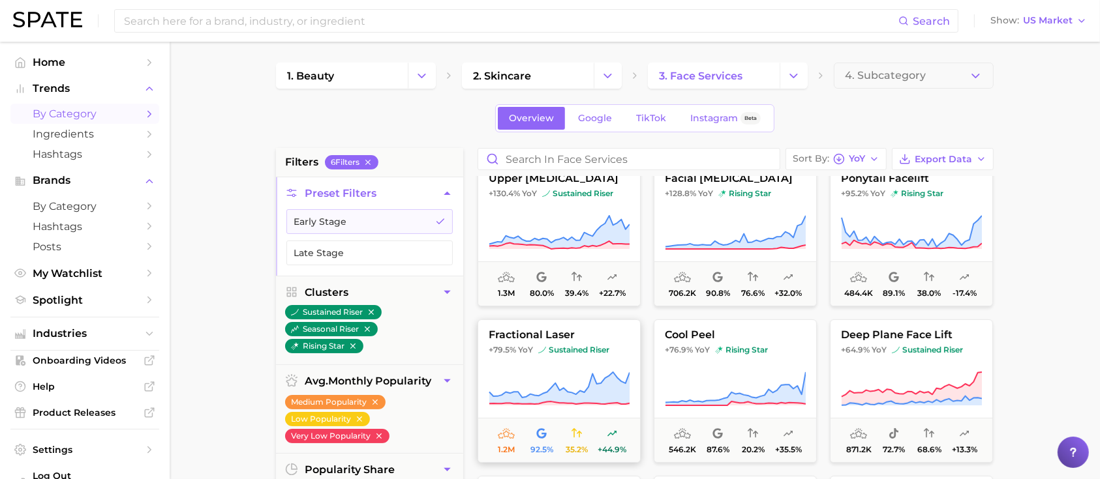
click at [602, 333] on span "fractional laser" at bounding box center [559, 335] width 162 height 12
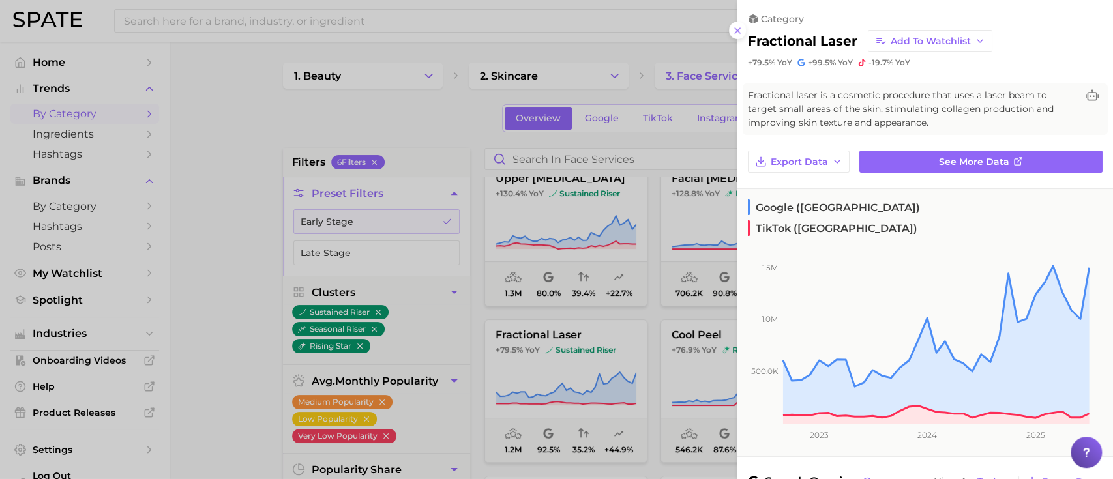
click at [217, 259] on div at bounding box center [556, 239] width 1113 height 479
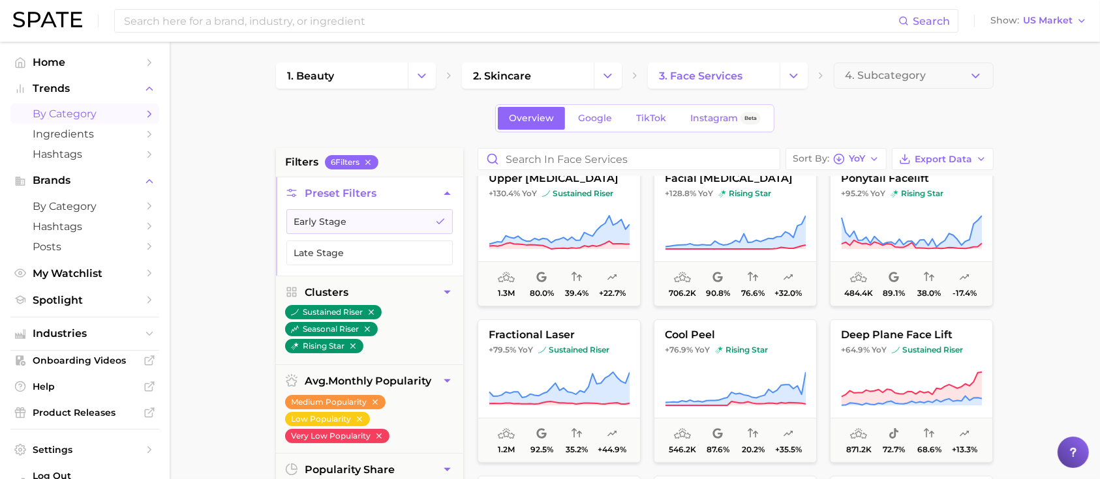
click at [779, 342] on button "cool peel +76.9% YoY rising star 546.2k 87.6% 20.2% +35.5%" at bounding box center [735, 391] width 163 height 143
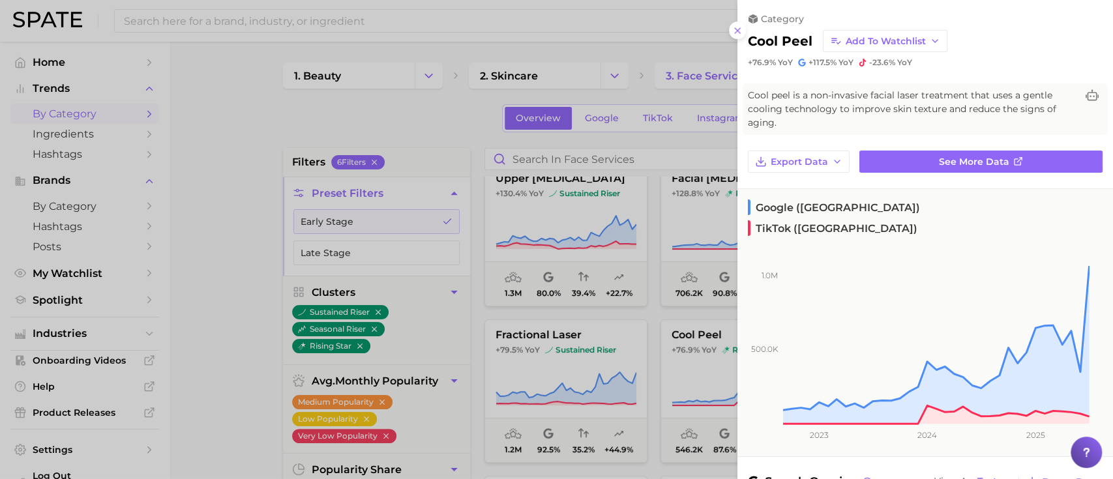
click at [192, 251] on div at bounding box center [556, 239] width 1113 height 479
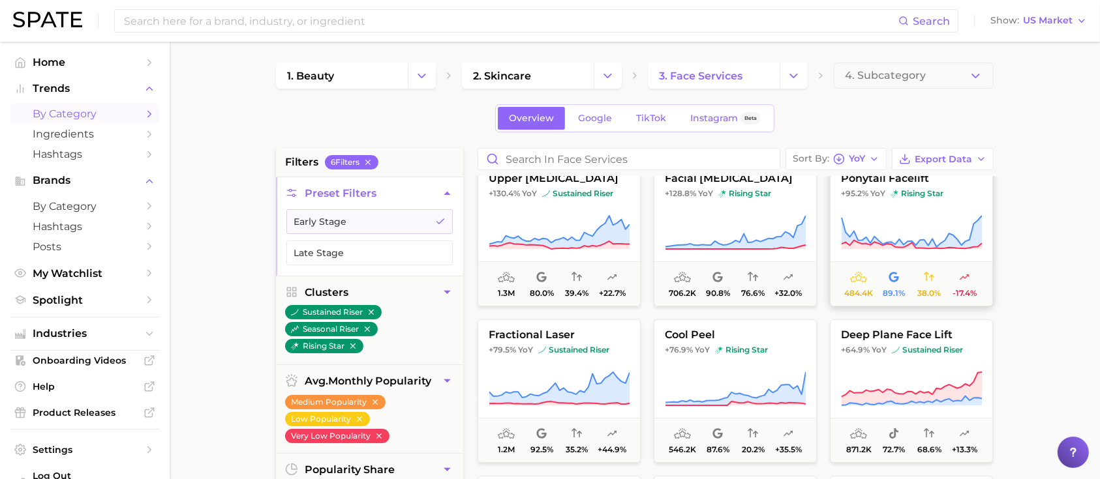
click at [962, 193] on span "+95.2% YoY rising star" at bounding box center [911, 193] width 162 height 10
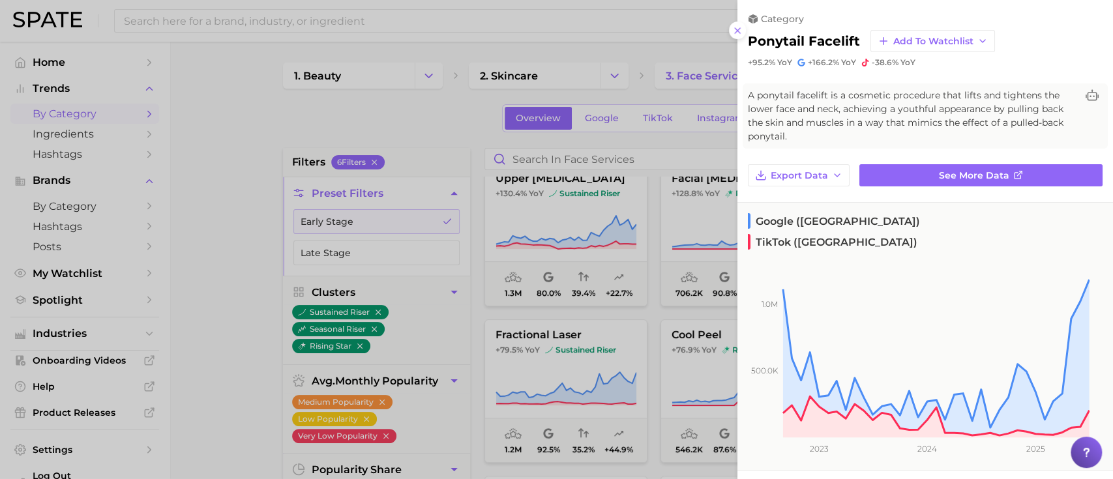
click at [216, 143] on div at bounding box center [556, 239] width 1113 height 479
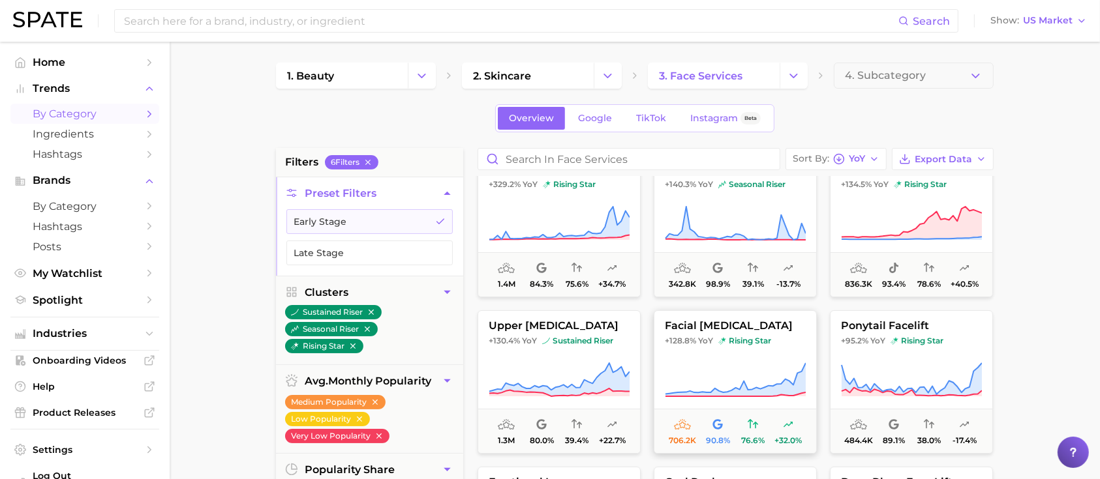
scroll to position [0, 0]
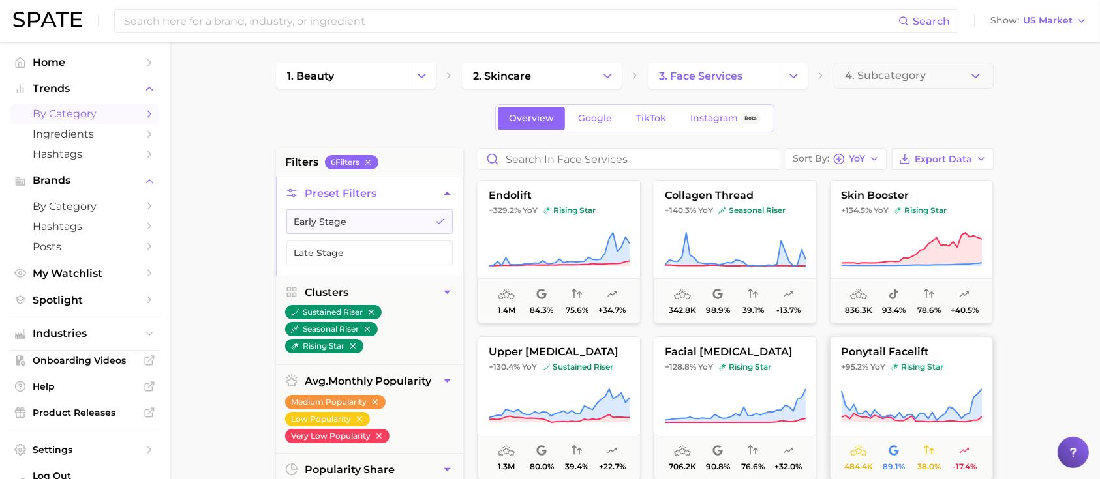
click at [944, 393] on icon at bounding box center [911, 406] width 141 height 37
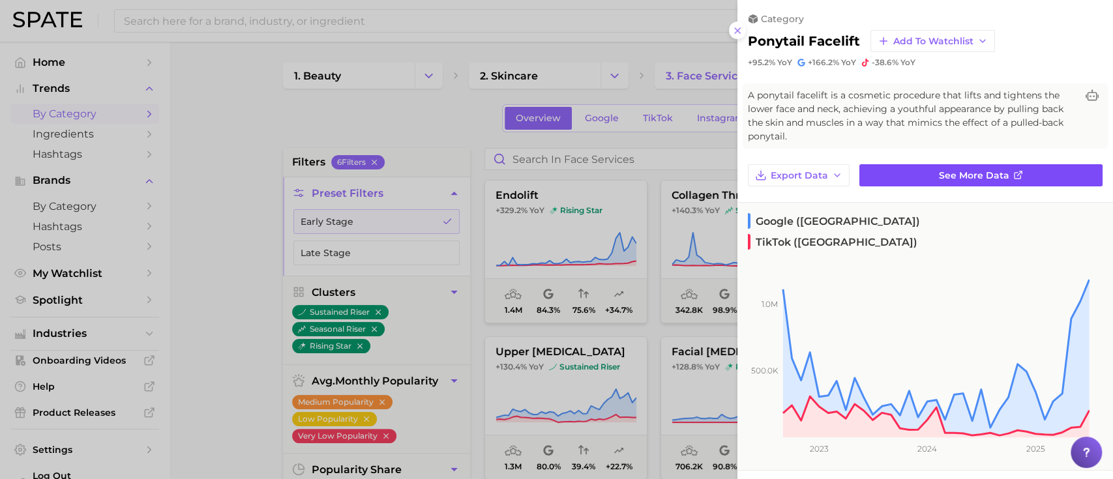
click at [964, 176] on span "See more data" at bounding box center [974, 175] width 70 height 11
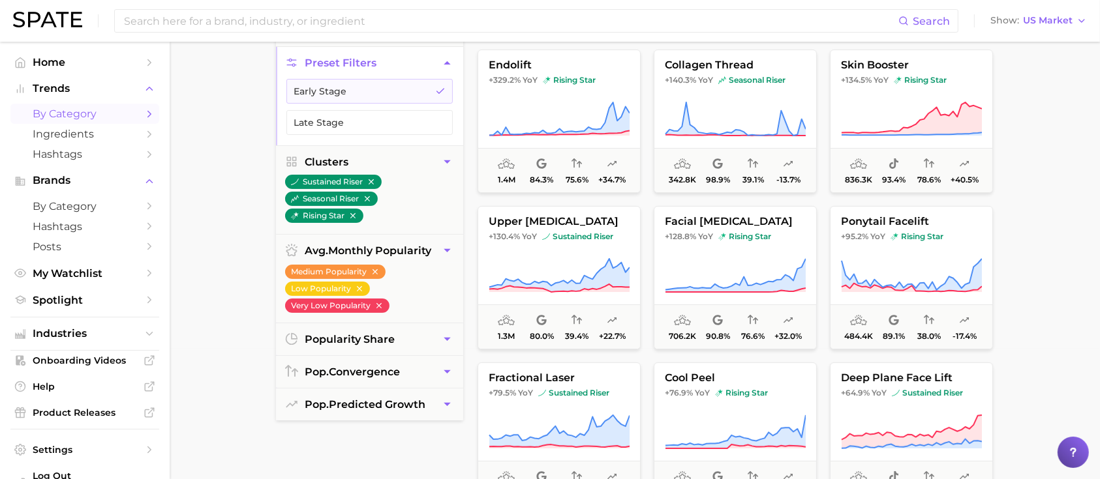
scroll to position [173, 0]
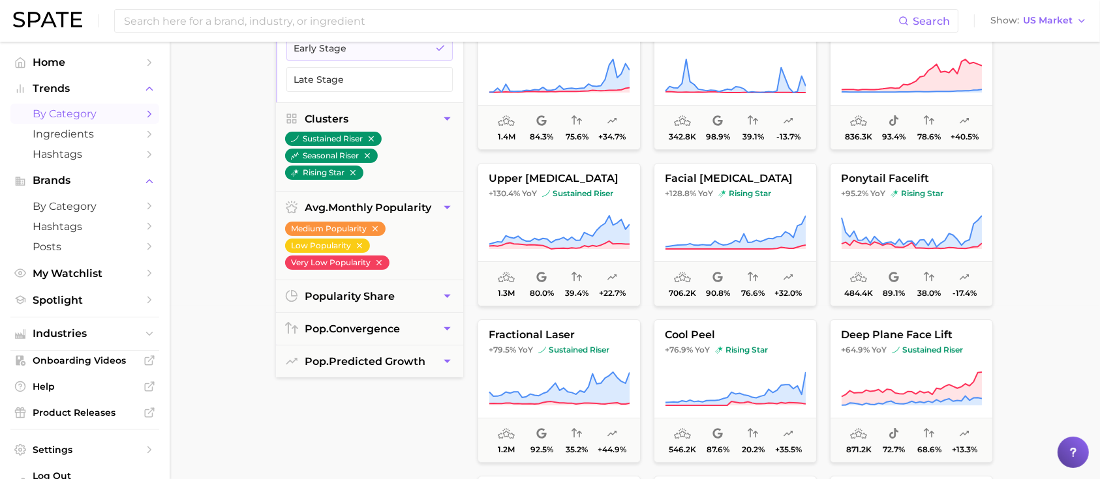
click at [355, 429] on div "filters 6 Filter s Preset Filters Early Stage Late Stage Clusters sustained ris…" at bounding box center [369, 305] width 187 height 661
